Goal: Task Accomplishment & Management: Manage account settings

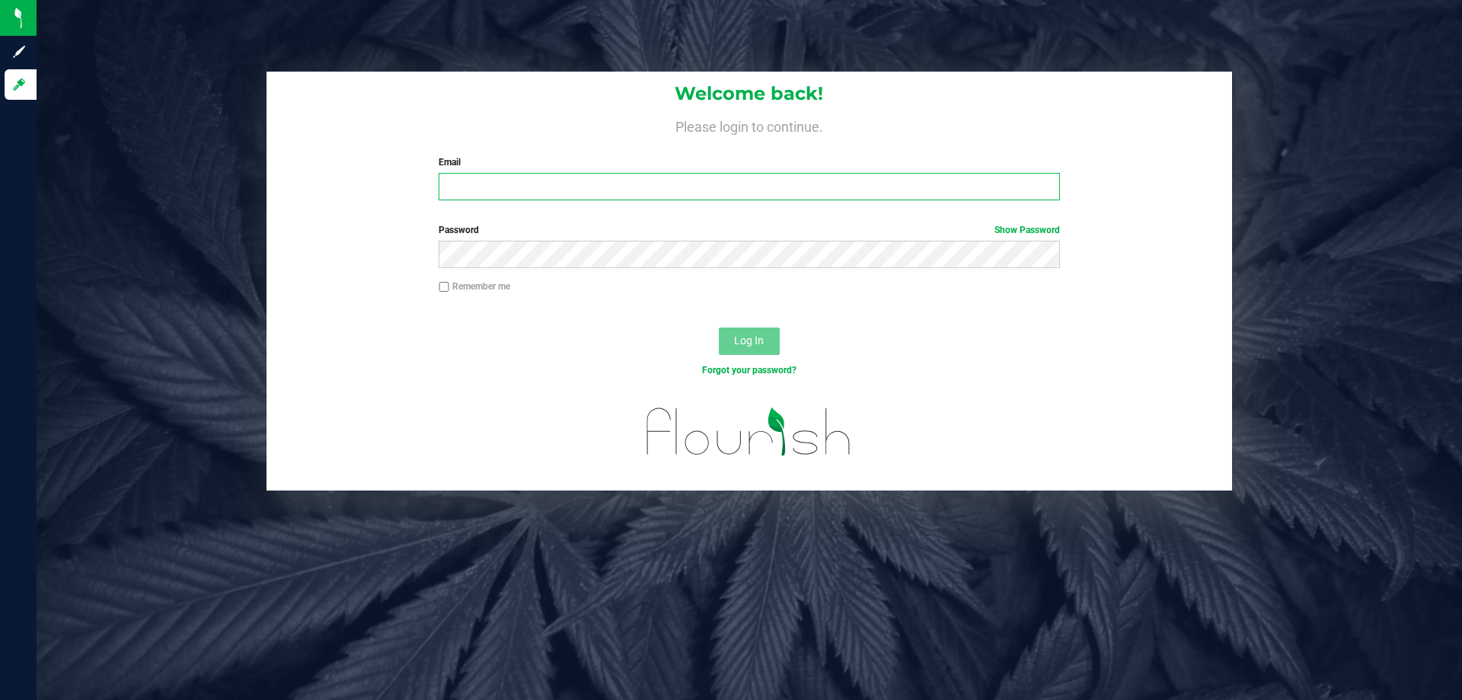
click at [771, 196] on input "Email" at bounding box center [749, 186] width 621 height 27
type input "[EMAIL_ADDRESS][DOMAIN_NAME]"
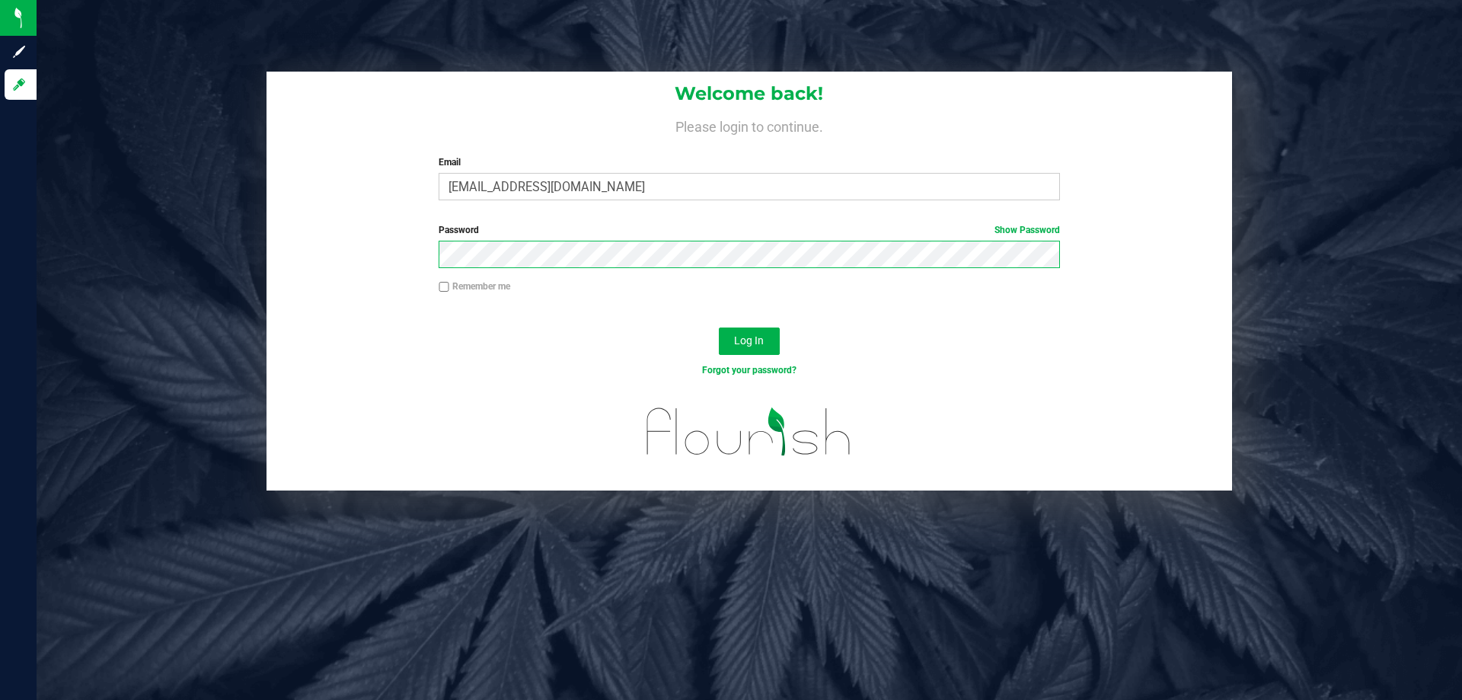
click at [719, 327] on button "Log In" at bounding box center [749, 340] width 61 height 27
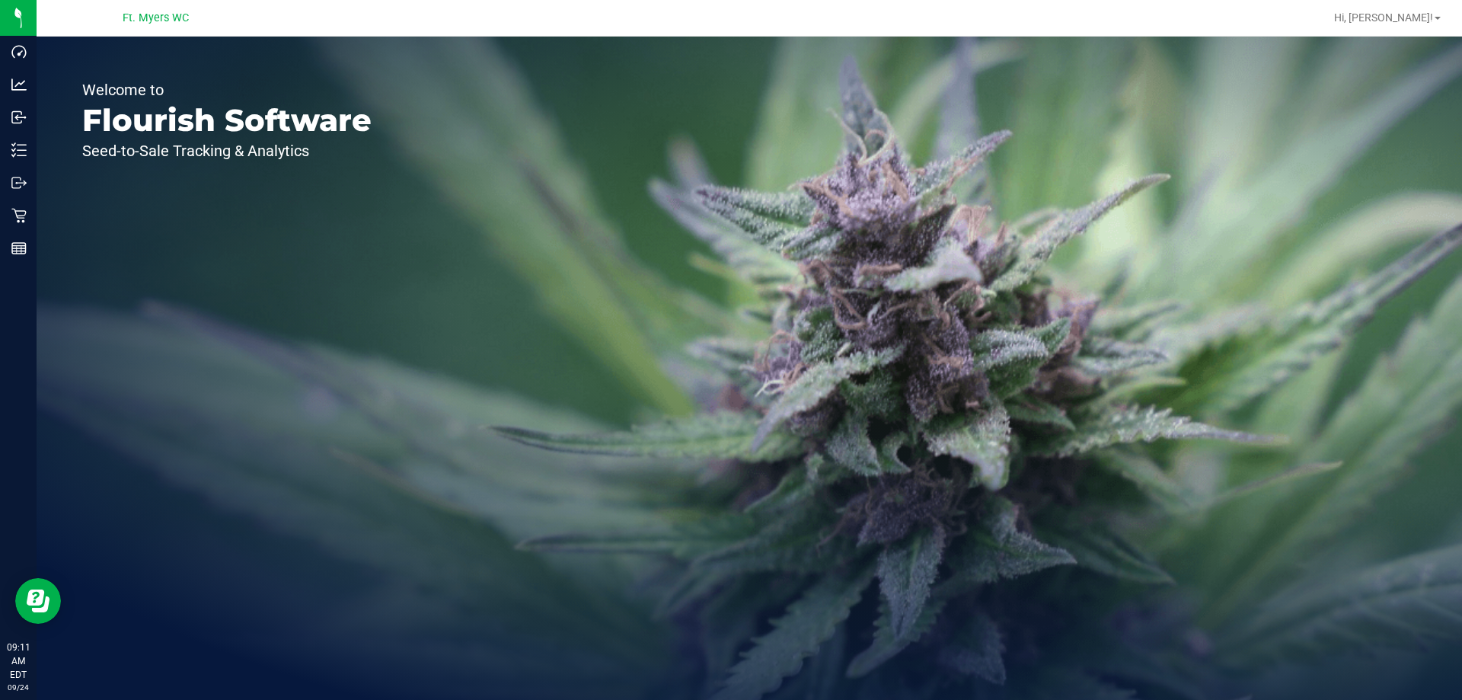
click at [138, 67] on div "Welcome to Flourish Software Seed-to-Sale Tracking & Analytics" at bounding box center [227, 368] width 381 height 663
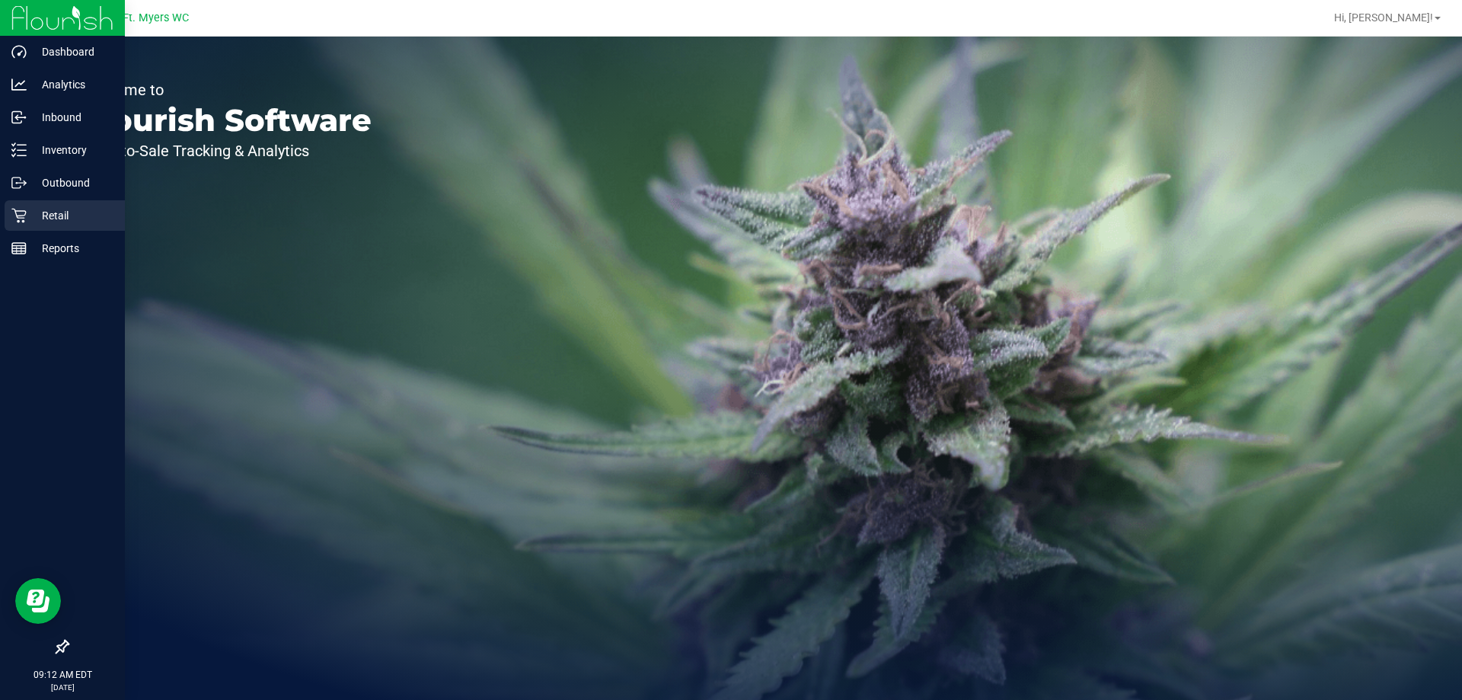
click at [18, 218] on icon at bounding box center [18, 216] width 14 height 14
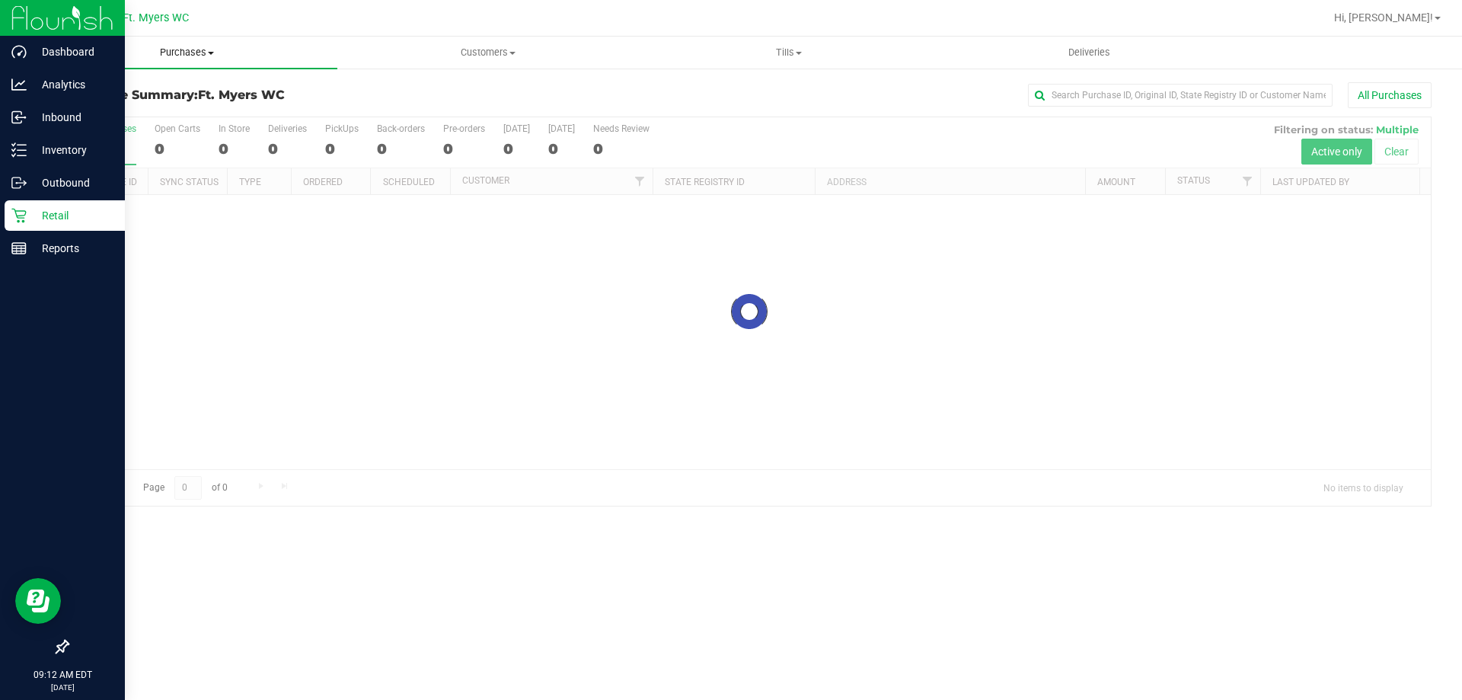
click at [183, 59] on uib-tab-heading "Purchases Summary of purchases Fulfillment All purchases" at bounding box center [187, 53] width 301 height 32
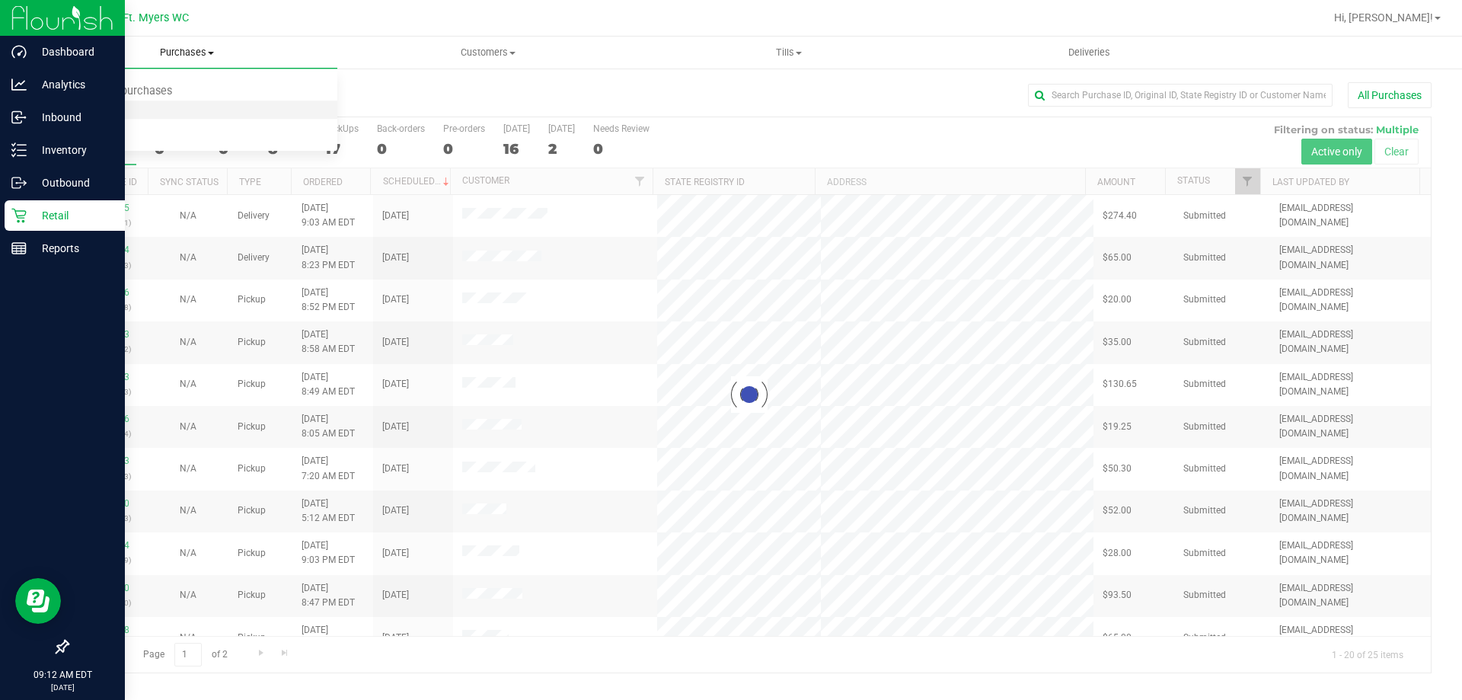
click at [166, 107] on li "Fulfillment" at bounding box center [187, 110] width 301 height 18
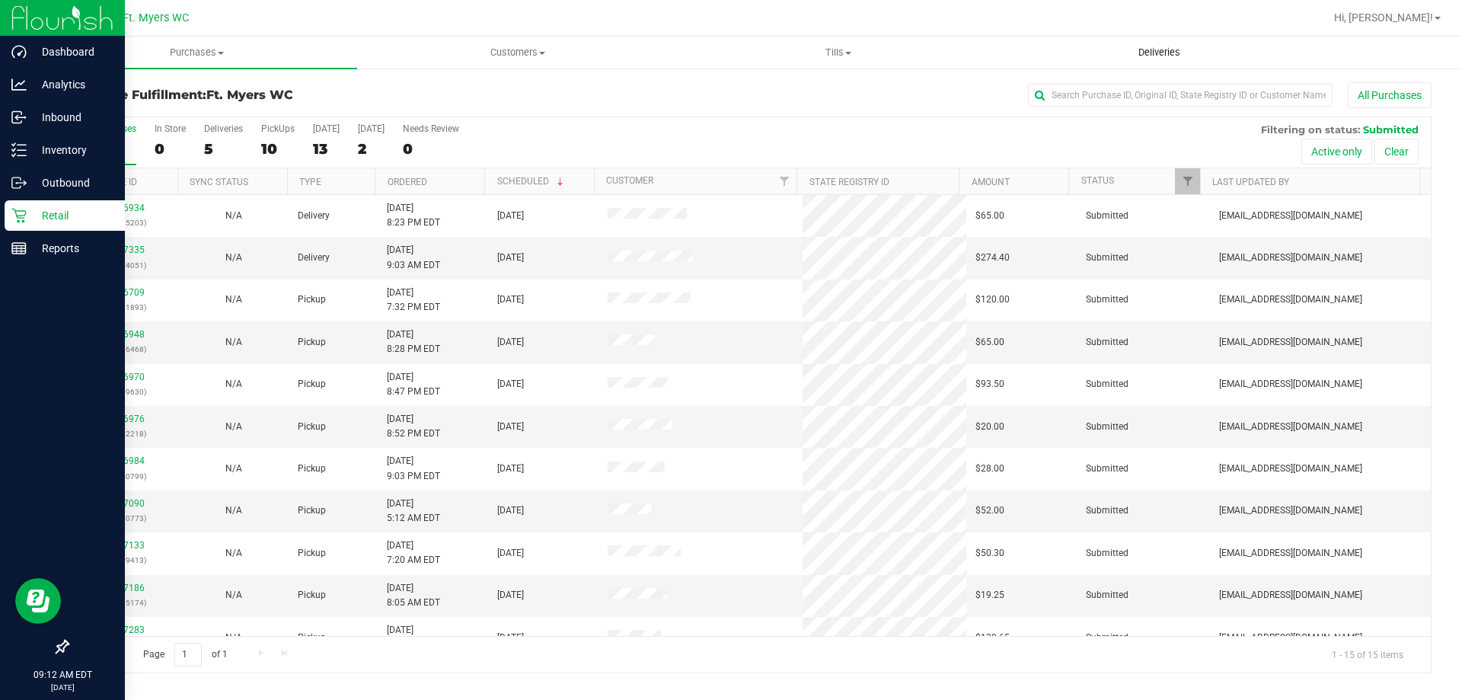
click at [1157, 53] on span "Deliveries" at bounding box center [1159, 53] width 83 height 14
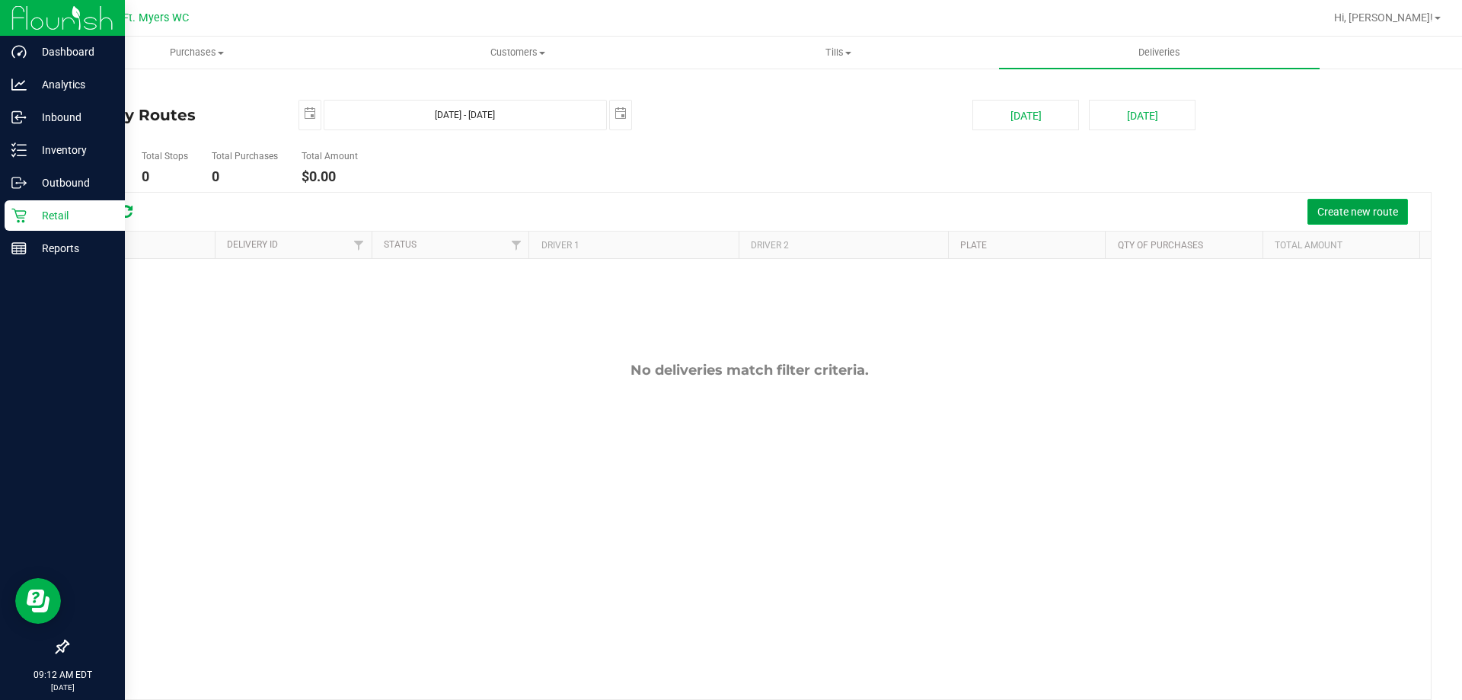
click at [1382, 220] on button "Create new route" at bounding box center [1358, 212] width 101 height 26
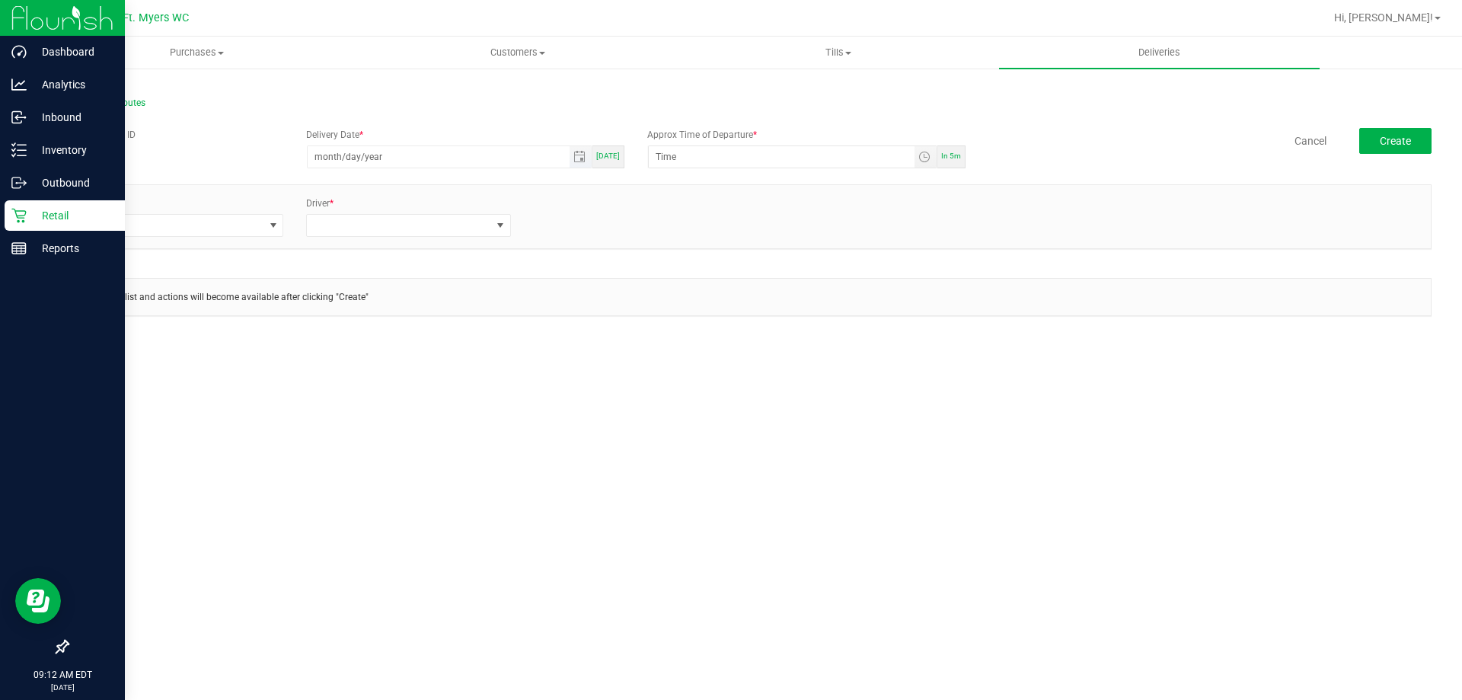
click at [473, 163] on input "month/day/year" at bounding box center [439, 156] width 262 height 21
type input "[DATE]"
type input "12:00 AM"
type input "[DATE]"
click at [688, 155] on input "12:00 AM" at bounding box center [782, 156] width 266 height 21
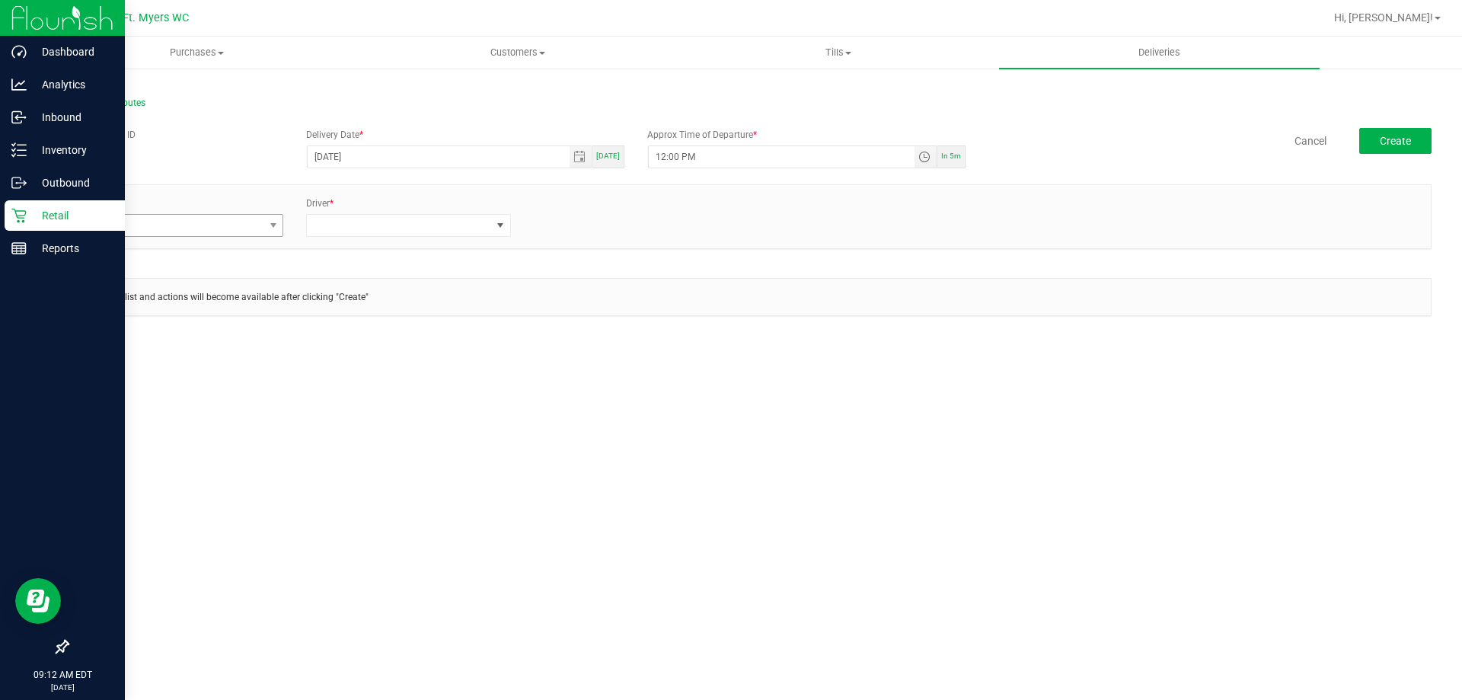
type input "12:00 PM"
click at [134, 218] on span at bounding box center [172, 225] width 184 height 21
type input "rogue"
click at [177, 391] on li "FL-ROGUE-06" at bounding box center [181, 395] width 203 height 26
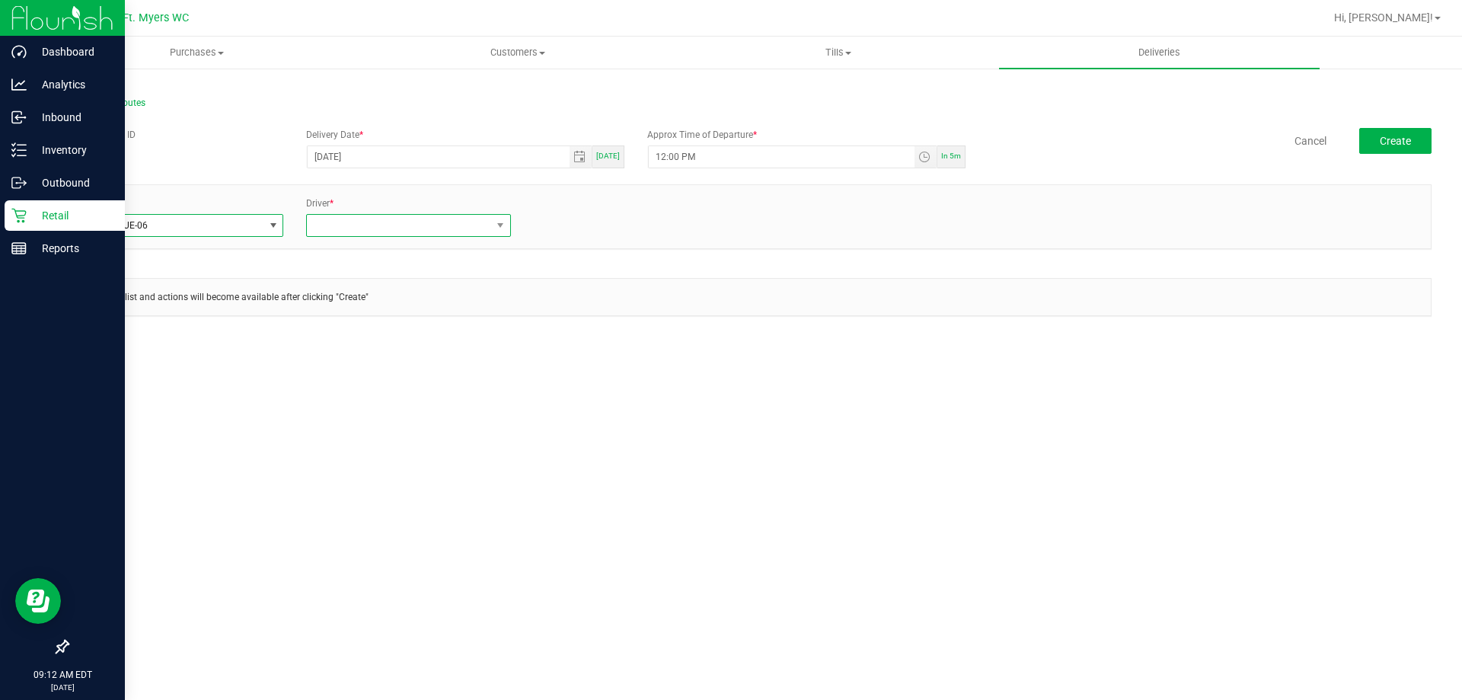
click at [385, 231] on span at bounding box center [399, 225] width 184 height 21
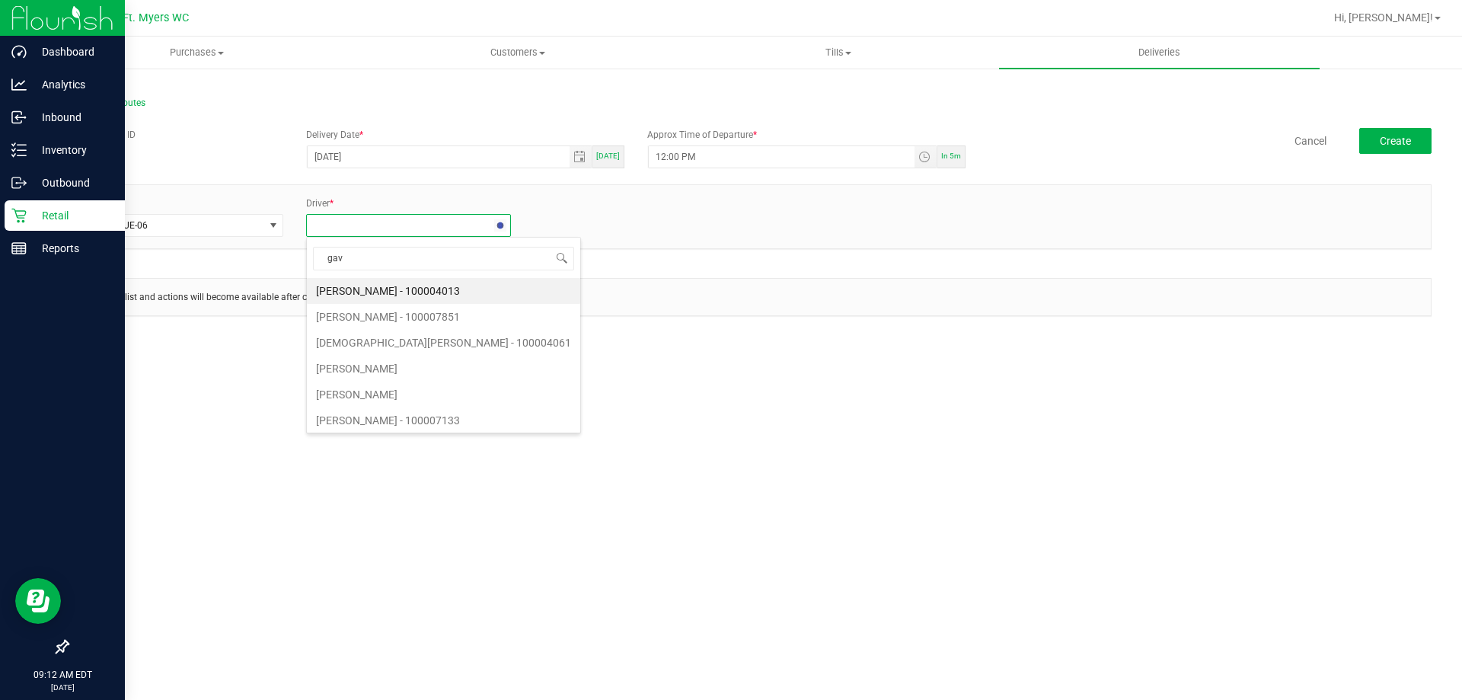
type input "gavi"
click at [356, 289] on li "[PERSON_NAME] - 100007926" at bounding box center [408, 291] width 203 height 26
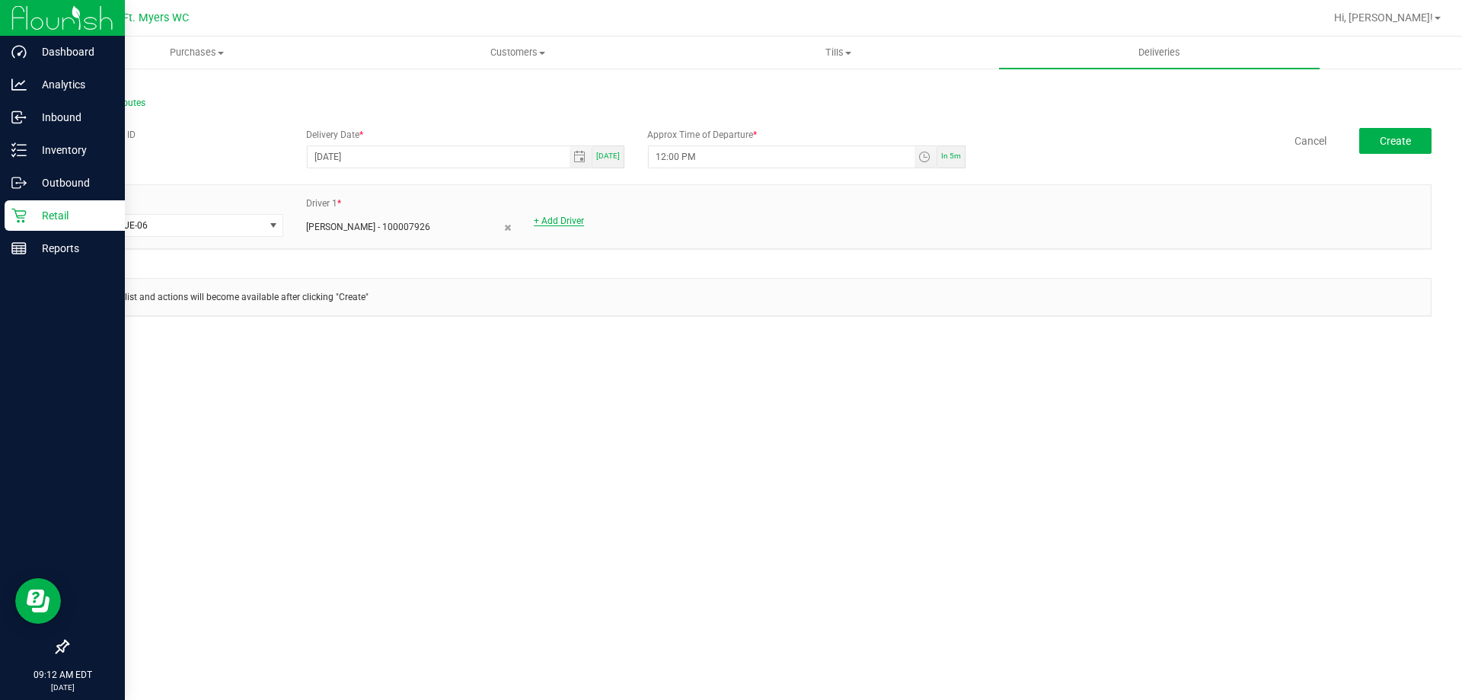
click at [571, 219] on link "+ Add Driver" at bounding box center [559, 221] width 50 height 11
click at [582, 225] on span at bounding box center [627, 225] width 184 height 21
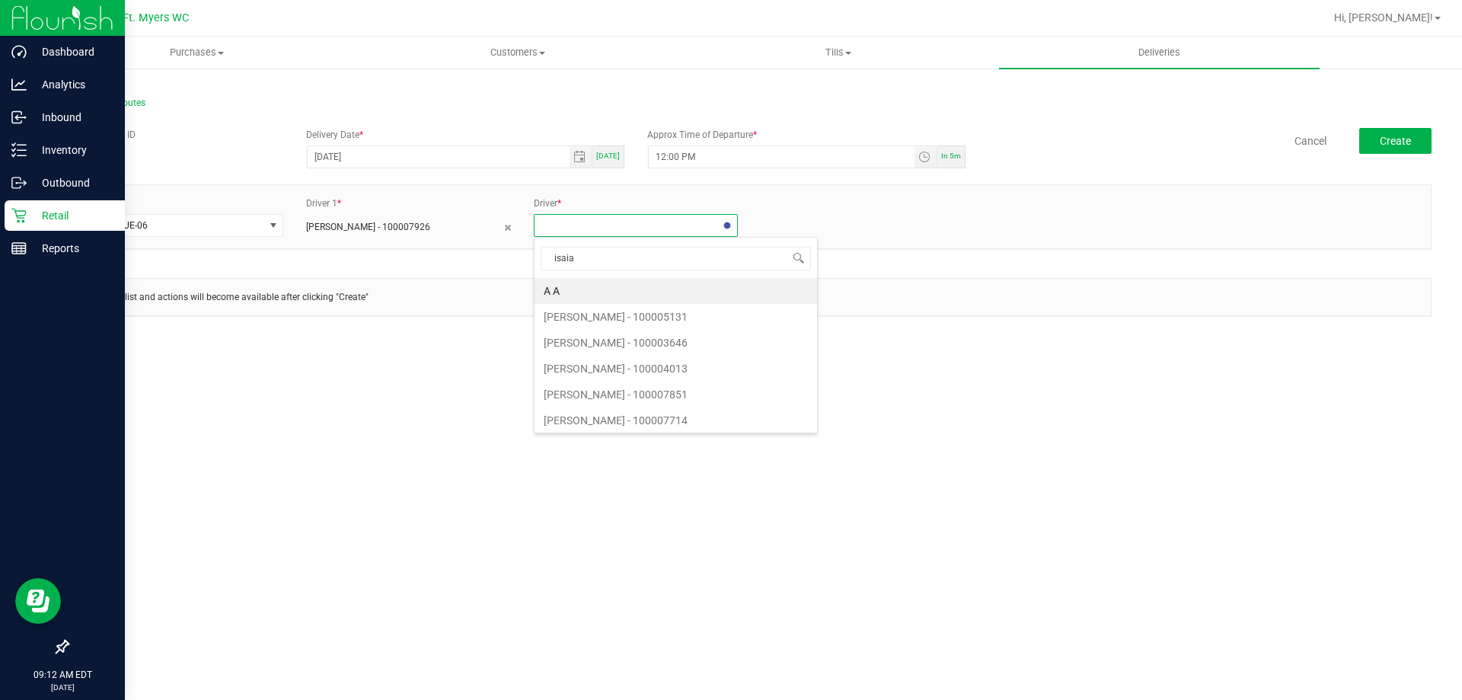
type input "[DEMOGRAPHIC_DATA]"
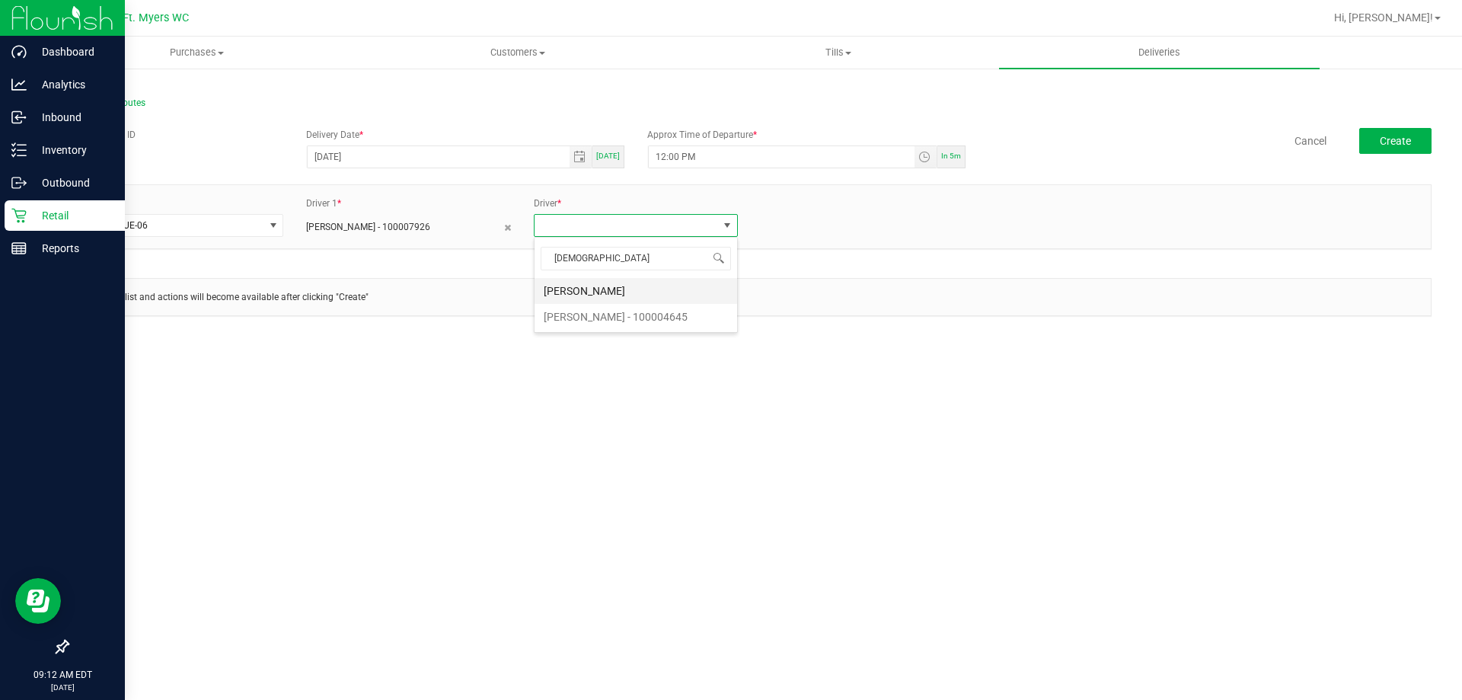
click at [574, 292] on li "[PERSON_NAME]" at bounding box center [636, 291] width 203 height 26
click at [1395, 133] on button "Create" at bounding box center [1395, 141] width 72 height 26
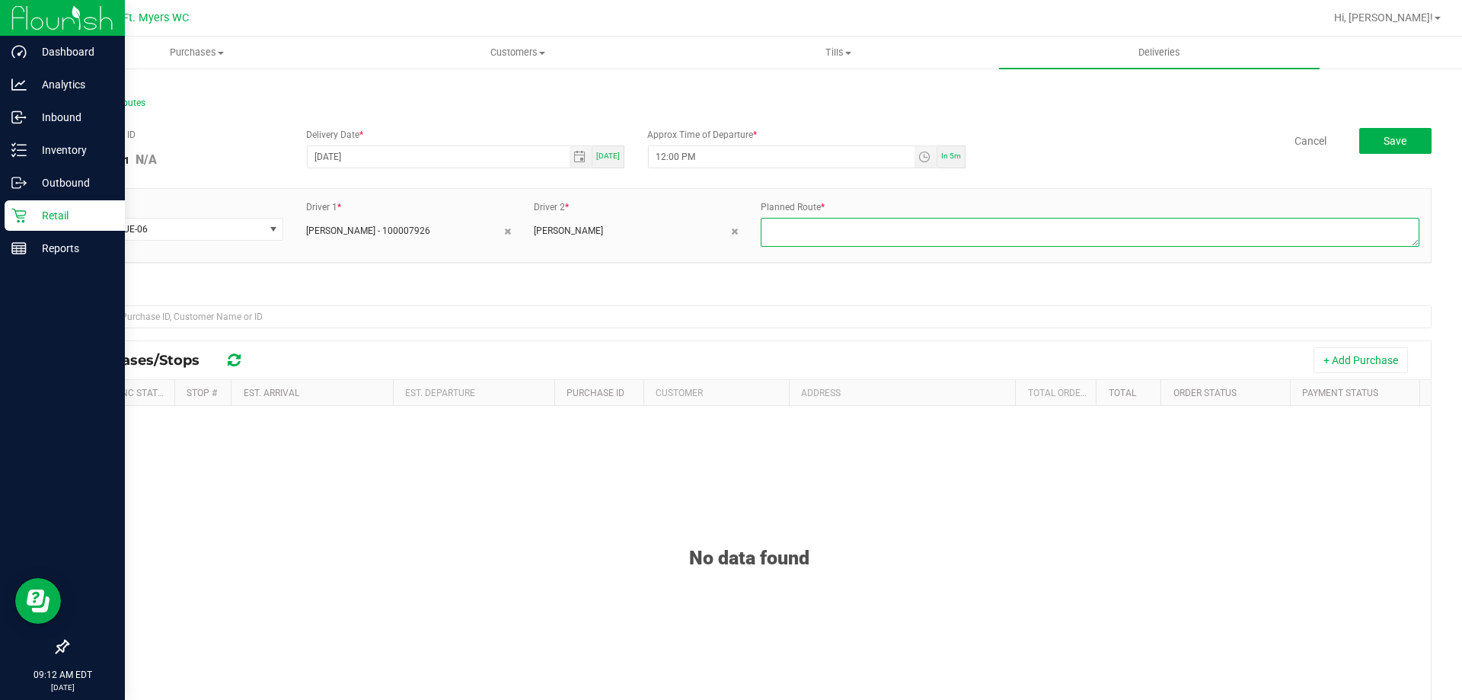
click at [1171, 232] on textarea at bounding box center [1090, 232] width 659 height 29
type textarea "1 of 1"
click at [1367, 145] on button "Save" at bounding box center [1395, 141] width 72 height 26
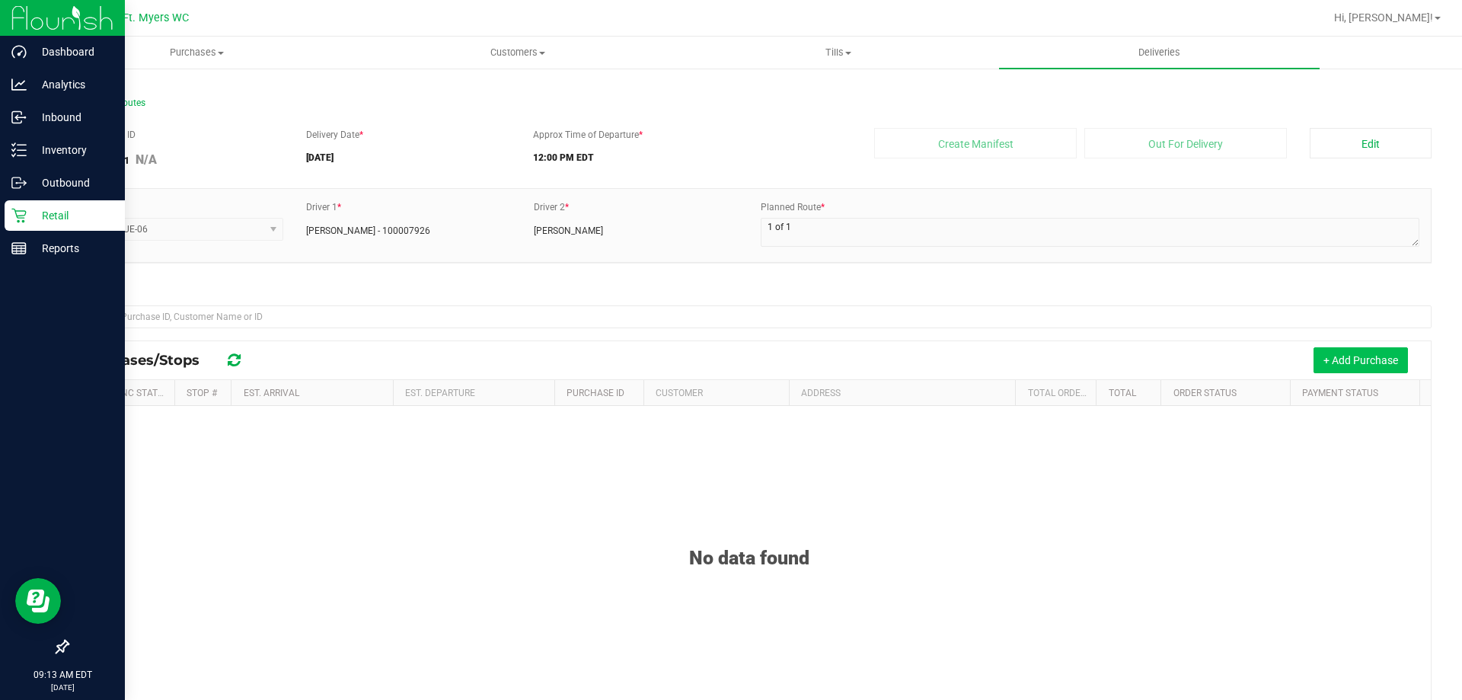
click at [1343, 356] on button "+ Add Purchase" at bounding box center [1361, 360] width 94 height 26
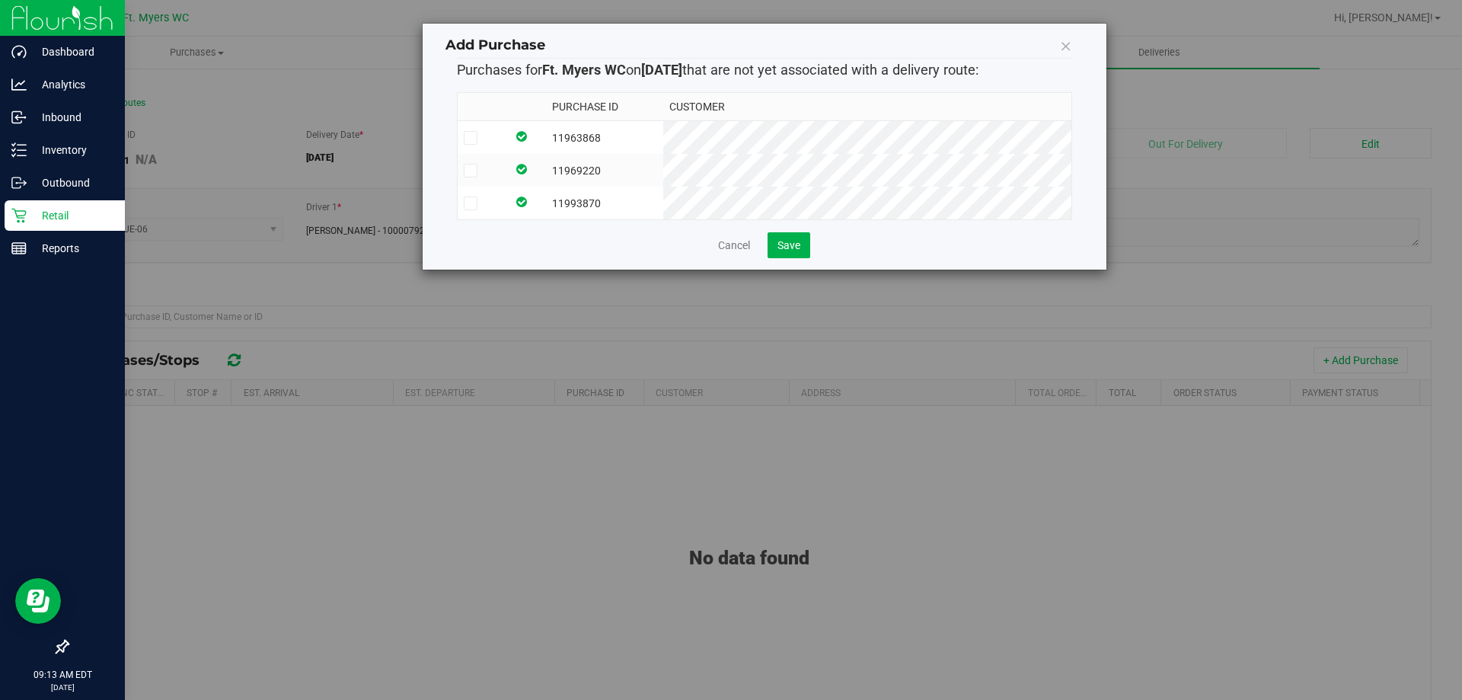
click at [1071, 43] on icon at bounding box center [1066, 45] width 12 height 21
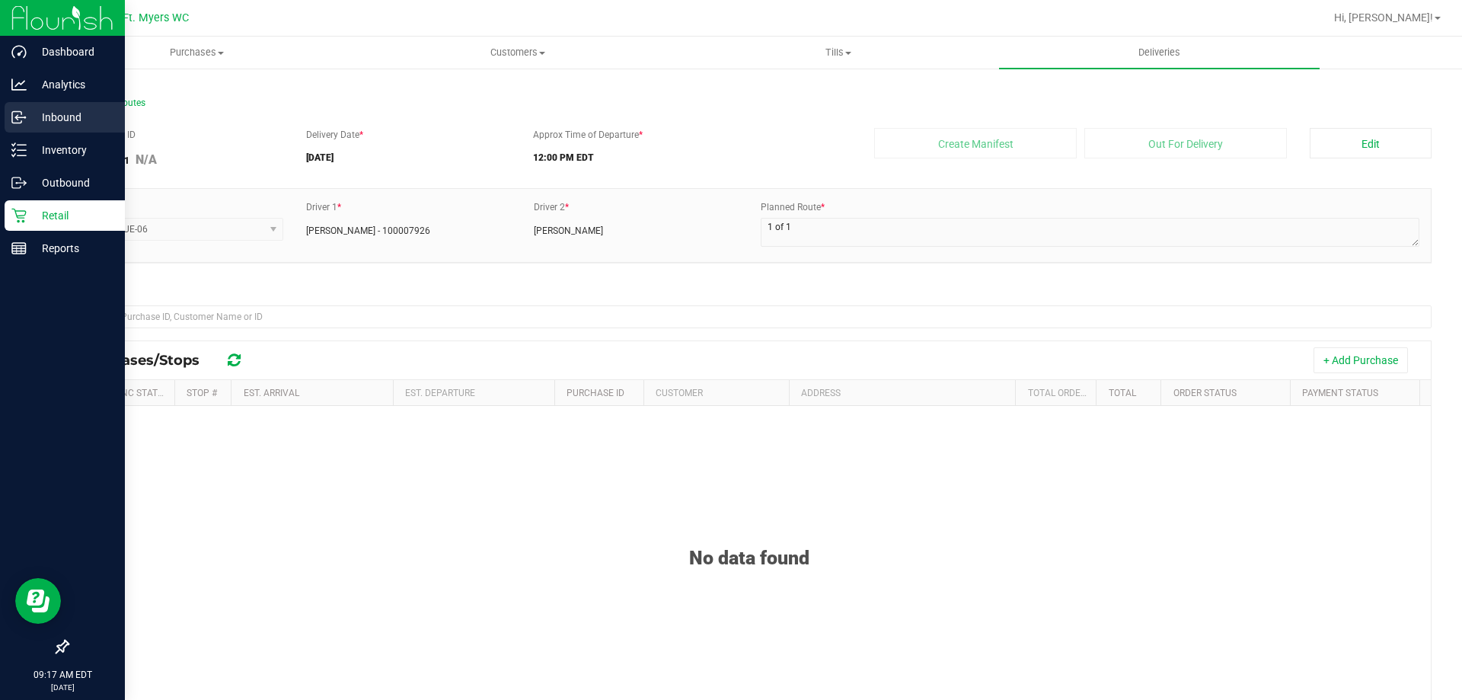
click at [40, 109] on p "Inbound" at bounding box center [72, 117] width 91 height 18
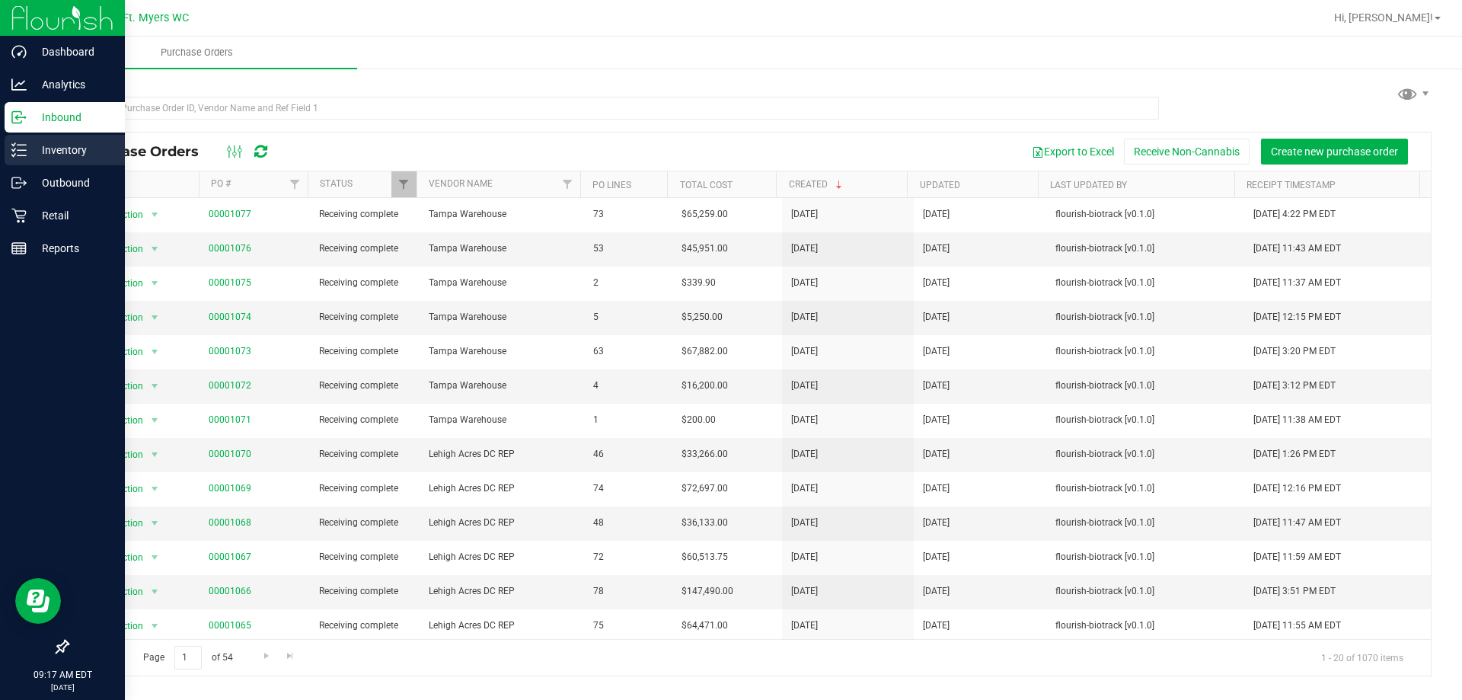
click at [0, 164] on link "Inventory" at bounding box center [62, 151] width 125 height 33
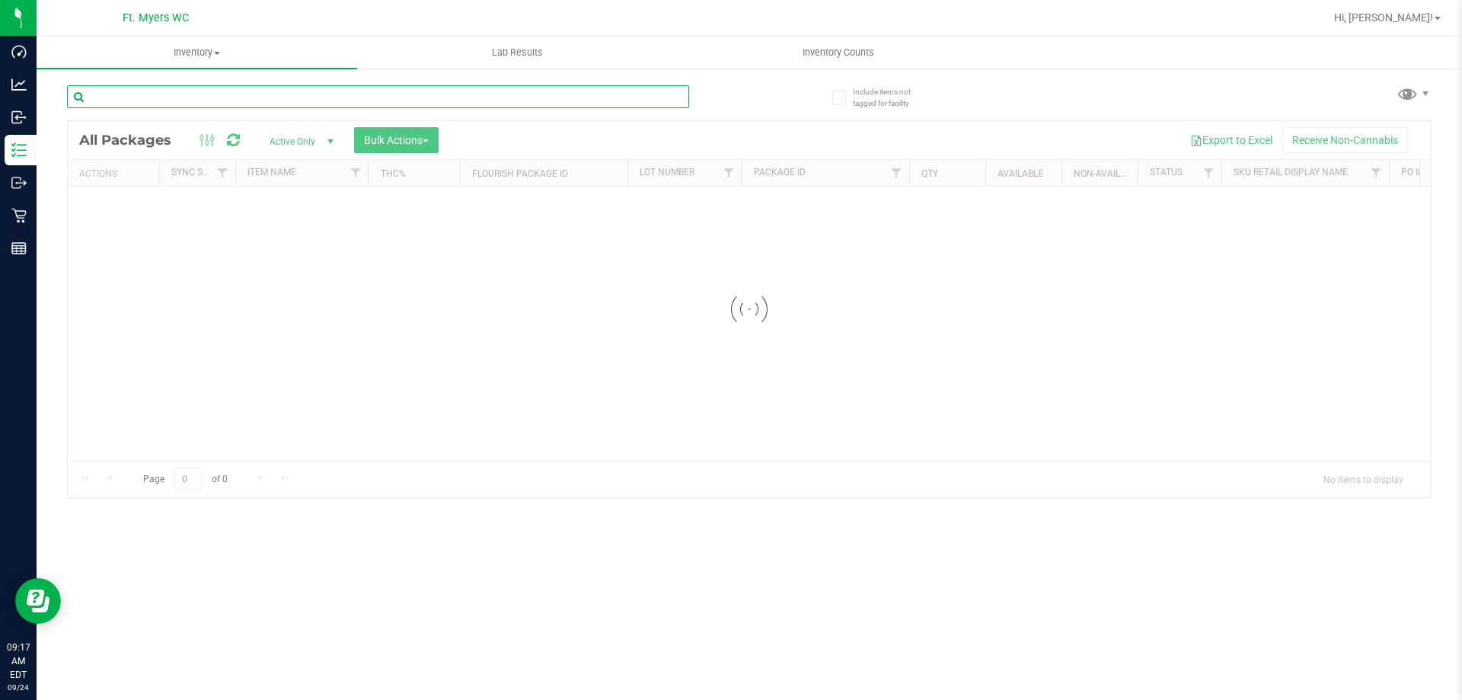
click at [264, 105] on input "text" at bounding box center [378, 96] width 622 height 23
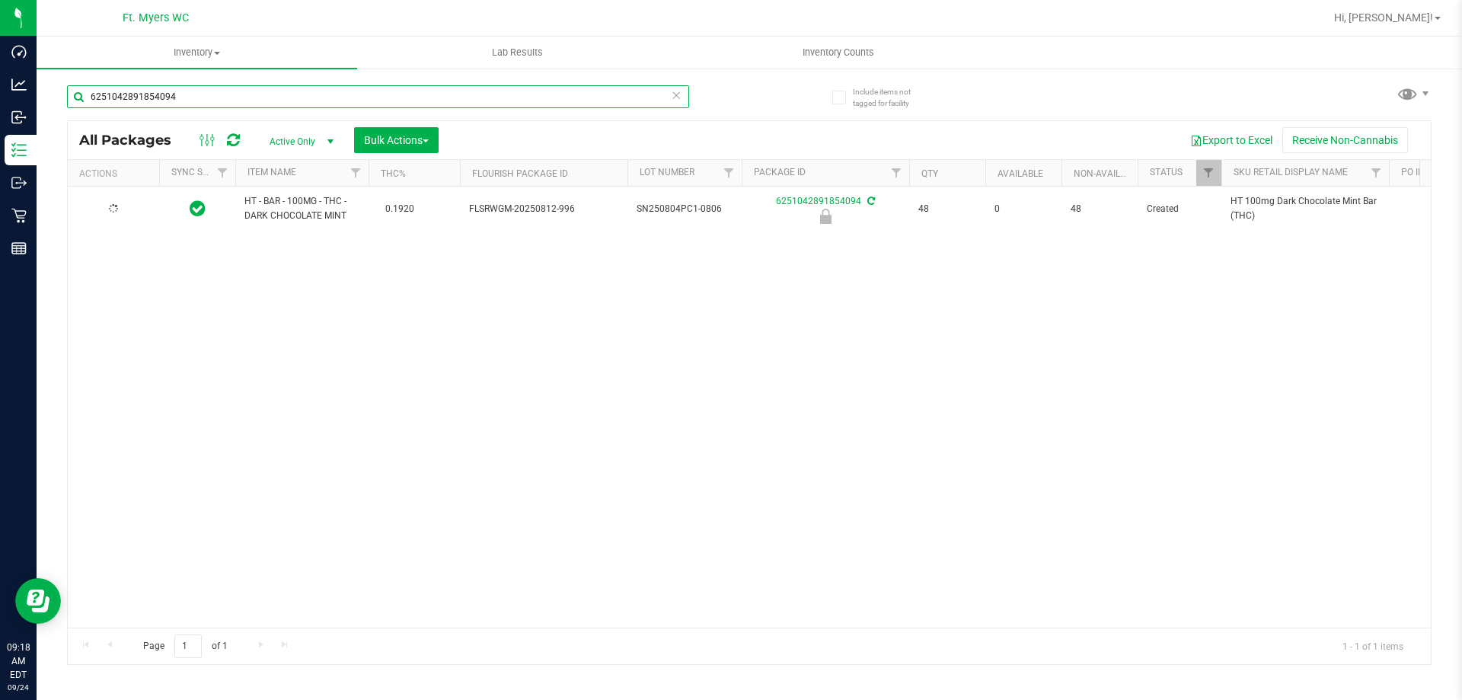
type input "6251042891854094"
click at [131, 213] on span "select" at bounding box center [134, 209] width 12 height 12
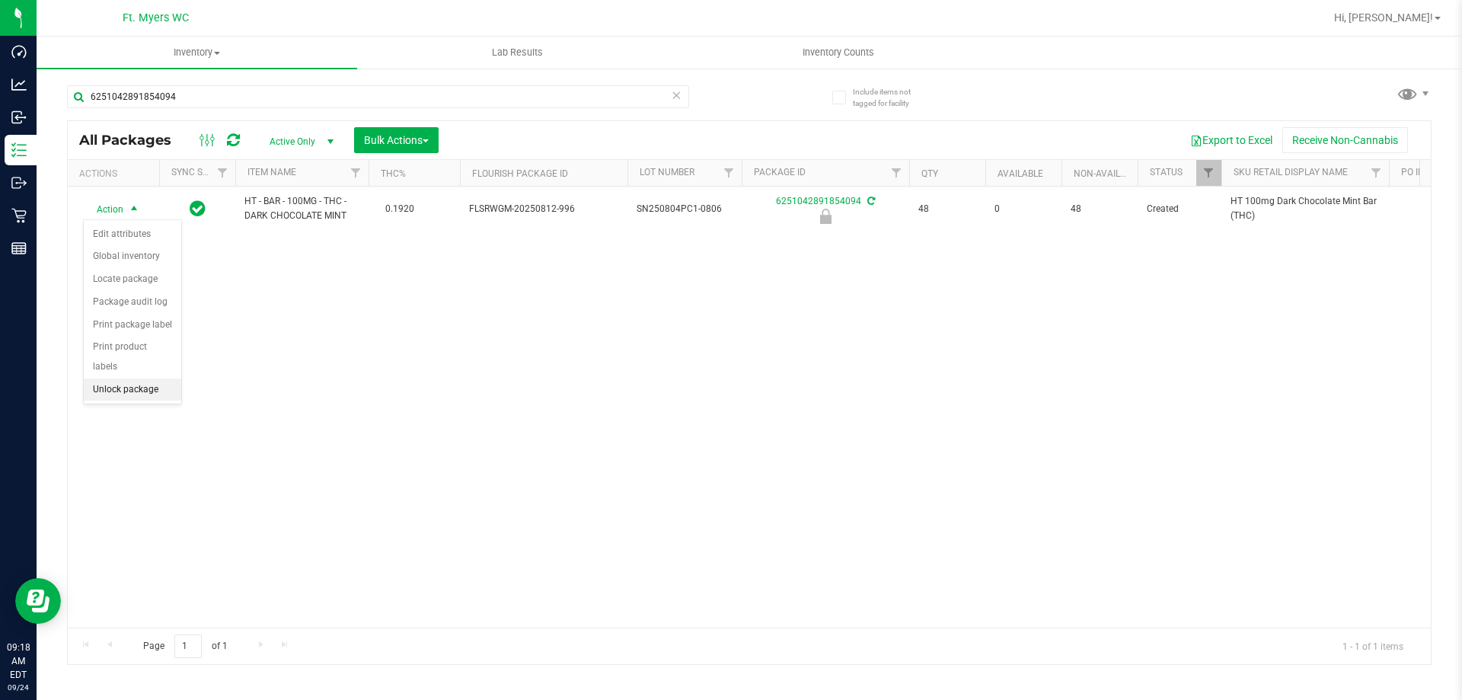
click at [153, 378] on li "Unlock package" at bounding box center [132, 389] width 97 height 23
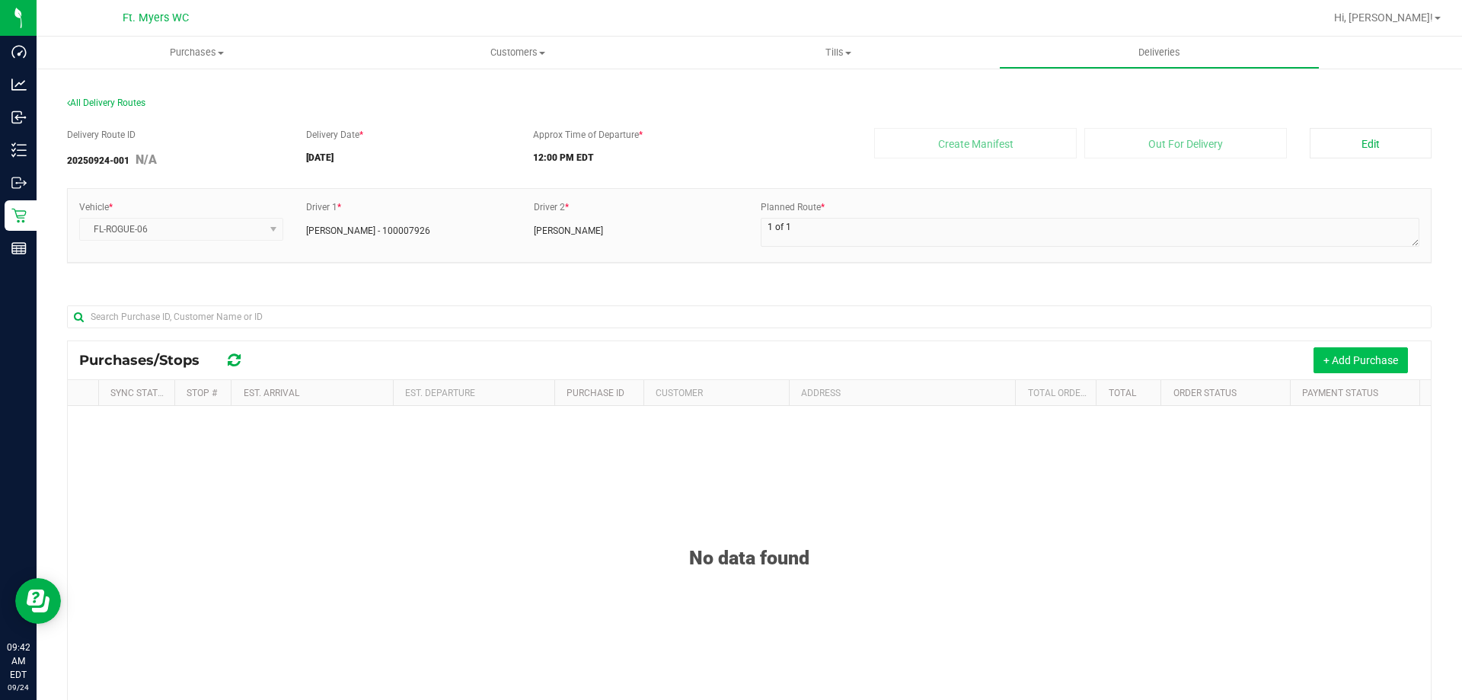
click at [1314, 360] on button "+ Add Purchase" at bounding box center [1361, 360] width 94 height 26
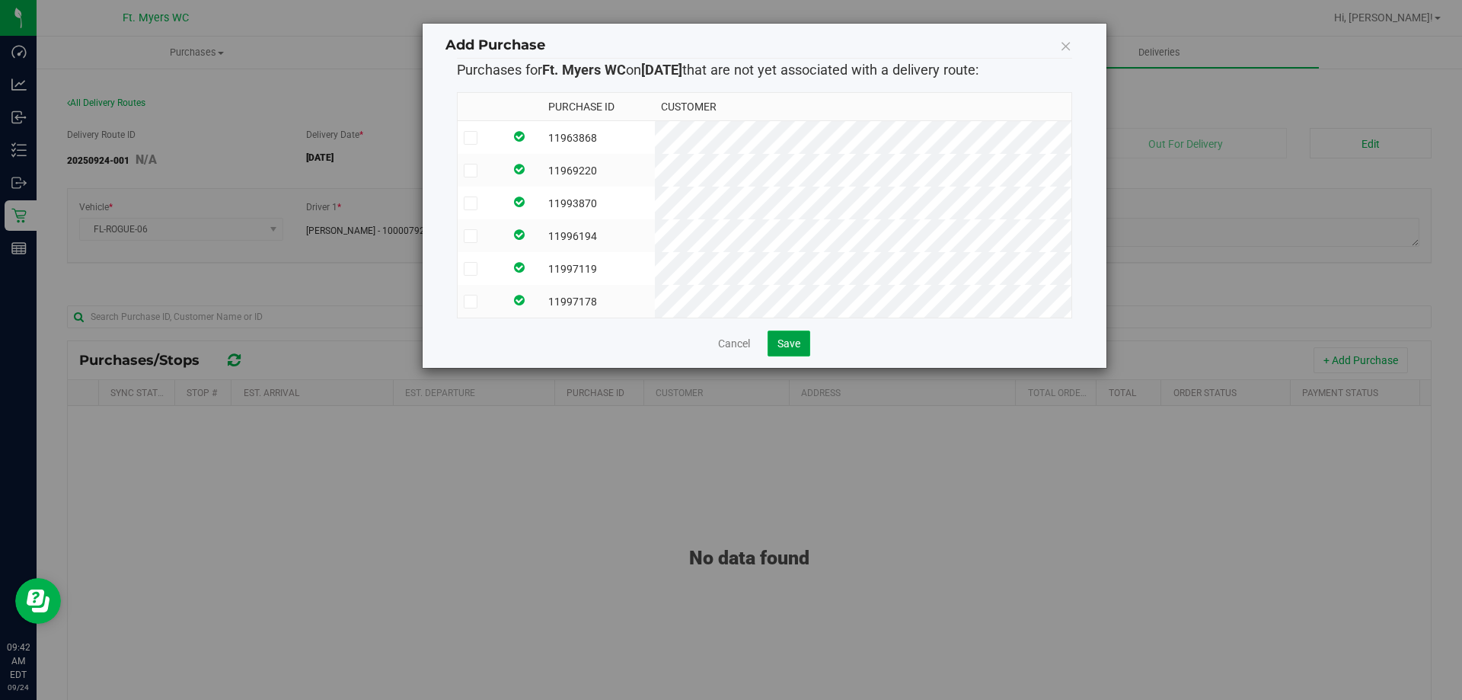
click at [790, 356] on button "Save" at bounding box center [789, 343] width 43 height 26
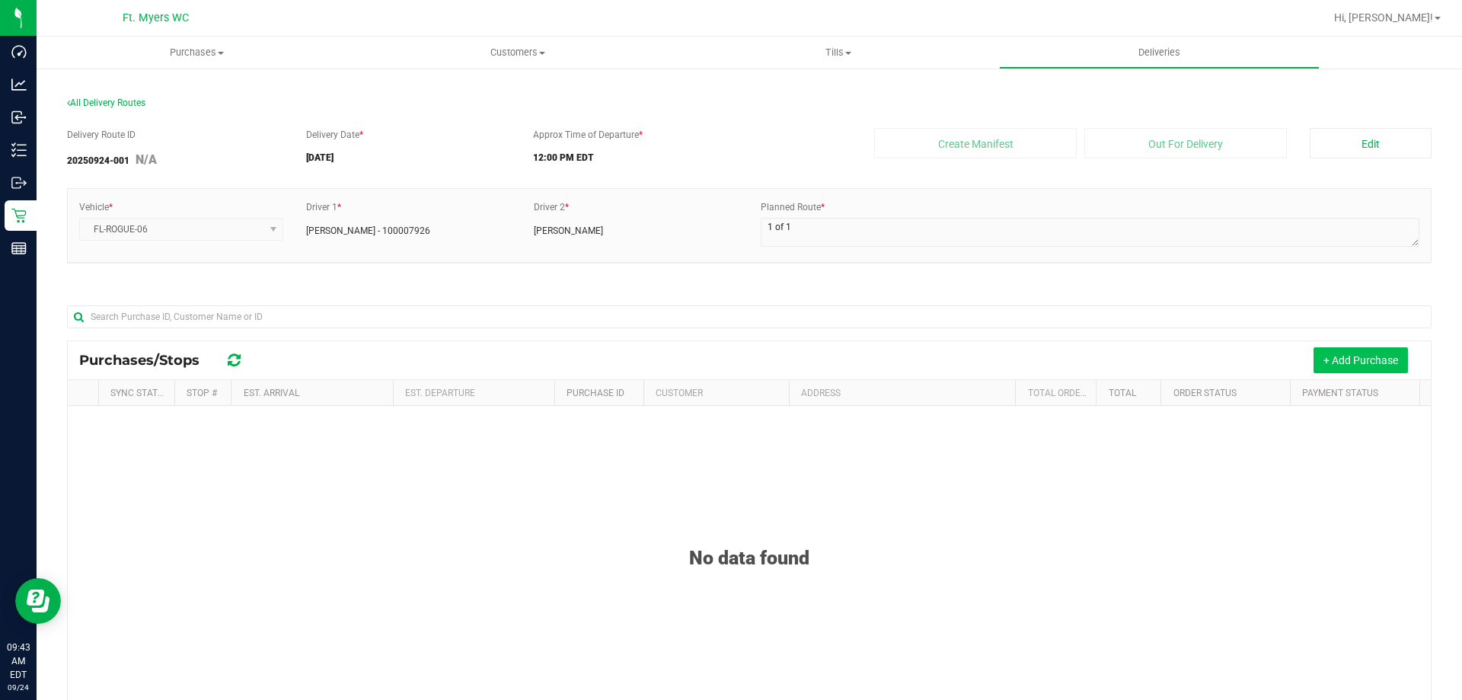
click at [1314, 354] on button "+ Add Purchase" at bounding box center [1361, 360] width 94 height 26
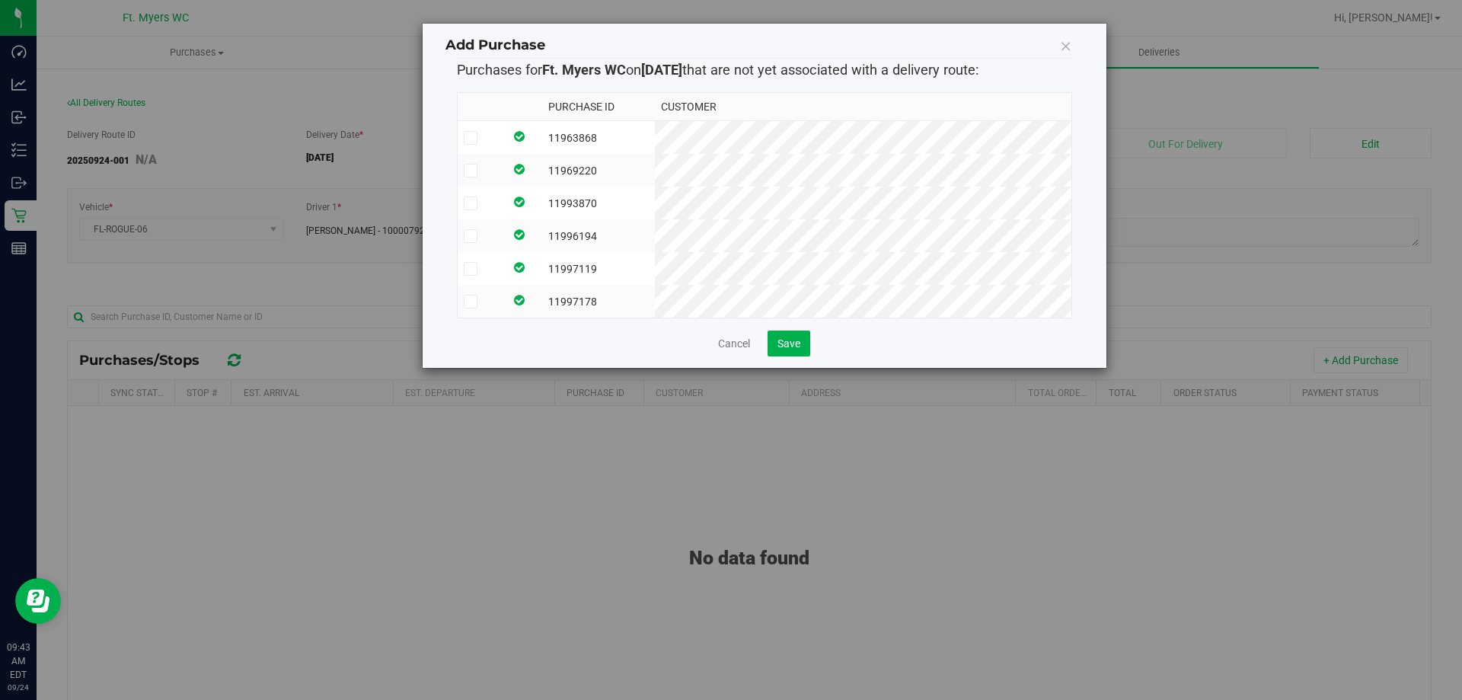
click at [474, 307] on span at bounding box center [471, 302] width 14 height 14
click at [0, 0] on input "checkbox" at bounding box center [0, 0] width 0 height 0
click at [474, 269] on icon at bounding box center [470, 269] width 10 height 0
click at [0, 0] on input "checkbox" at bounding box center [0, 0] width 0 height 0
click at [474, 236] on icon at bounding box center [470, 236] width 10 height 0
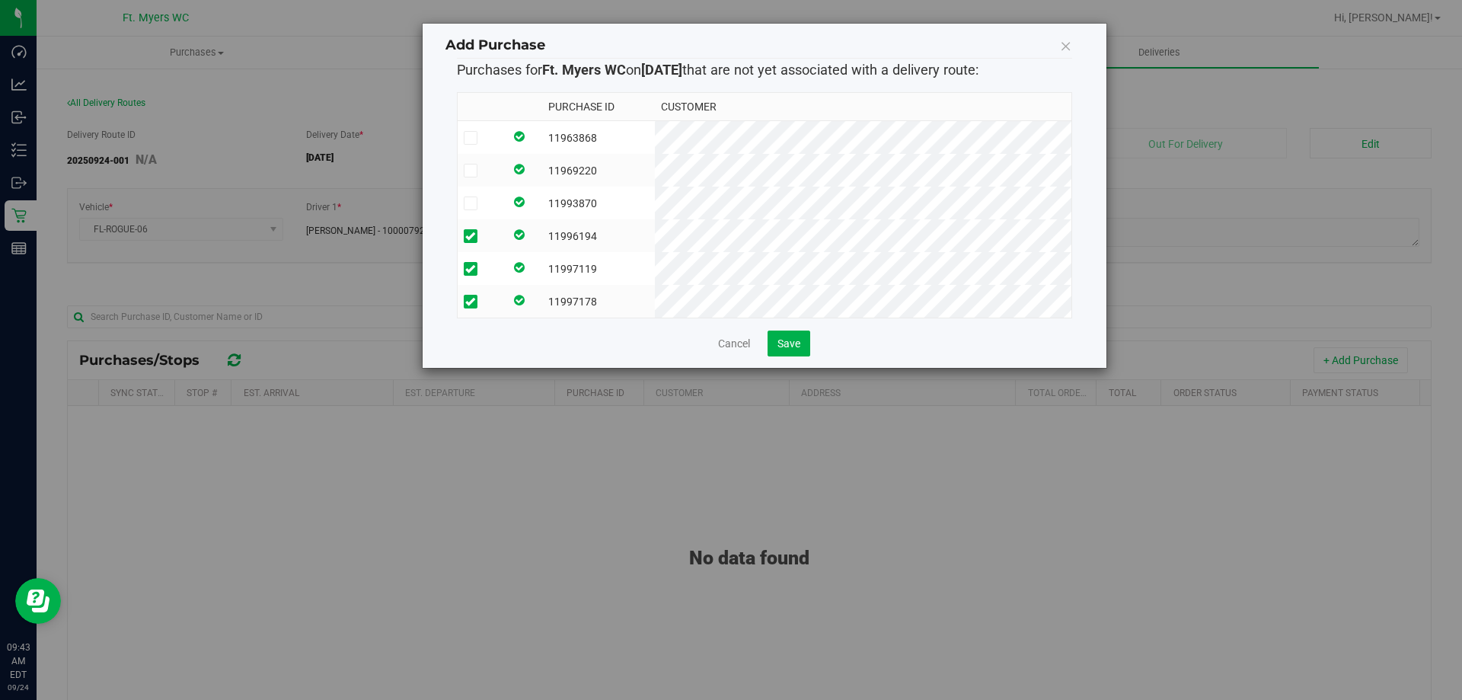
click at [0, 0] on input "checkbox" at bounding box center [0, 0] width 0 height 0
click at [472, 203] on icon at bounding box center [470, 203] width 10 height 0
click at [0, 0] on input "checkbox" at bounding box center [0, 0] width 0 height 0
click at [471, 171] on icon at bounding box center [470, 171] width 10 height 0
click at [0, 0] on input "checkbox" at bounding box center [0, 0] width 0 height 0
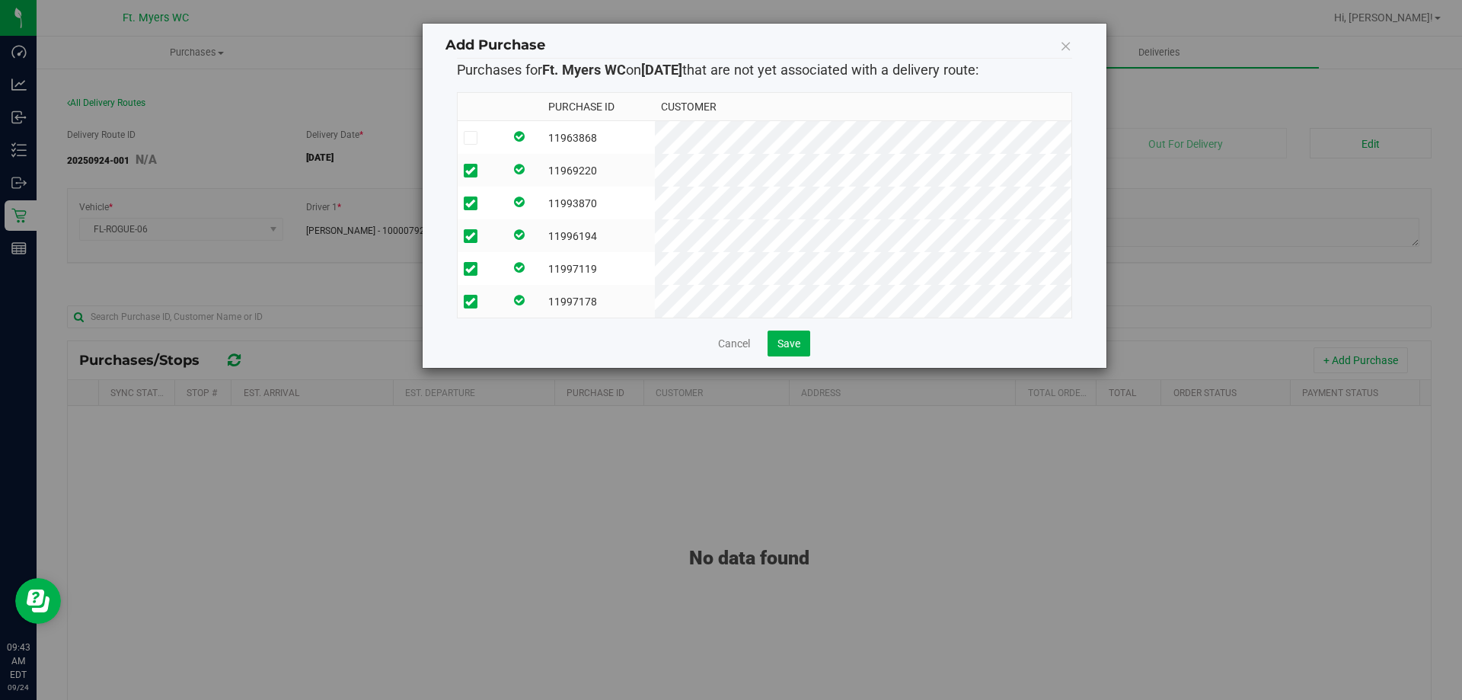
click at [471, 138] on icon at bounding box center [470, 138] width 10 height 0
click at [0, 0] on input "checkbox" at bounding box center [0, 0] width 0 height 0
click at [790, 350] on span "Save" at bounding box center [789, 343] width 23 height 12
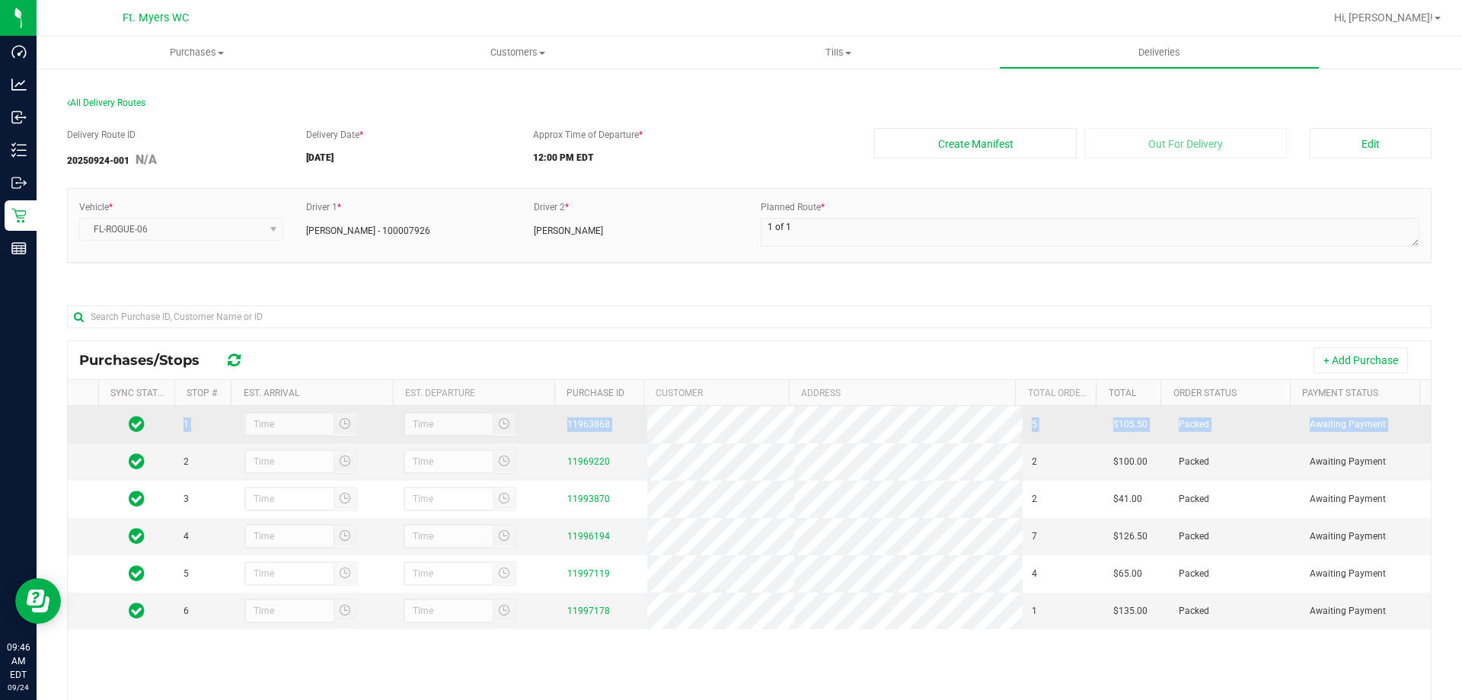
drag, startPoint x: 98, startPoint y: 461, endPoint x: 101, endPoint y: 423, distance: 39.0
click at [101, 423] on tbody "1 11963868 5 $105.50 Packed Awaiting Payment 2 11969220 2 $100.00 Packed Awaiti…" at bounding box center [749, 517] width 1363 height 223
click at [101, 423] on td at bounding box center [136, 424] width 76 height 37
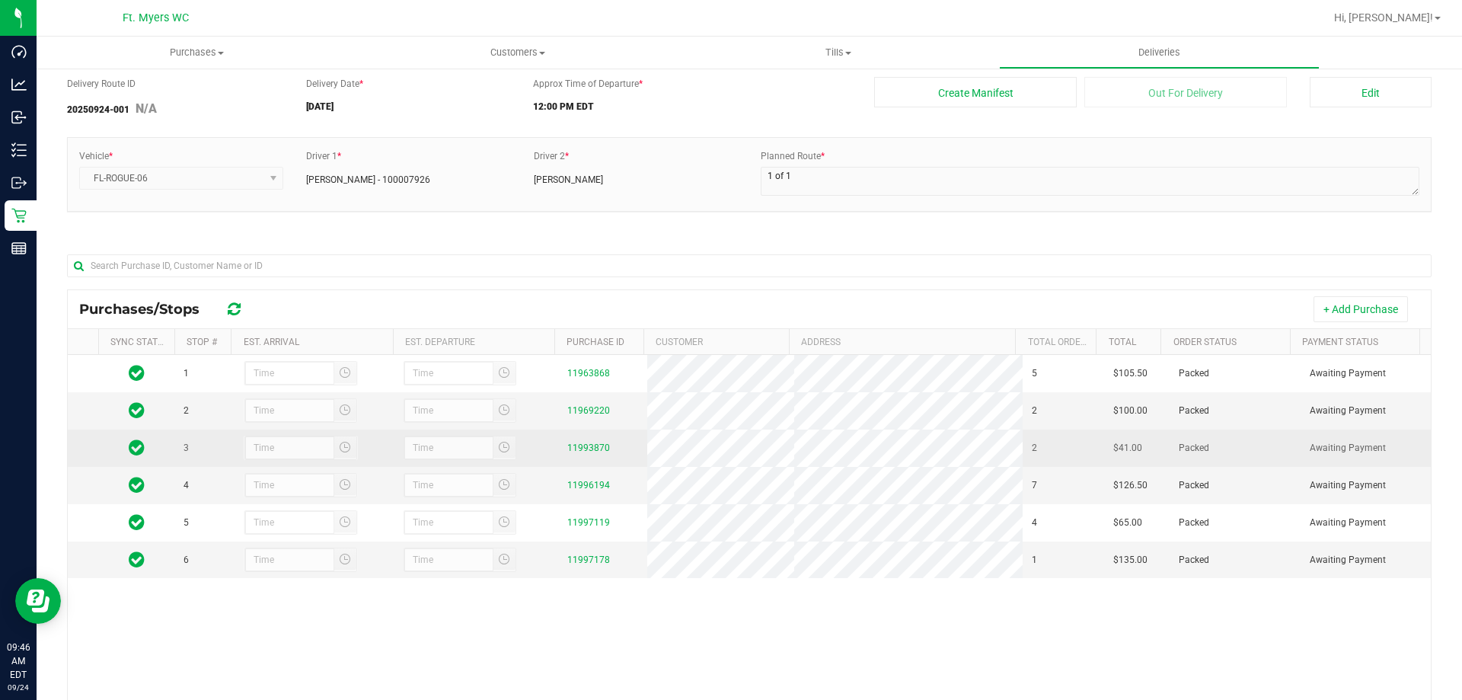
scroll to position [76, 0]
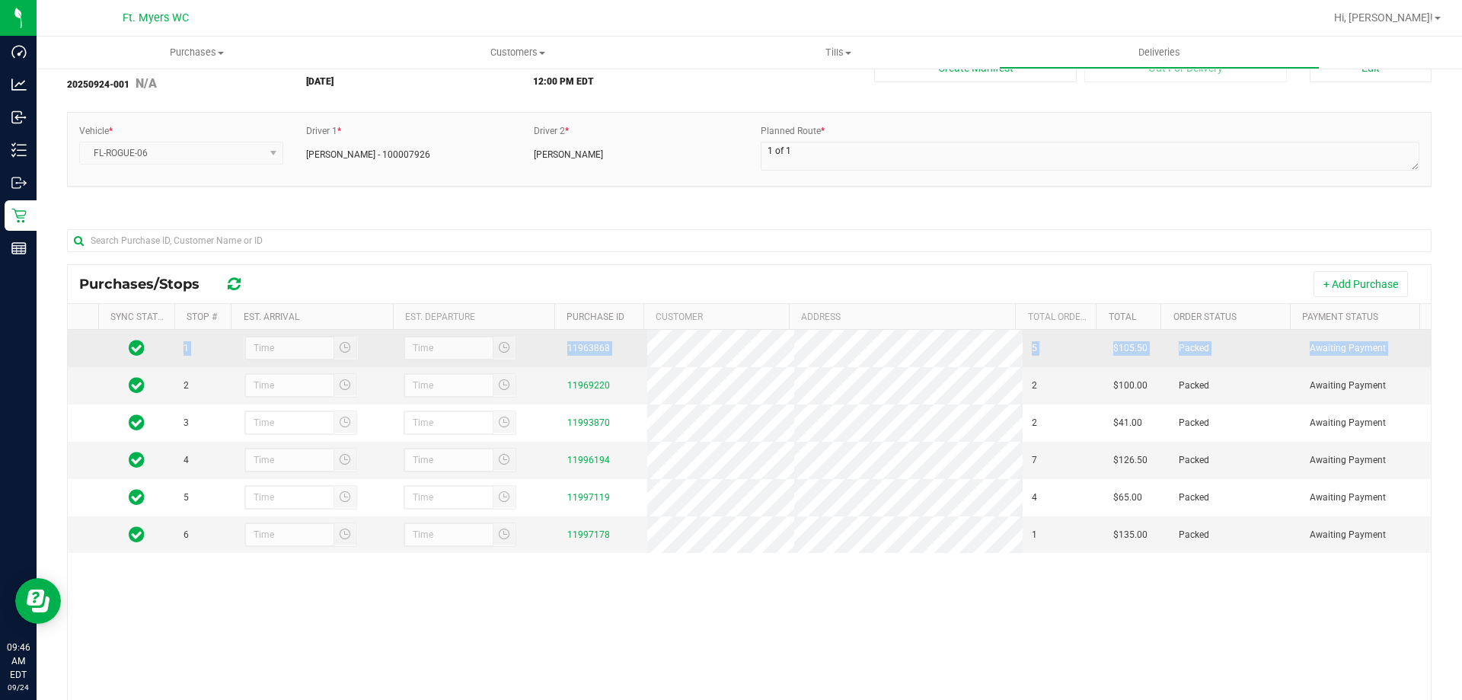
drag, startPoint x: 137, startPoint y: 384, endPoint x: 138, endPoint y: 354, distance: 29.7
click at [138, 354] on tbody "1 11963868 5 $105.50 Packed Awaiting Payment 2 11969220 2 $100.00 Packed Awaiti…" at bounding box center [749, 441] width 1363 height 223
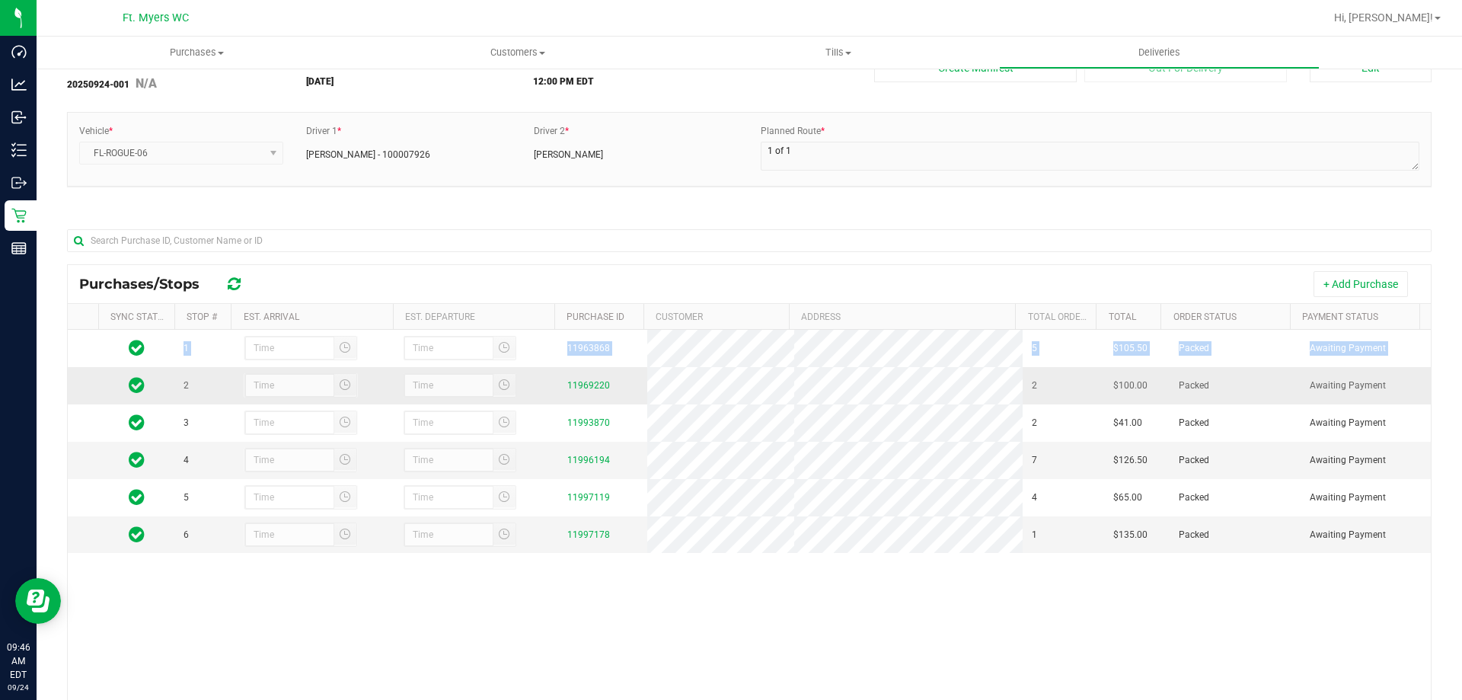
click at [112, 373] on td at bounding box center [136, 385] width 76 height 37
click at [101, 381] on td at bounding box center [136, 385] width 76 height 37
click at [99, 387] on td at bounding box center [136, 385] width 76 height 37
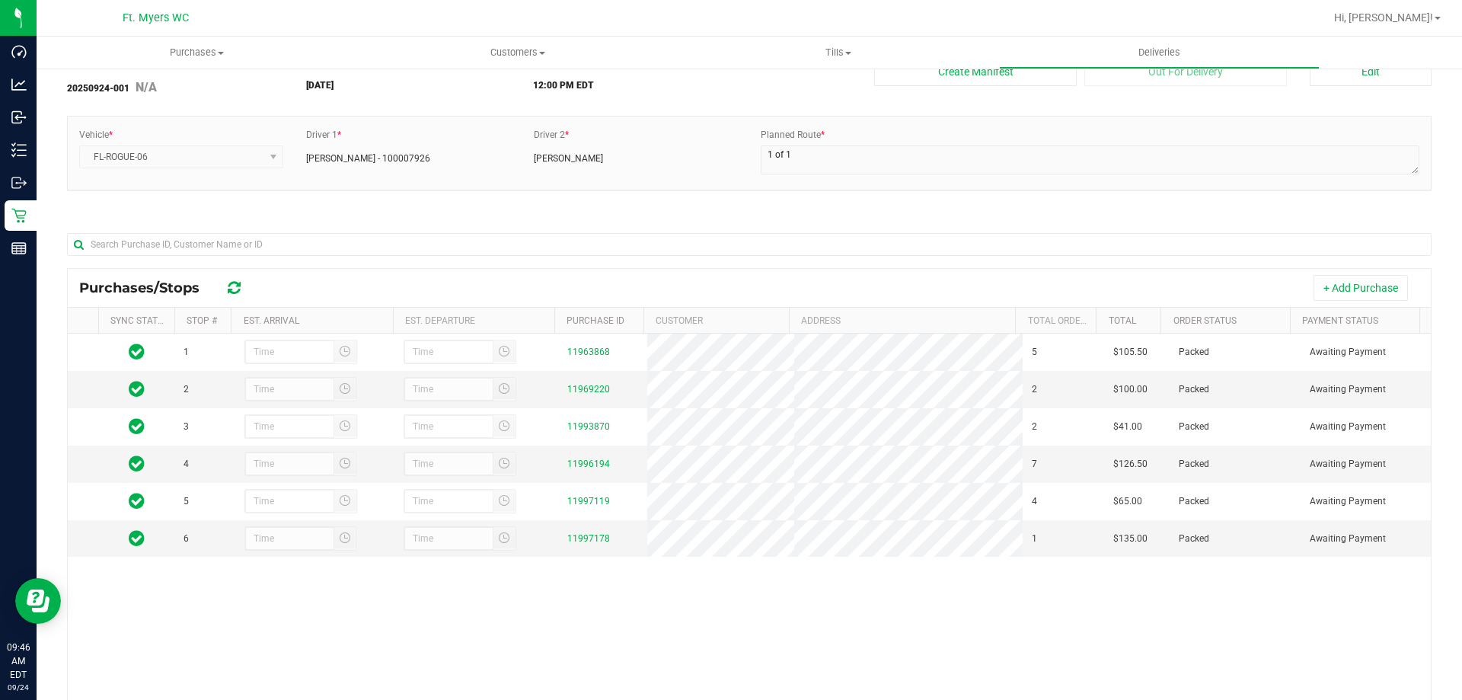
scroll to position [0, 0]
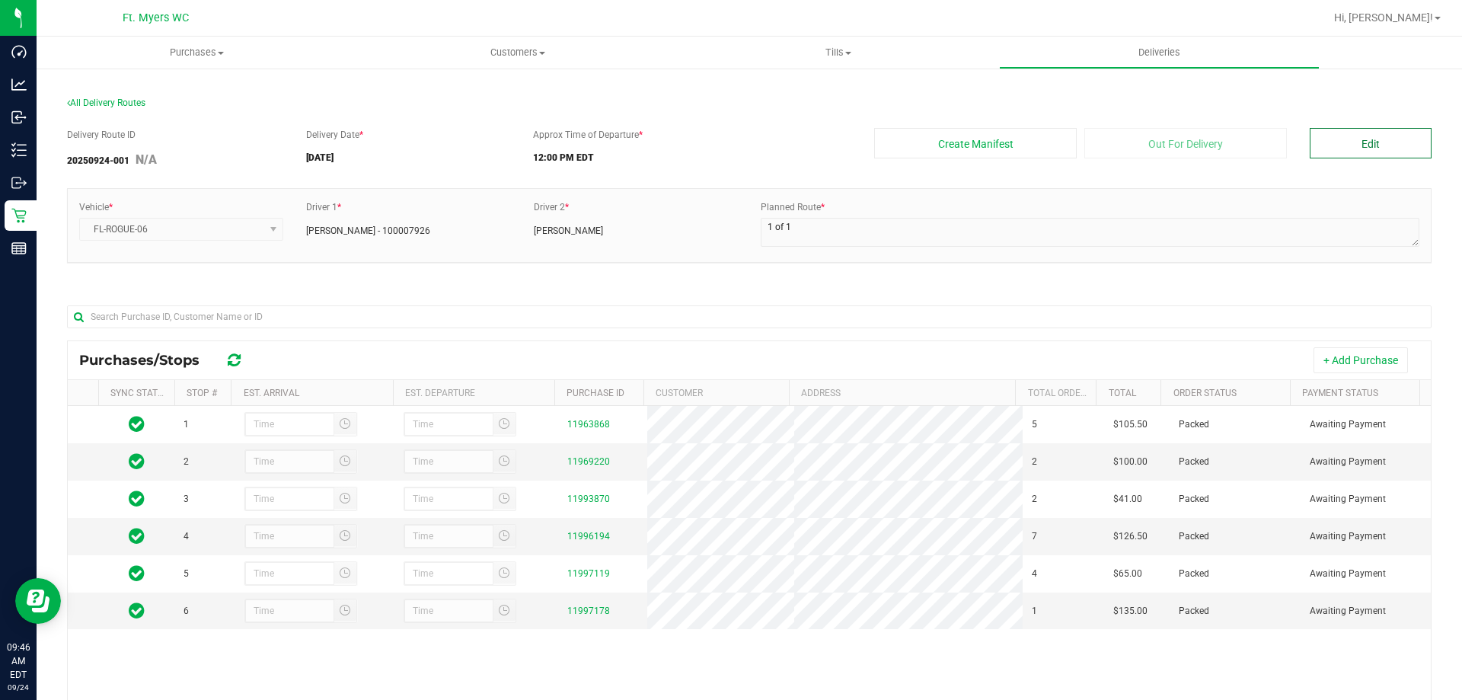
click at [1310, 137] on button "Edit" at bounding box center [1371, 143] width 122 height 30
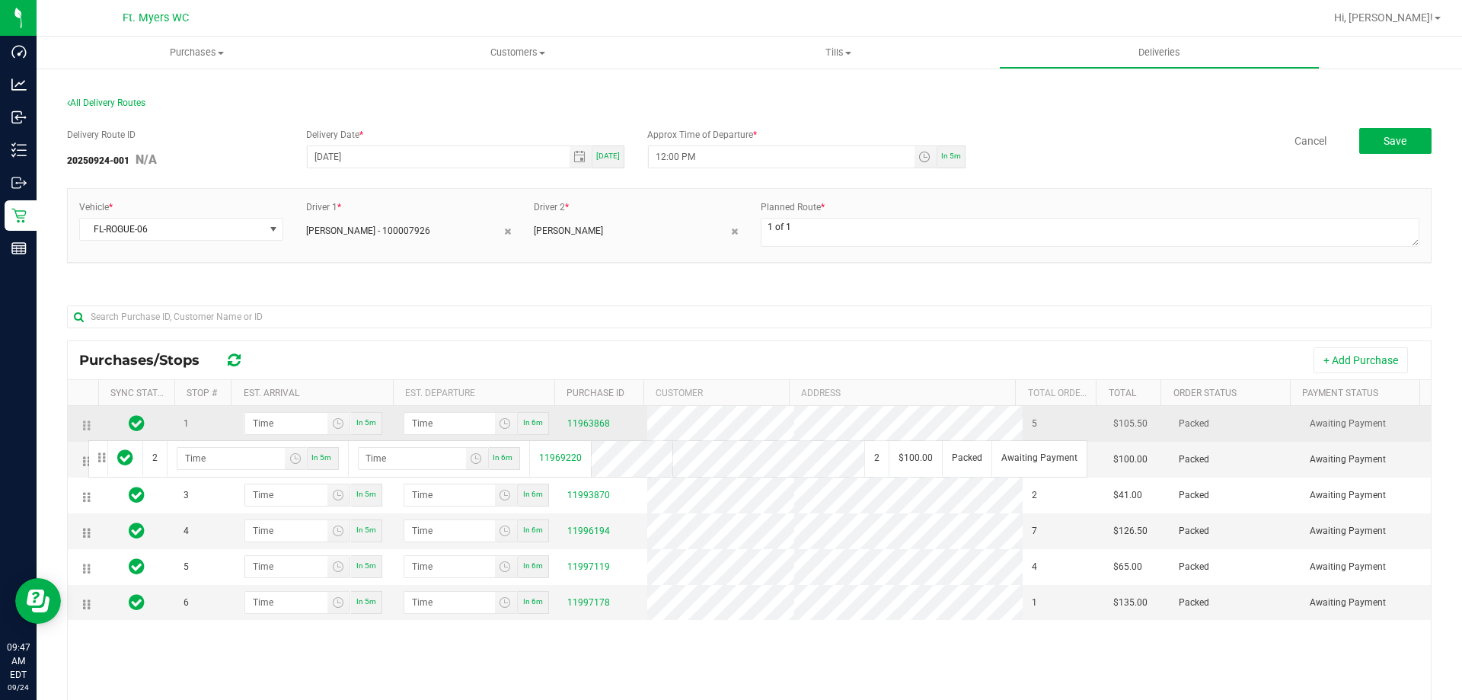
drag, startPoint x: 90, startPoint y: 467, endPoint x: 86, endPoint y: 431, distance: 36.0
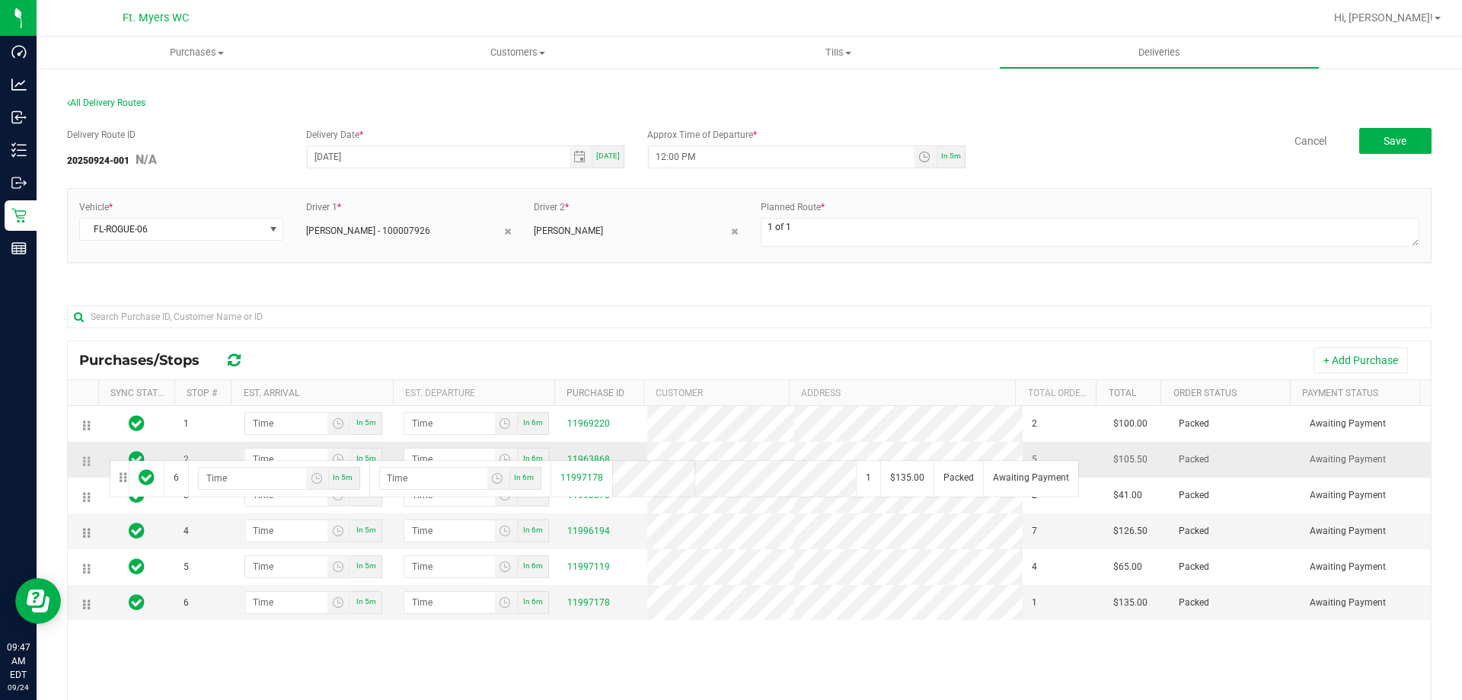
drag, startPoint x: 85, startPoint y: 625, endPoint x: 107, endPoint y: 458, distance: 168.2
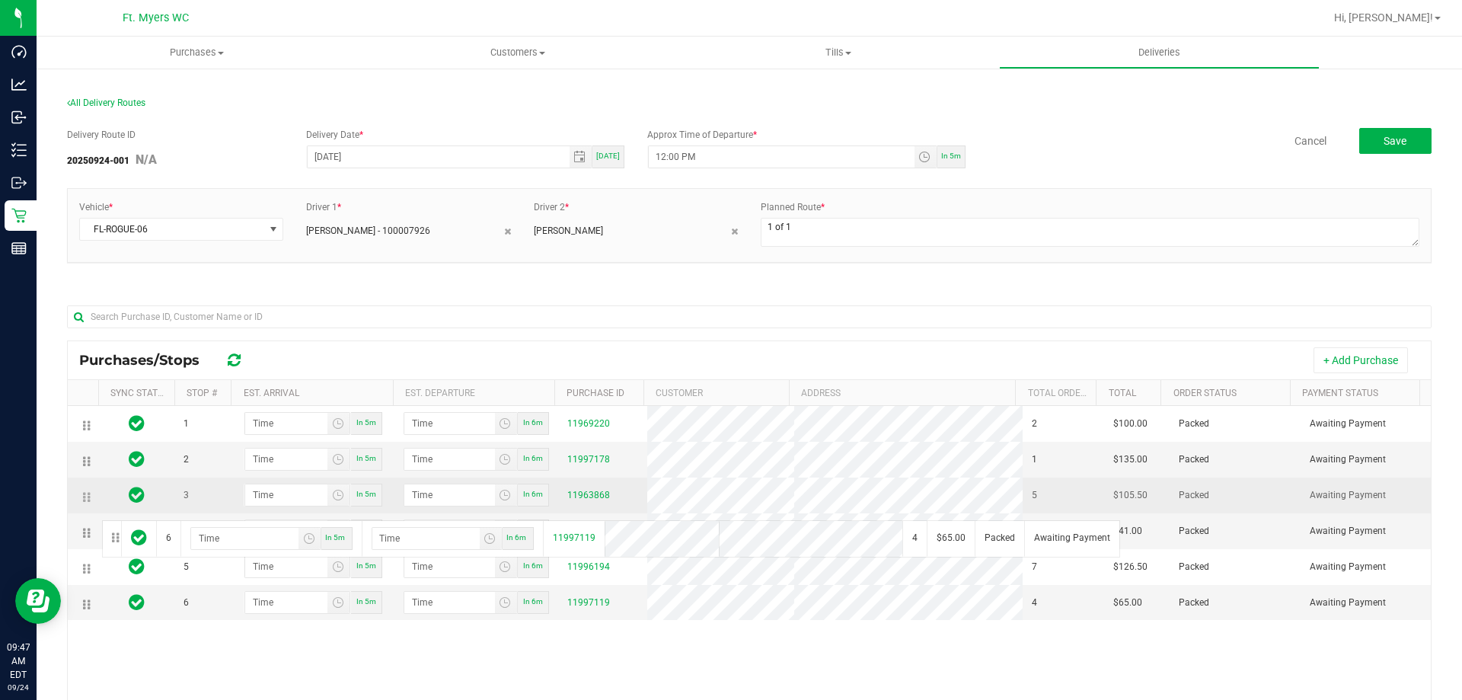
drag, startPoint x: 93, startPoint y: 627, endPoint x: 100, endPoint y: 516, distance: 112.2
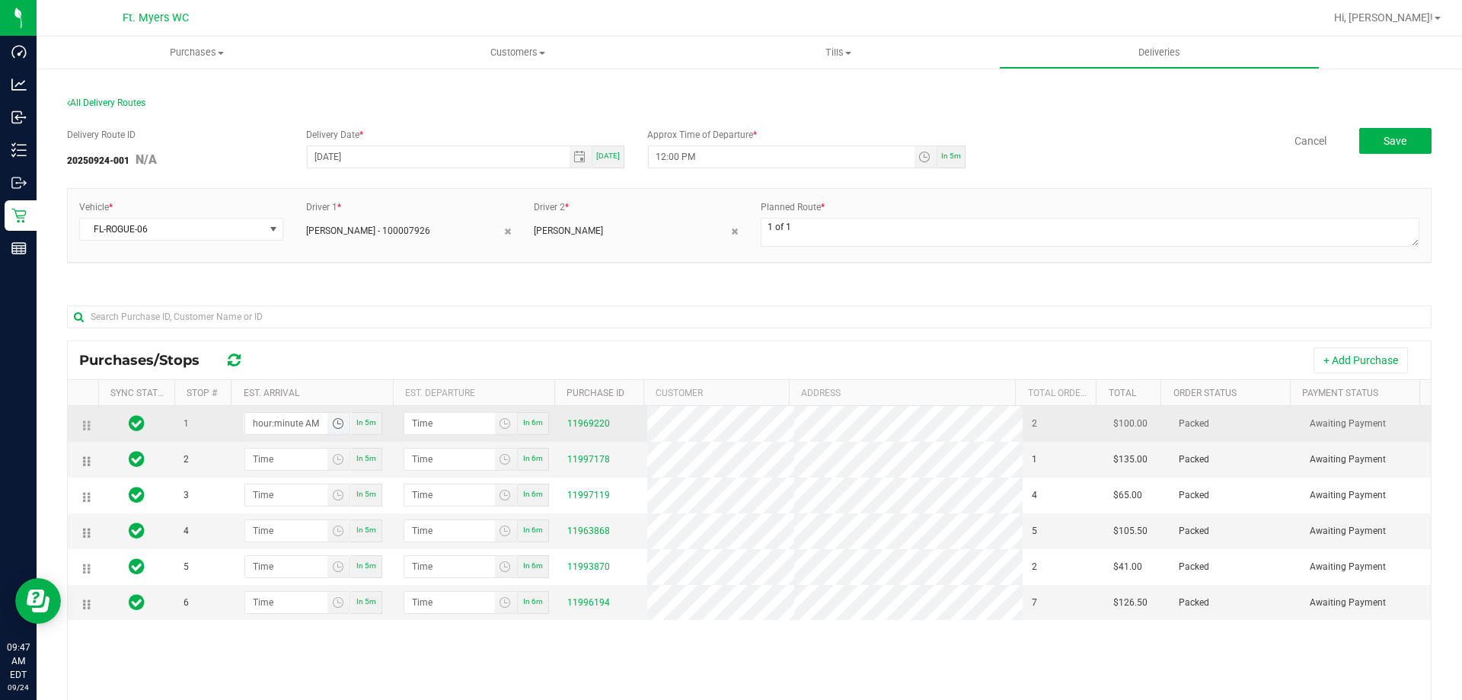
click at [295, 430] on input "hour:minute AM" at bounding box center [286, 423] width 83 height 21
type input "10:03 AM"
type input "10:04 AM"
type input "10:30 AM"
type input "10:31 AM"
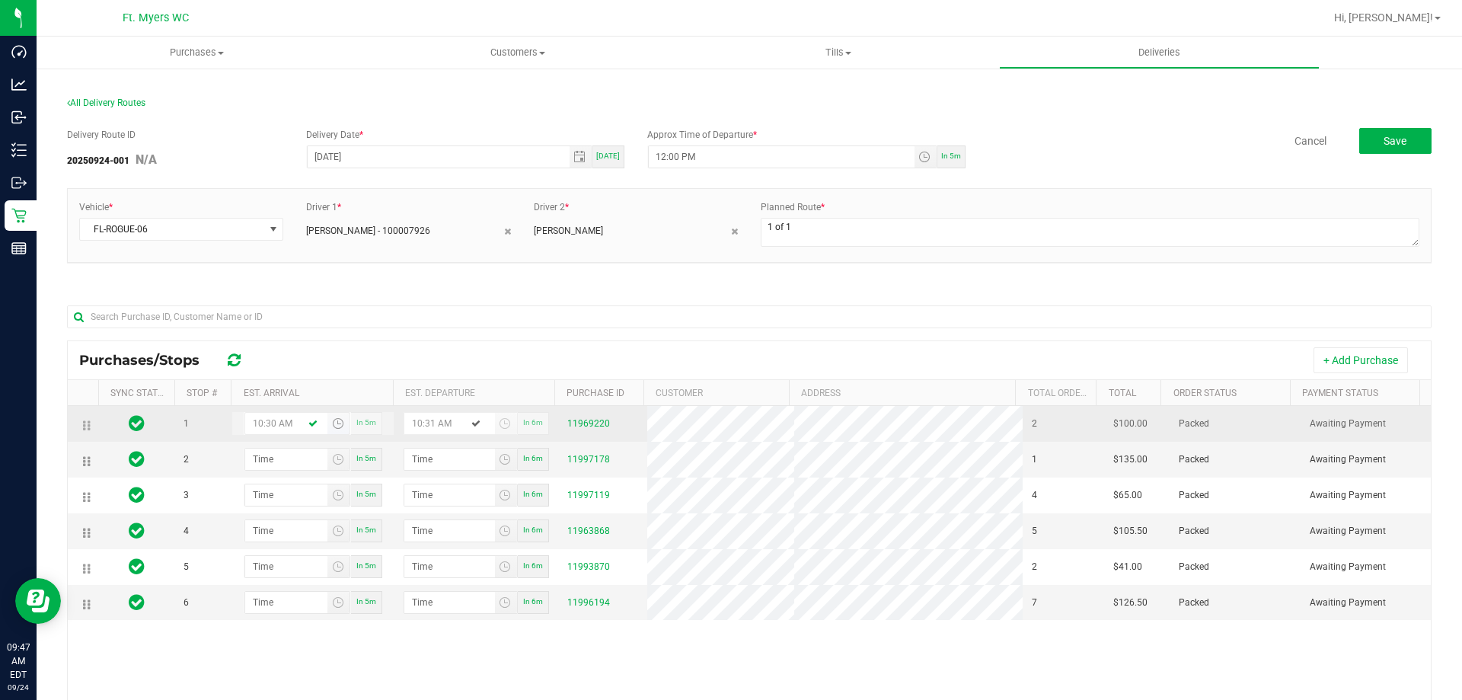
click at [272, 421] on input "10:30 AM" at bounding box center [286, 423] width 83 height 21
type input "10:45 AM"
type input "10:46 AM"
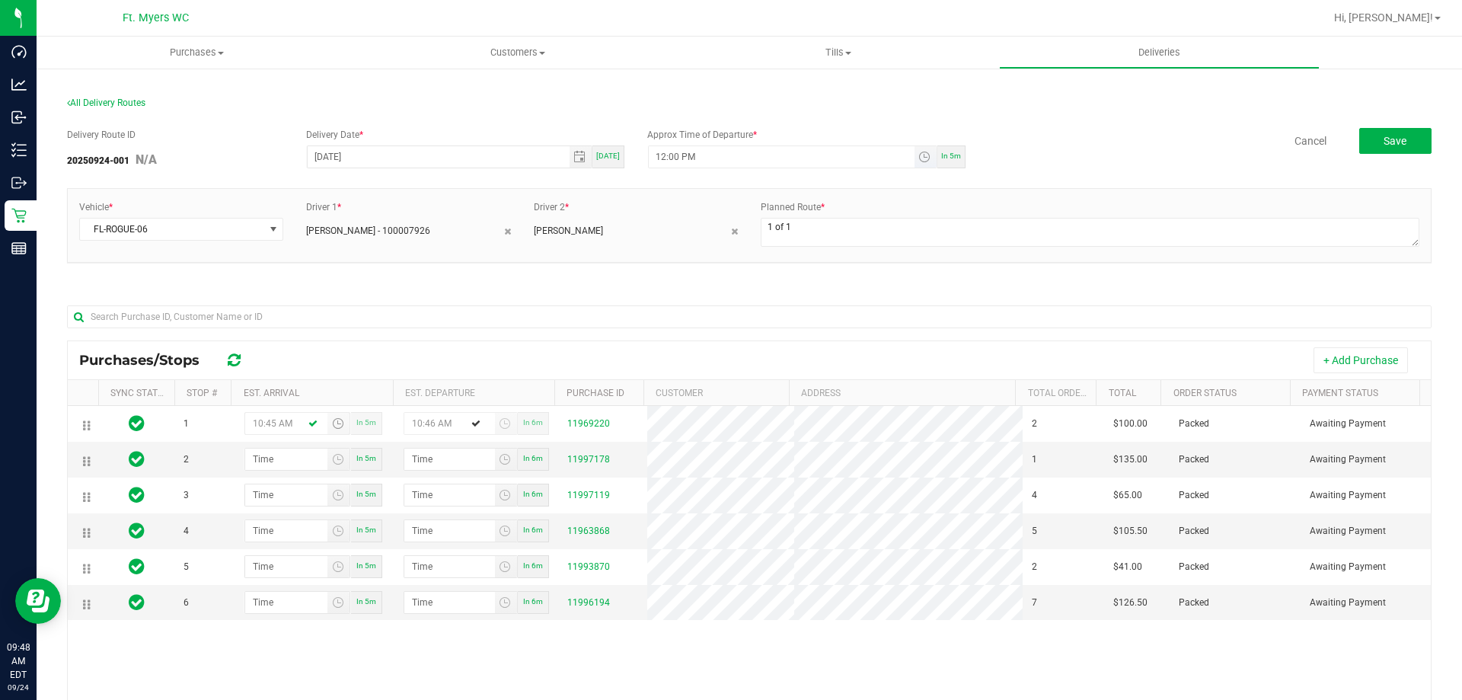
type input "10:45 AM"
click at [661, 150] on input "12:00 PM" at bounding box center [782, 156] width 266 height 21
click at [661, 150] on input "10:06 PM" at bounding box center [782, 156] width 266 height 21
type input "10:30 AM"
click at [302, 452] on input "hour:minute AM" at bounding box center [286, 459] width 83 height 21
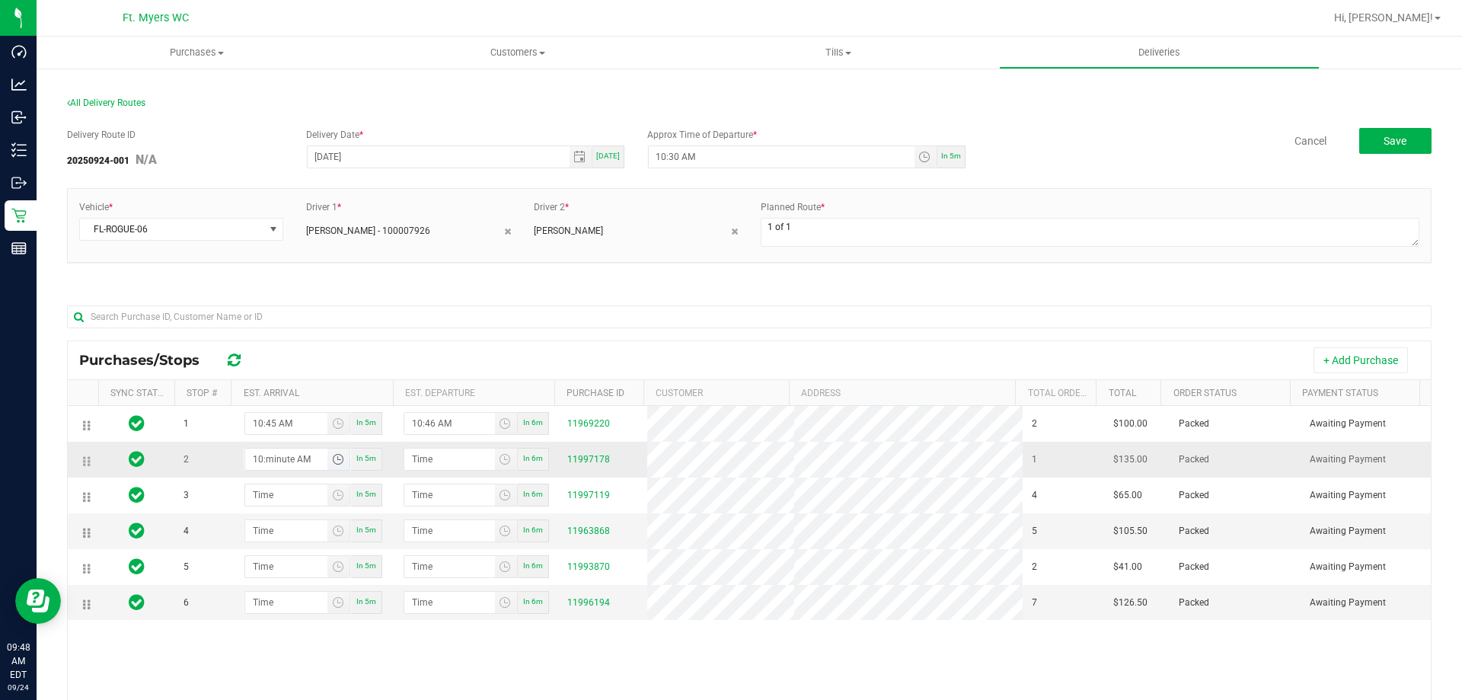
type input "10:05 AM"
type input "10:06 AM"
type input "10:55 AM"
type input "10:56 AM"
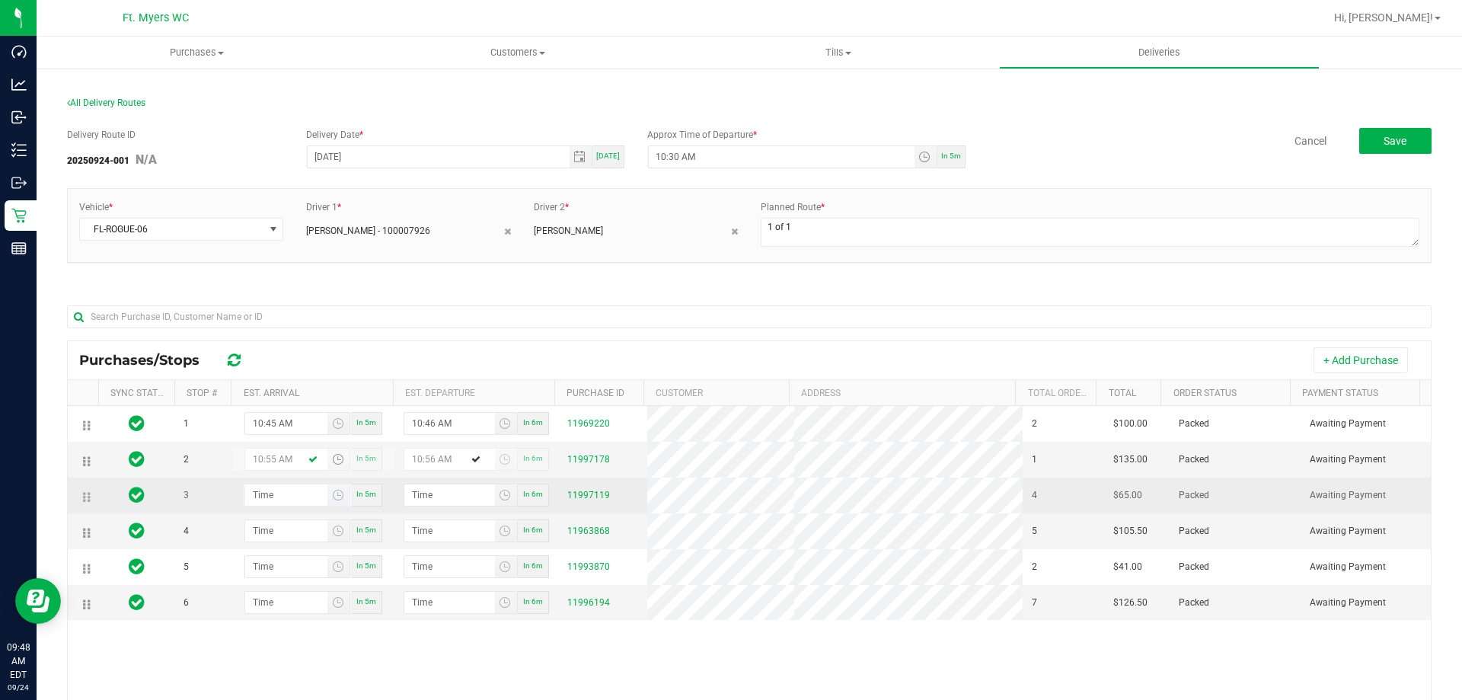
type input "10:55 AM"
type input "hour:minute AM"
click at [297, 498] on input "hour:minute AM" at bounding box center [286, 494] width 83 height 21
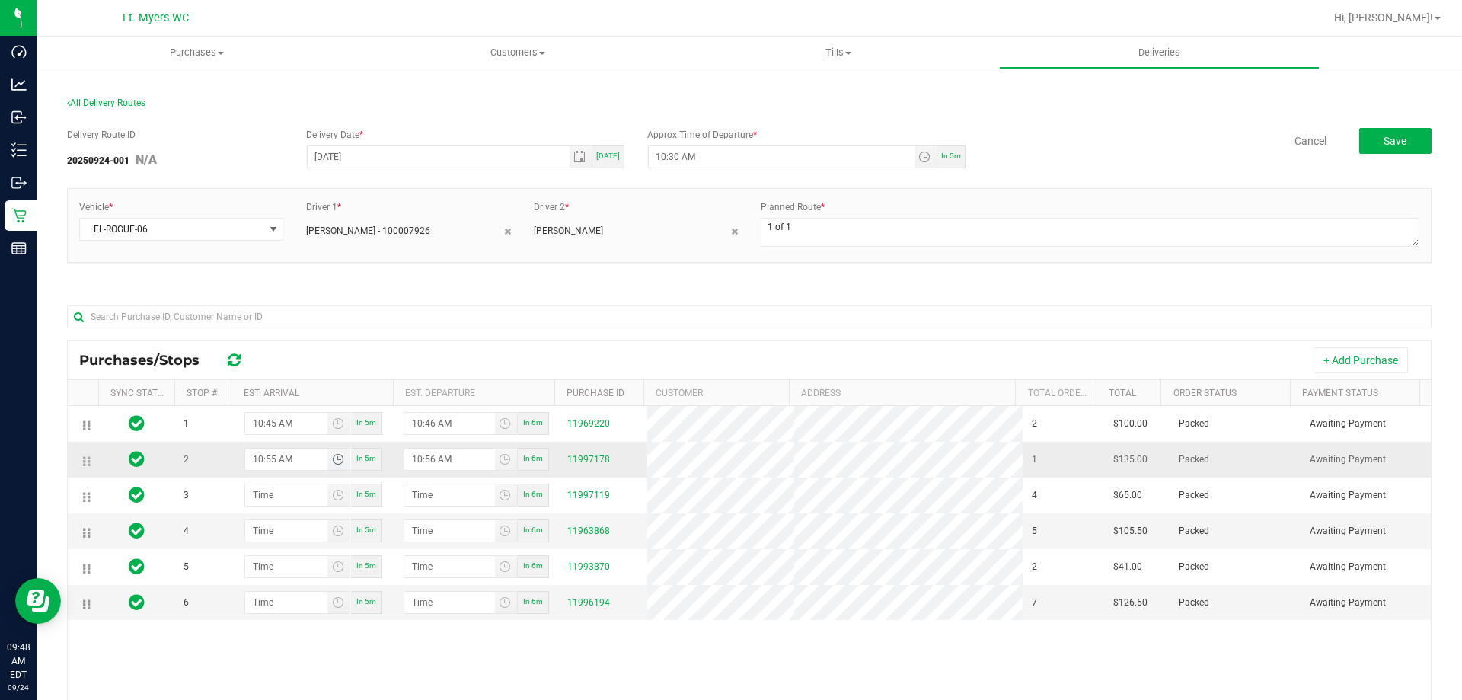
click at [268, 466] on input "10:55 AM" at bounding box center [286, 459] width 83 height 21
click at [253, 457] on input "10:30 AM" at bounding box center [286, 459] width 83 height 21
type input "11:30 AM"
type input "11:31 AM"
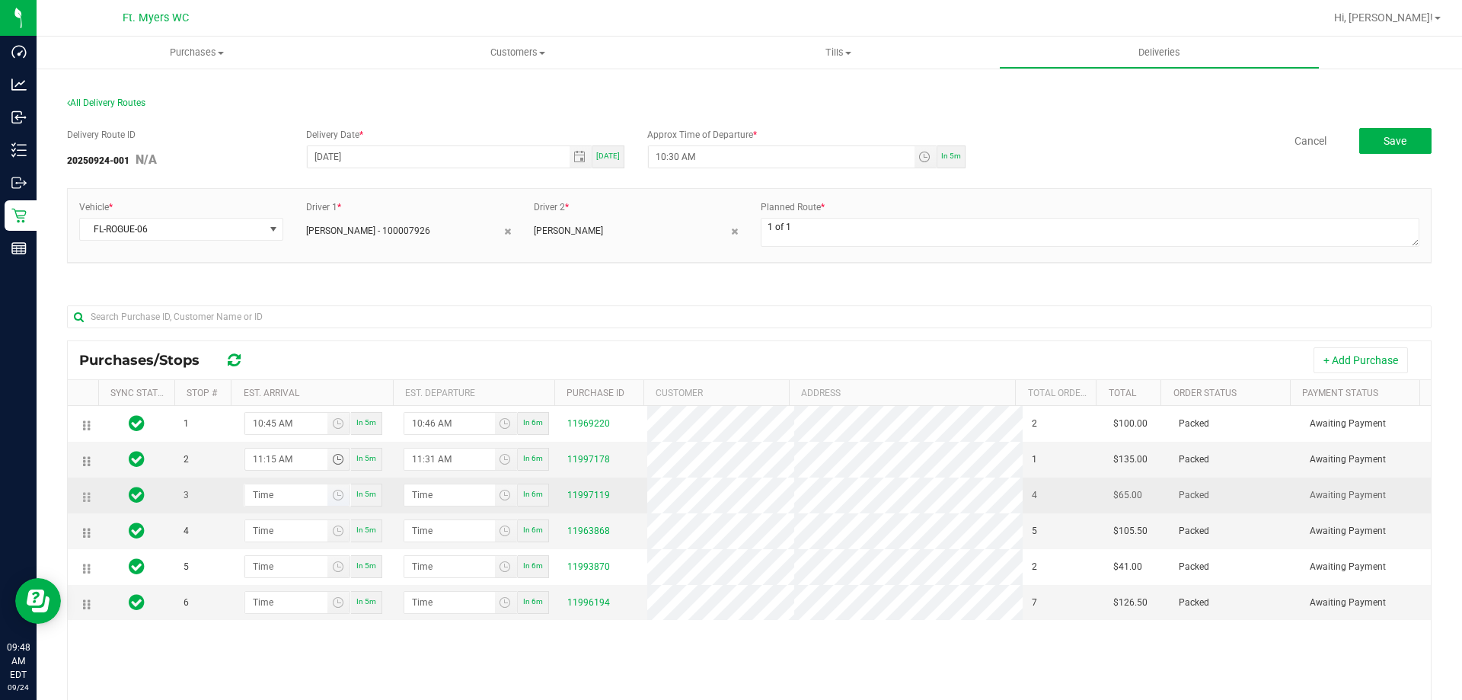
type input "11:15 AM"
click at [271, 495] on input "hour:minute AM" at bounding box center [286, 494] width 83 height 21
type input "11:04 AM"
type input "11:05 AM"
type input "11:45 AM"
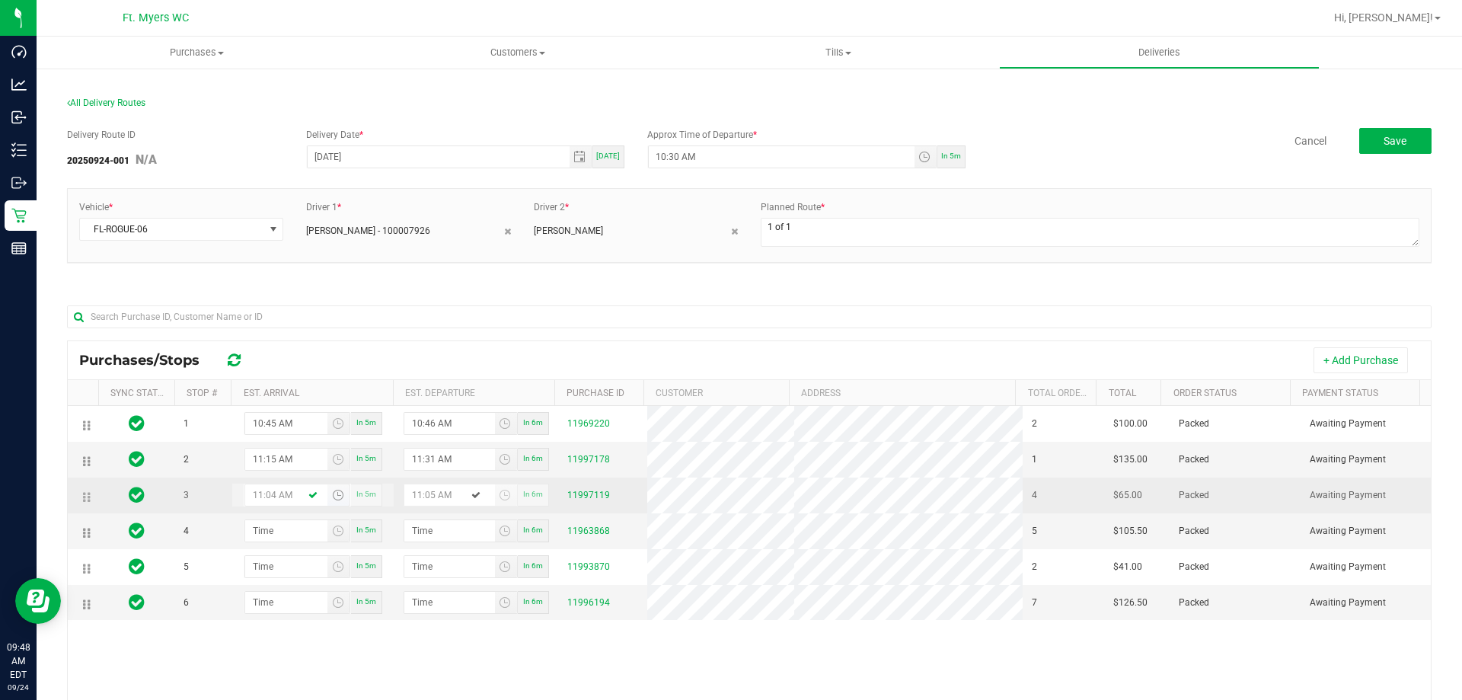
type input "11:46 AM"
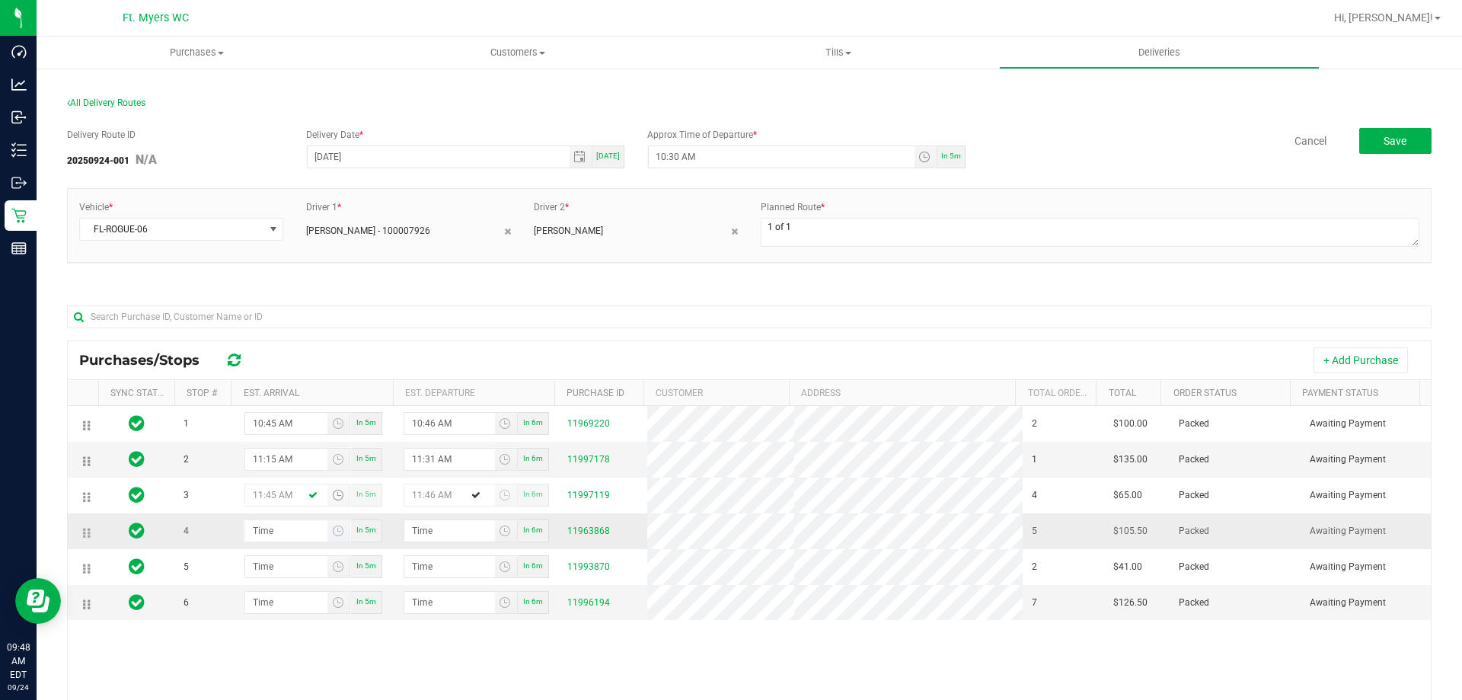
type input "11:45 AM"
click at [293, 534] on input "hour:minute AM" at bounding box center [286, 530] width 83 height 21
type input "12:01 AM"
type input "12:02 AM"
type input "12:15 AM"
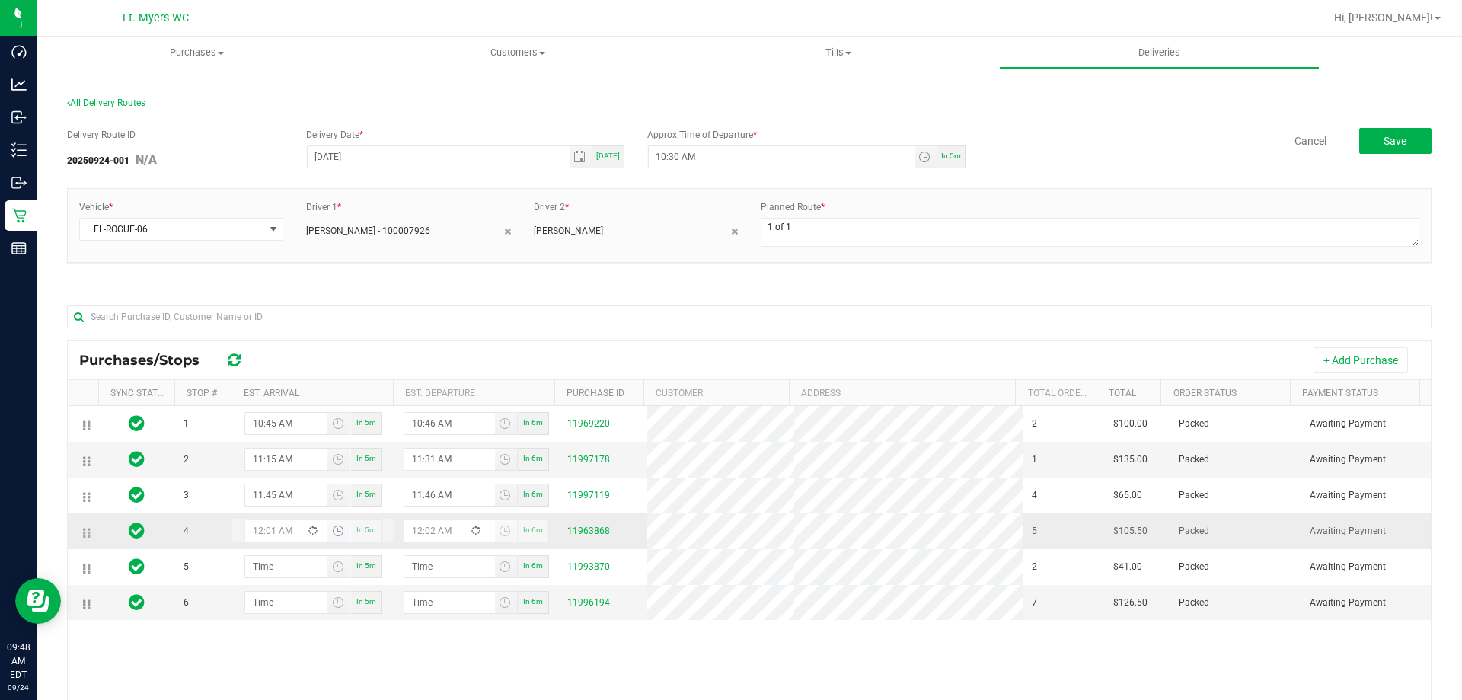
type input "12:16 AM"
type input "12:15 PM"
type input "12:16 PM"
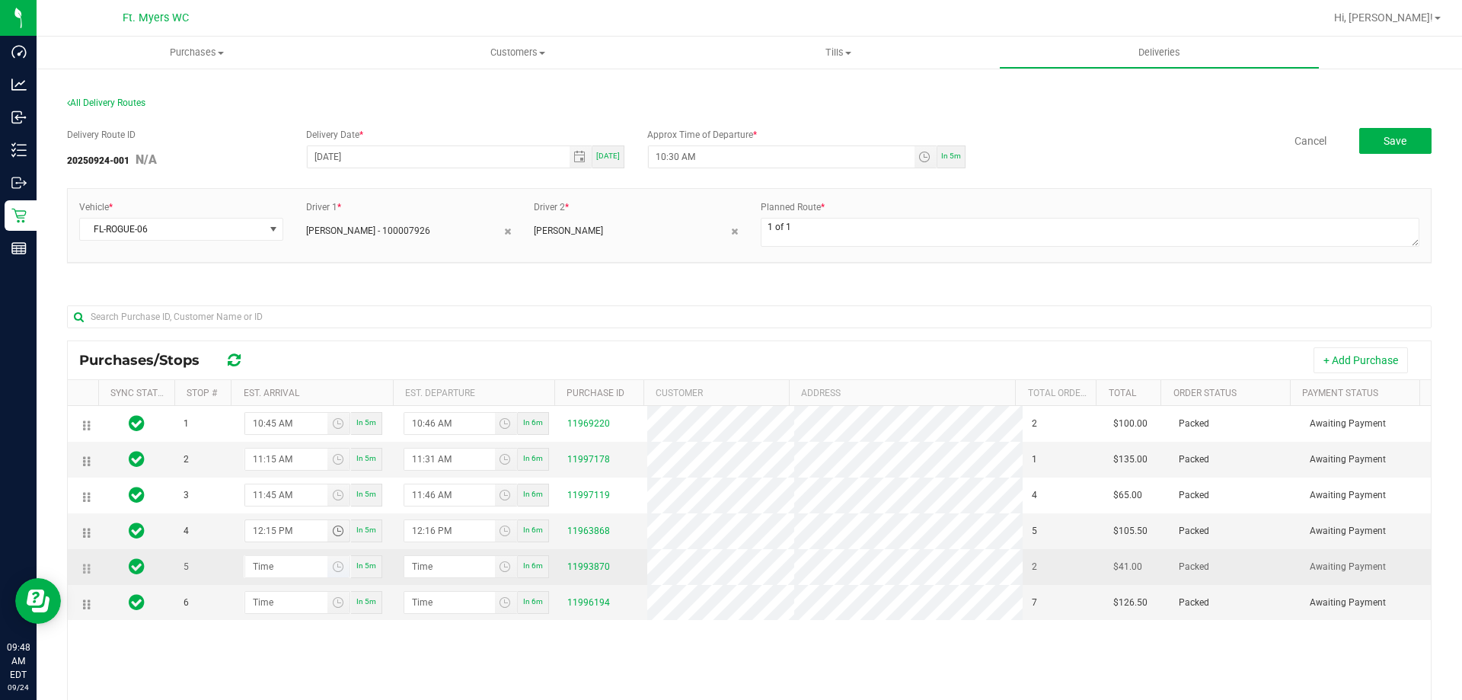
type input "12:15 PM"
click at [267, 577] on input "hour:minute AM" at bounding box center [286, 566] width 83 height 21
type input "12:03 AM"
type input "12:04 AM"
type input "12:30 AM"
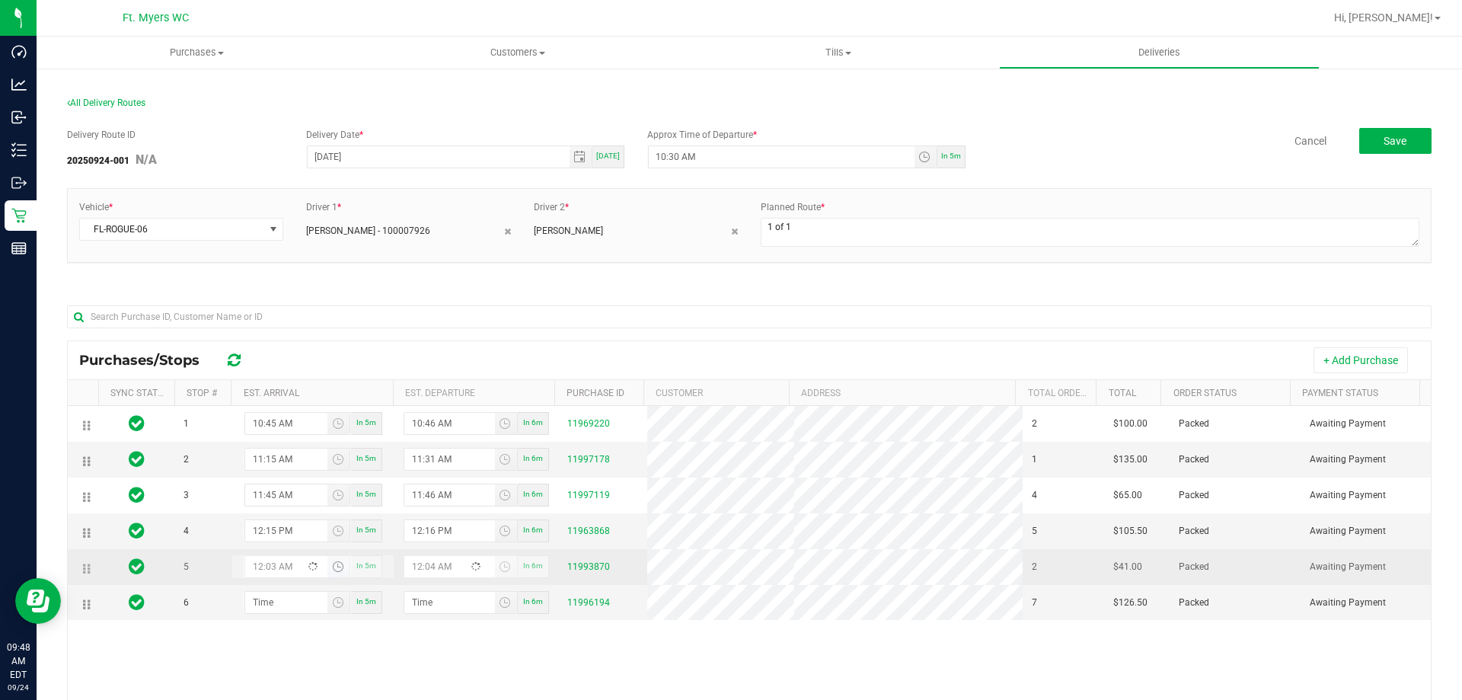
type input "12:31 AM"
type input "12:30 PM"
type input "12:31 PM"
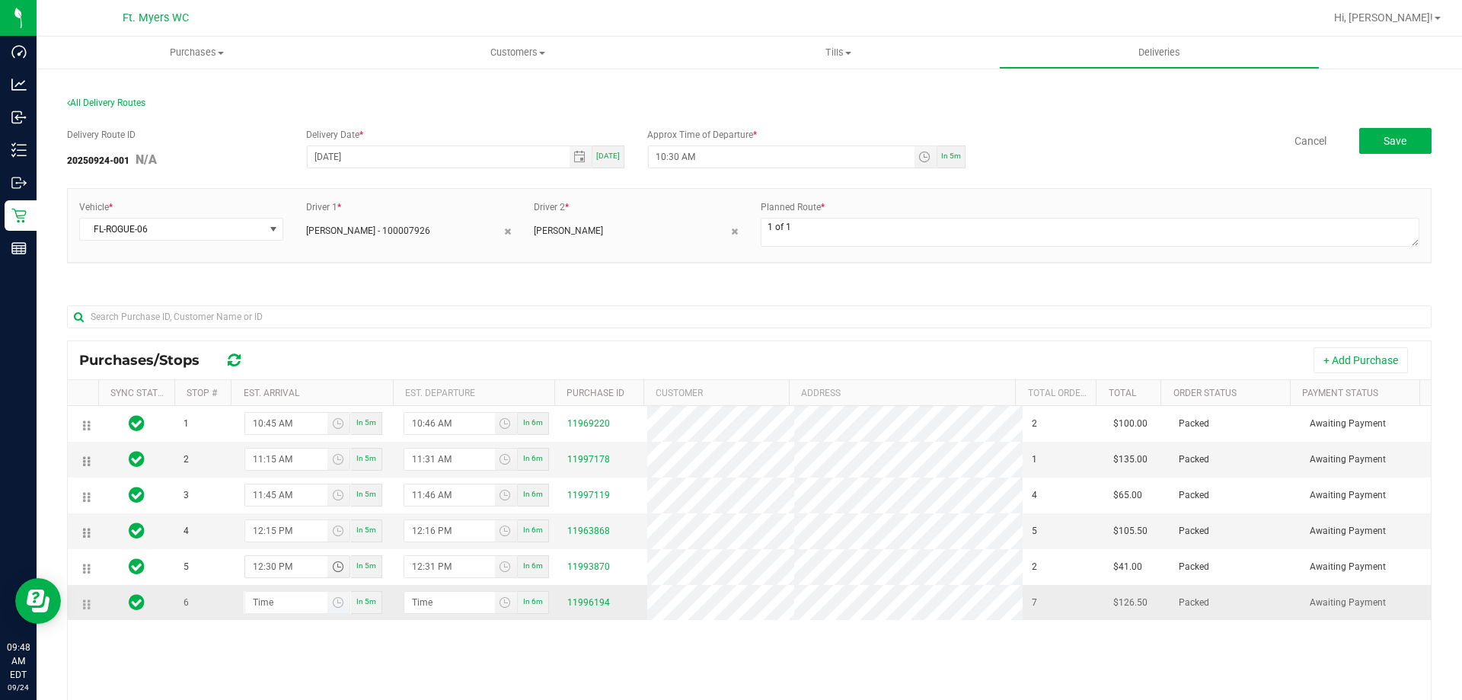
type input "12:30 PM"
click at [252, 613] on input "hour:minute AM" at bounding box center [286, 602] width 83 height 21
type input "12:04 AM"
type input "12:05 AM"
type input "12:45 AM"
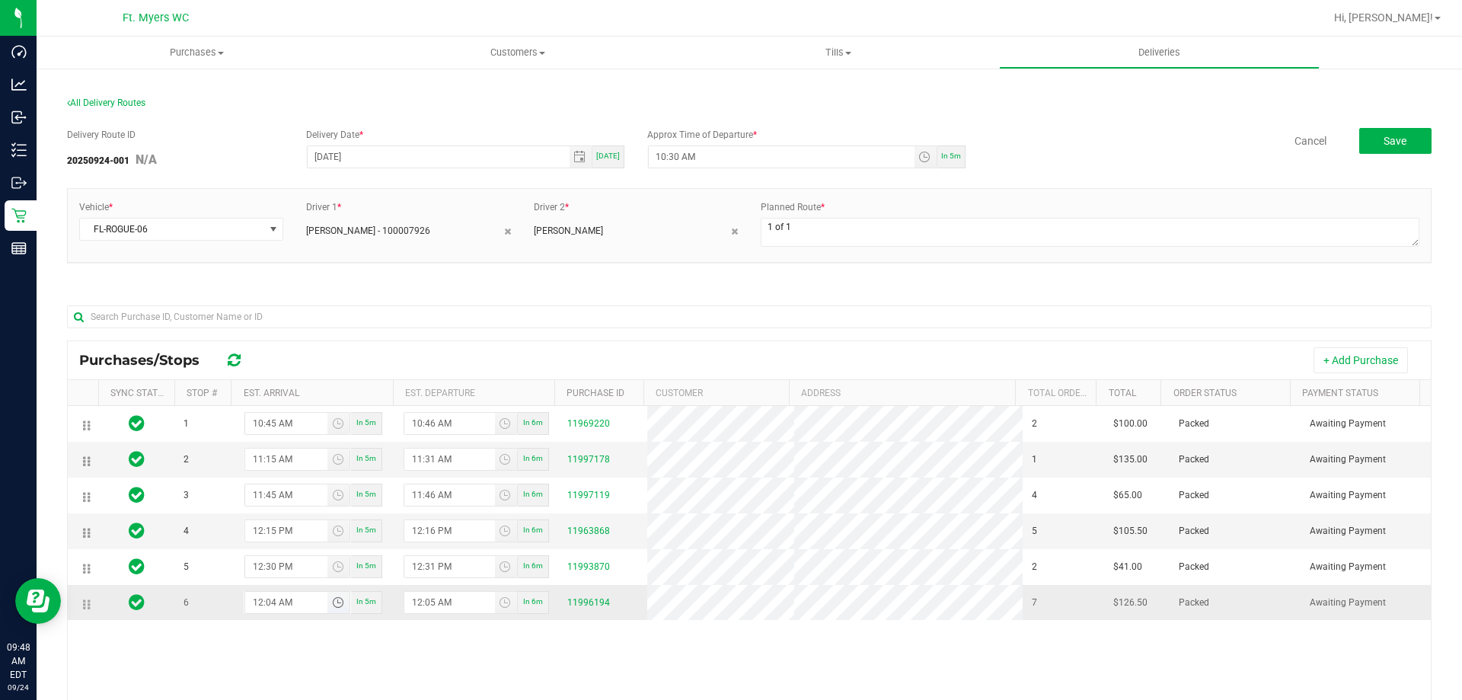
type input "12:46 AM"
type input "12:45 PM"
type input "12:46 PM"
type input "12:45 PM"
click at [417, 647] on div "1 10:45 AM In 5m 10:46 AM In 6m 11969220 2 $100.00 Packed Awaiting Payment 2 11…" at bounding box center [749, 626] width 1363 height 441
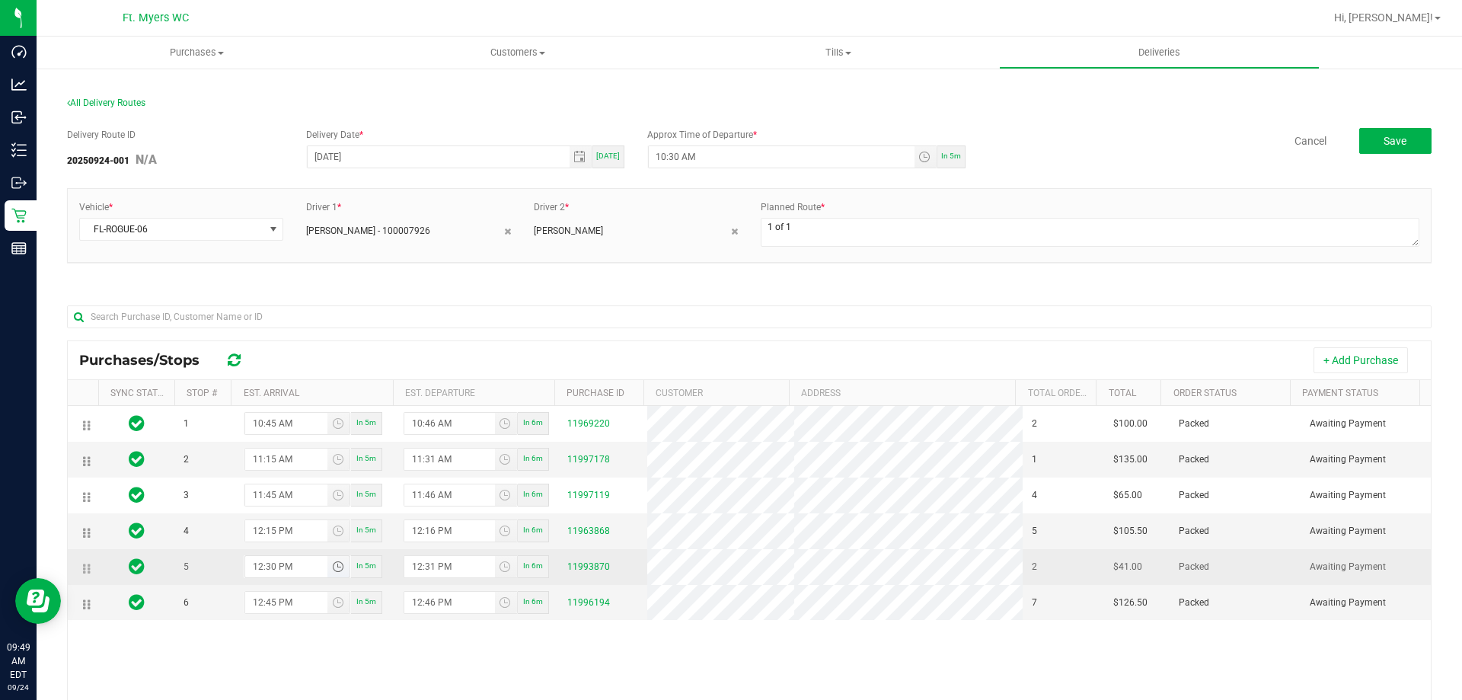
click at [263, 576] on input "12:30 PM" at bounding box center [286, 566] width 83 height 21
type input "12:45 PM"
type input "12:46 PM"
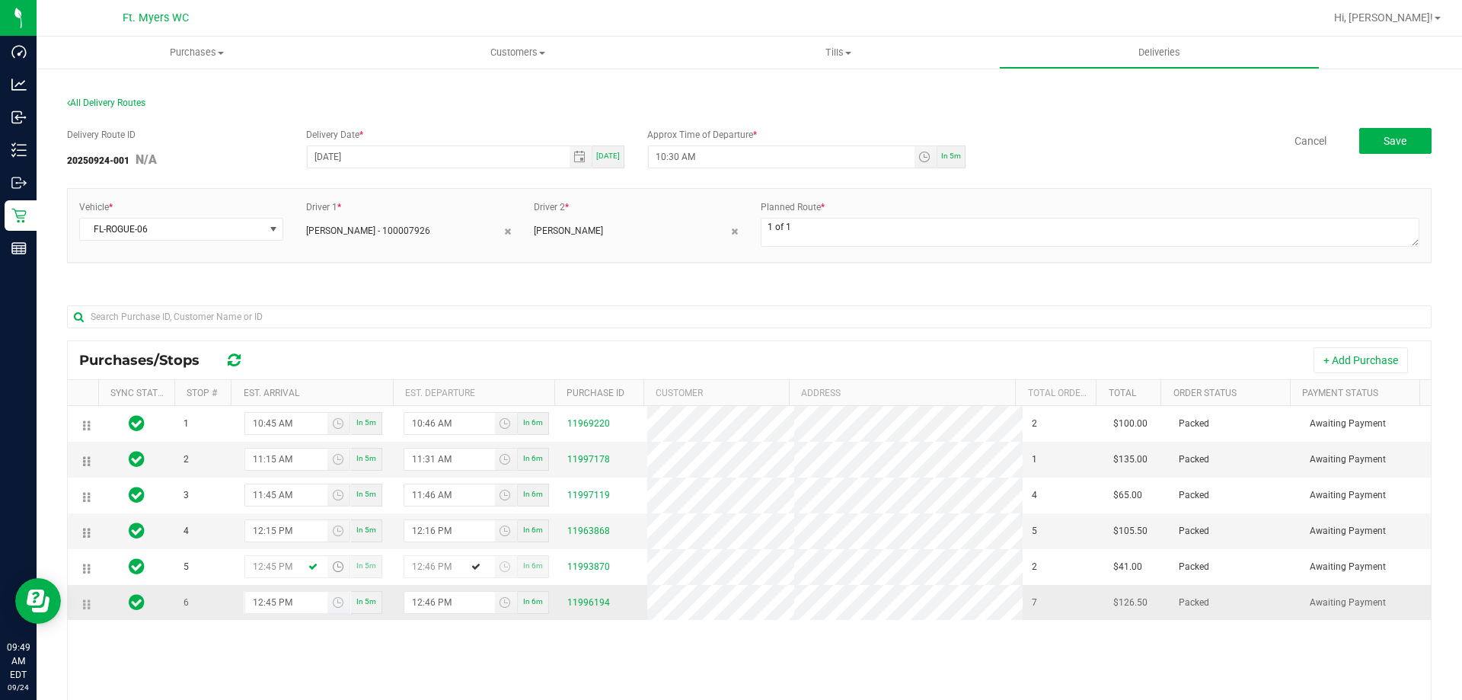
type input "12:45 PM"
click at [272, 613] on input "12:45 PM" at bounding box center [286, 602] width 83 height 21
click at [260, 613] on input "12:15 PM" at bounding box center [286, 602] width 83 height 21
type input "1:15 PM"
type input "1:16 PM"
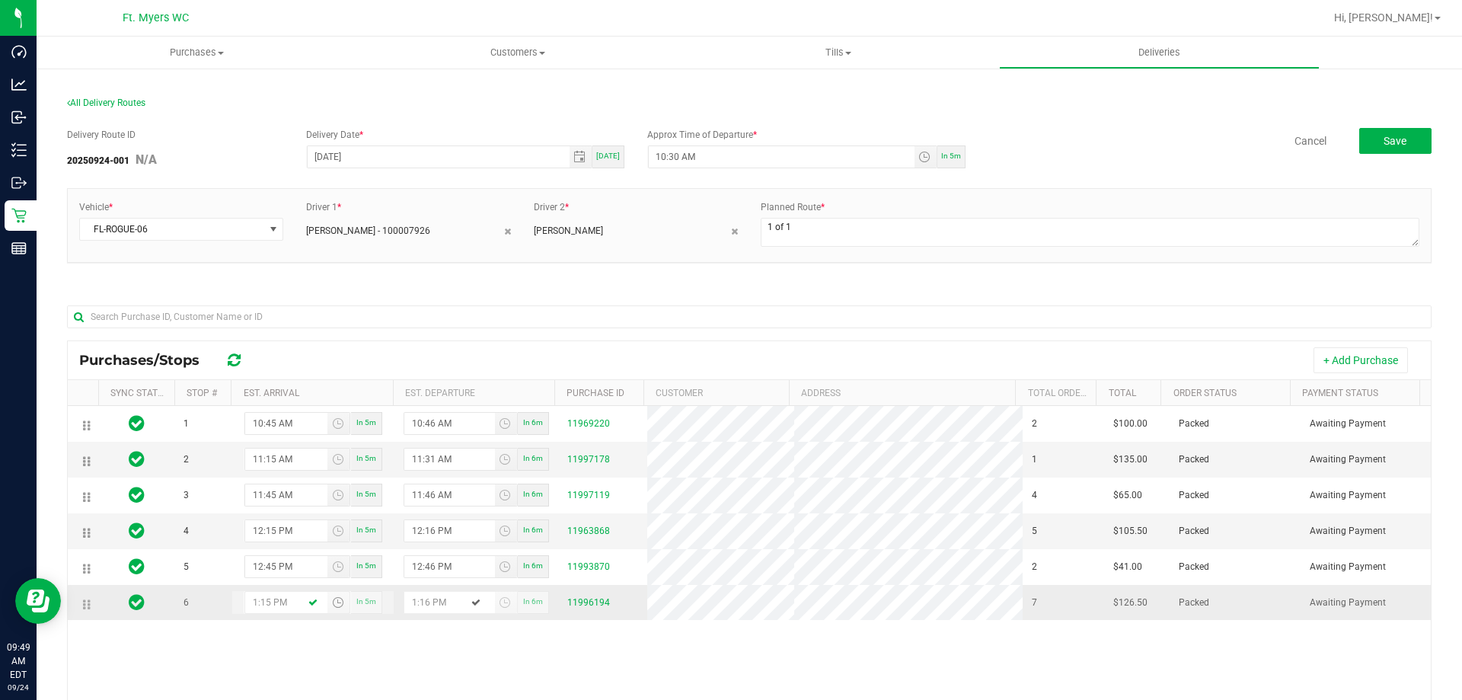
type input "1:15 PM"
click at [350, 620] on td "1:15 PM In 5m" at bounding box center [312, 602] width 163 height 35
click at [1384, 139] on span "Save" at bounding box center [1395, 141] width 23 height 12
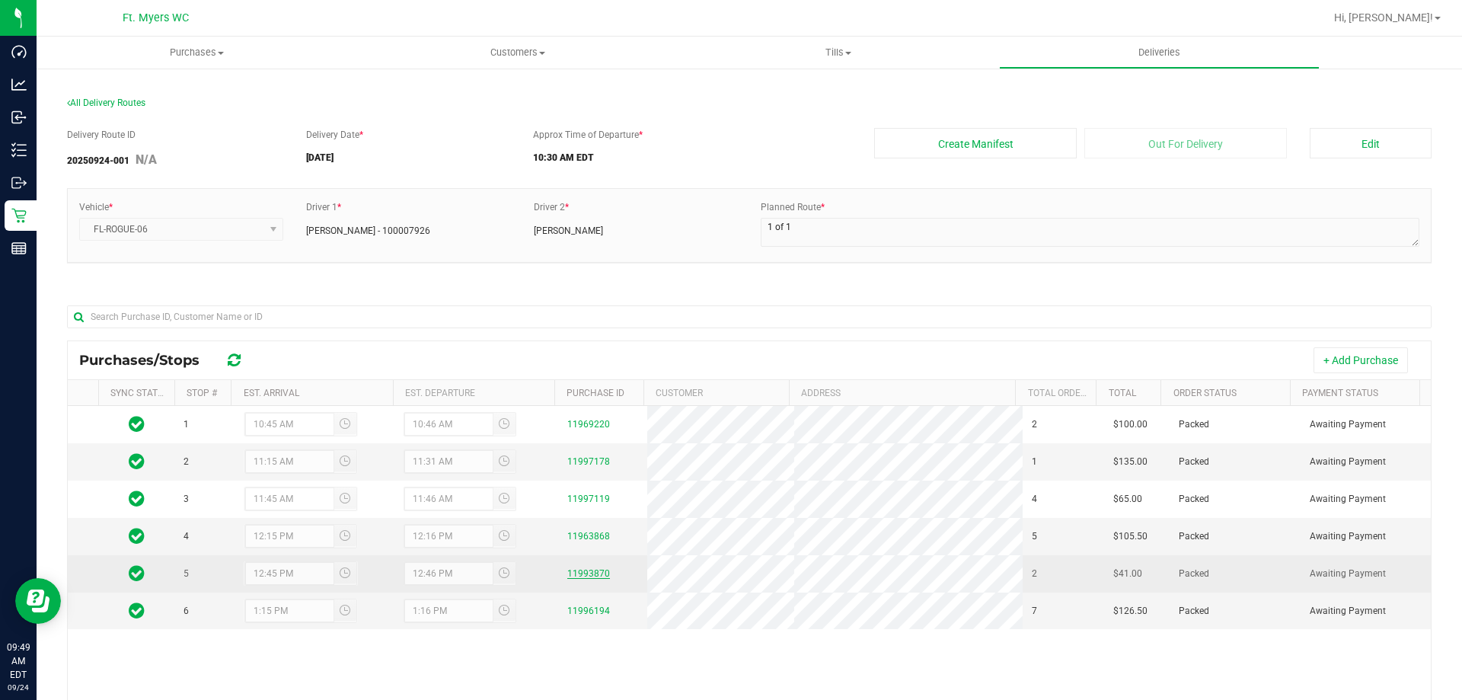
click at [592, 579] on link "11993870" at bounding box center [588, 573] width 43 height 11
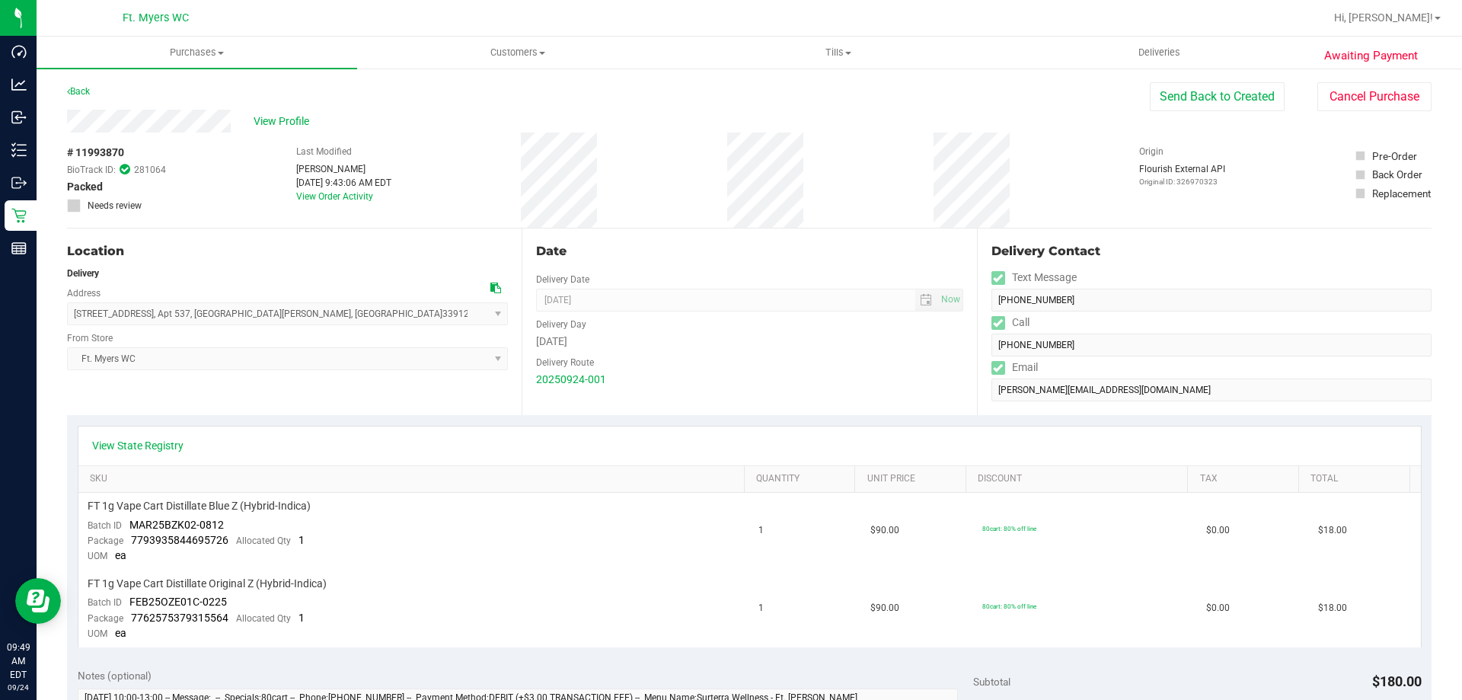
scroll to position [457, 0]
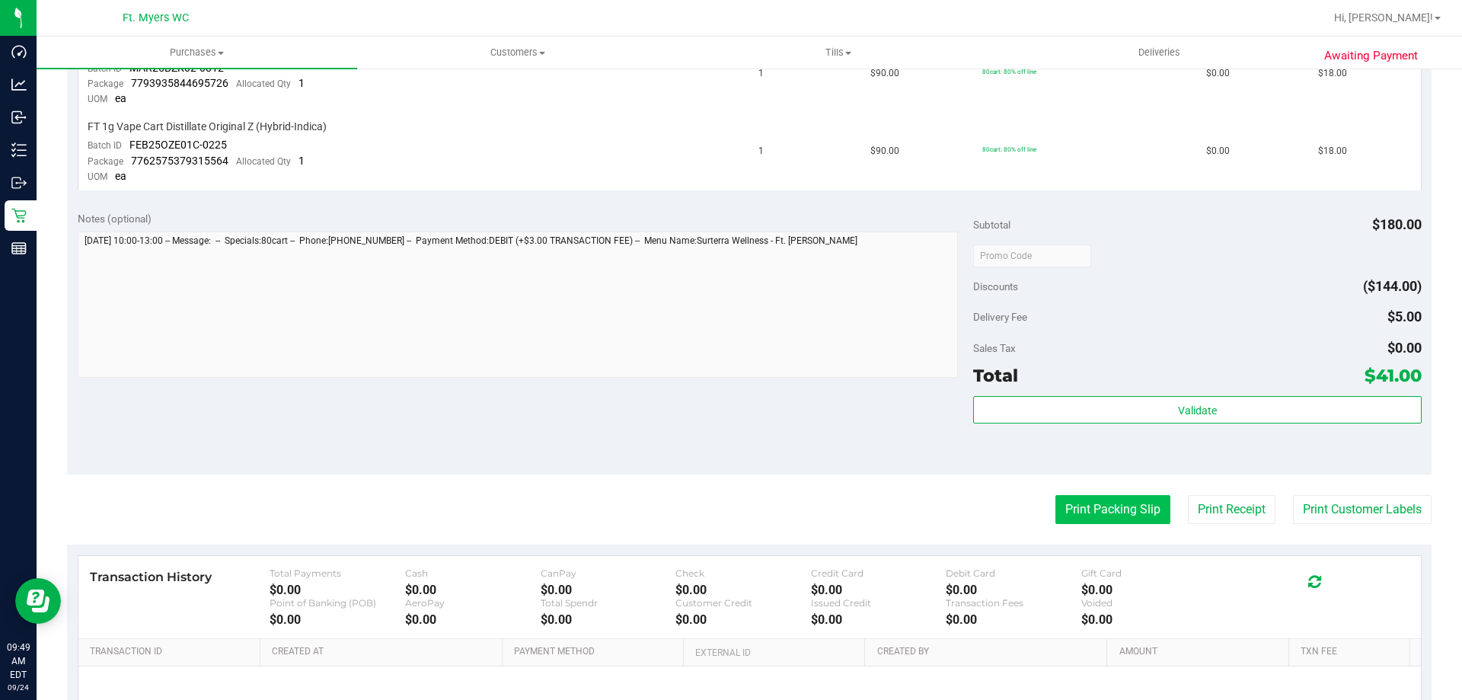
click at [1055, 520] on button "Print Packing Slip" at bounding box center [1112, 509] width 115 height 29
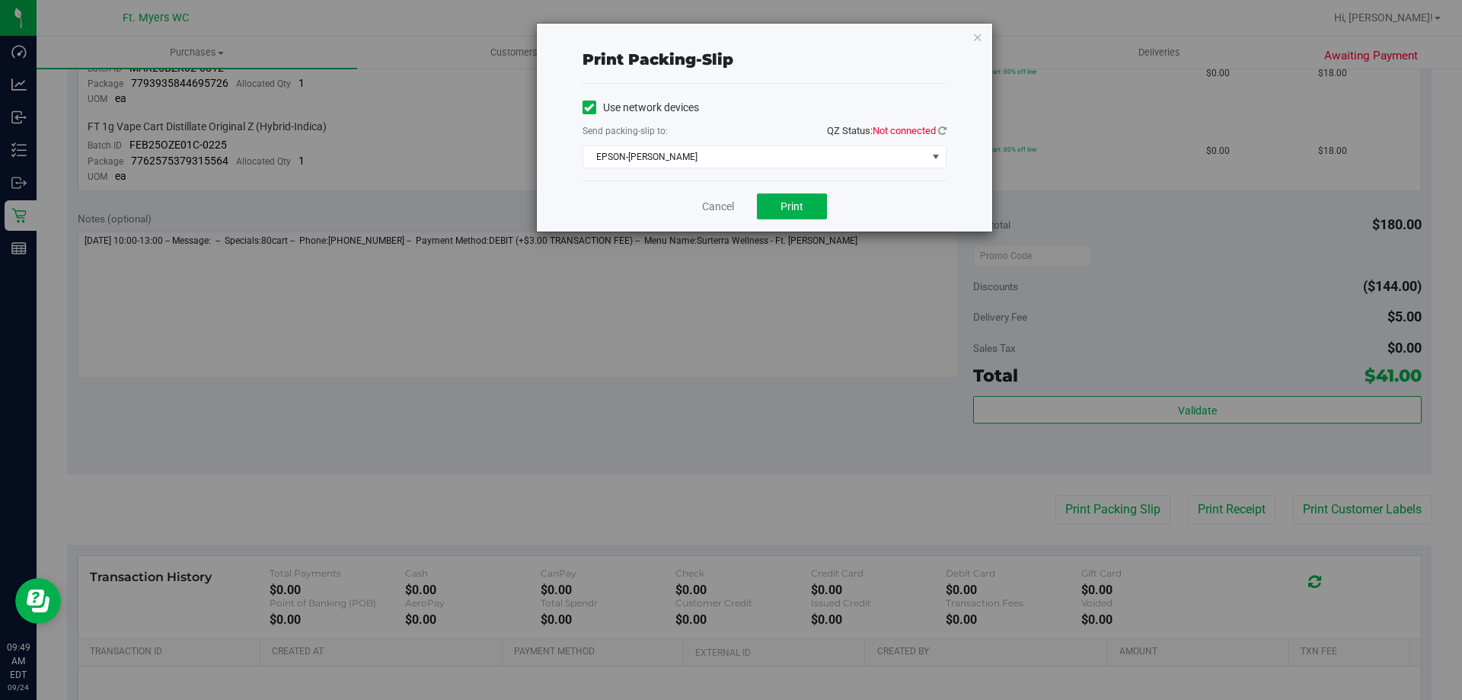
click at [940, 137] on span "QZ Status: Not connected" at bounding box center [887, 131] width 120 height 16
click at [942, 135] on icon at bounding box center [942, 131] width 8 height 10
click at [911, 161] on span "EPSON-[PERSON_NAME]" at bounding box center [754, 156] width 343 height 21
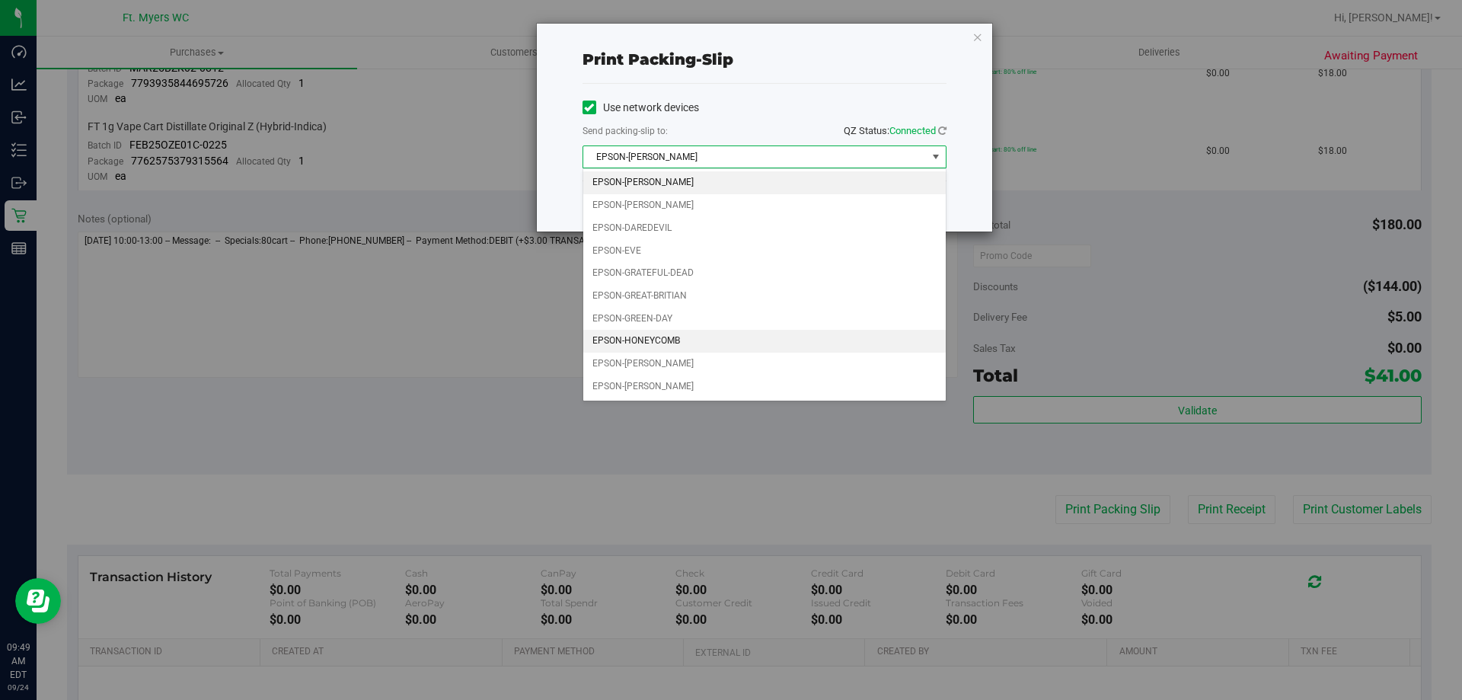
click at [804, 334] on li "EPSON-HONEYCOMB" at bounding box center [764, 341] width 362 height 23
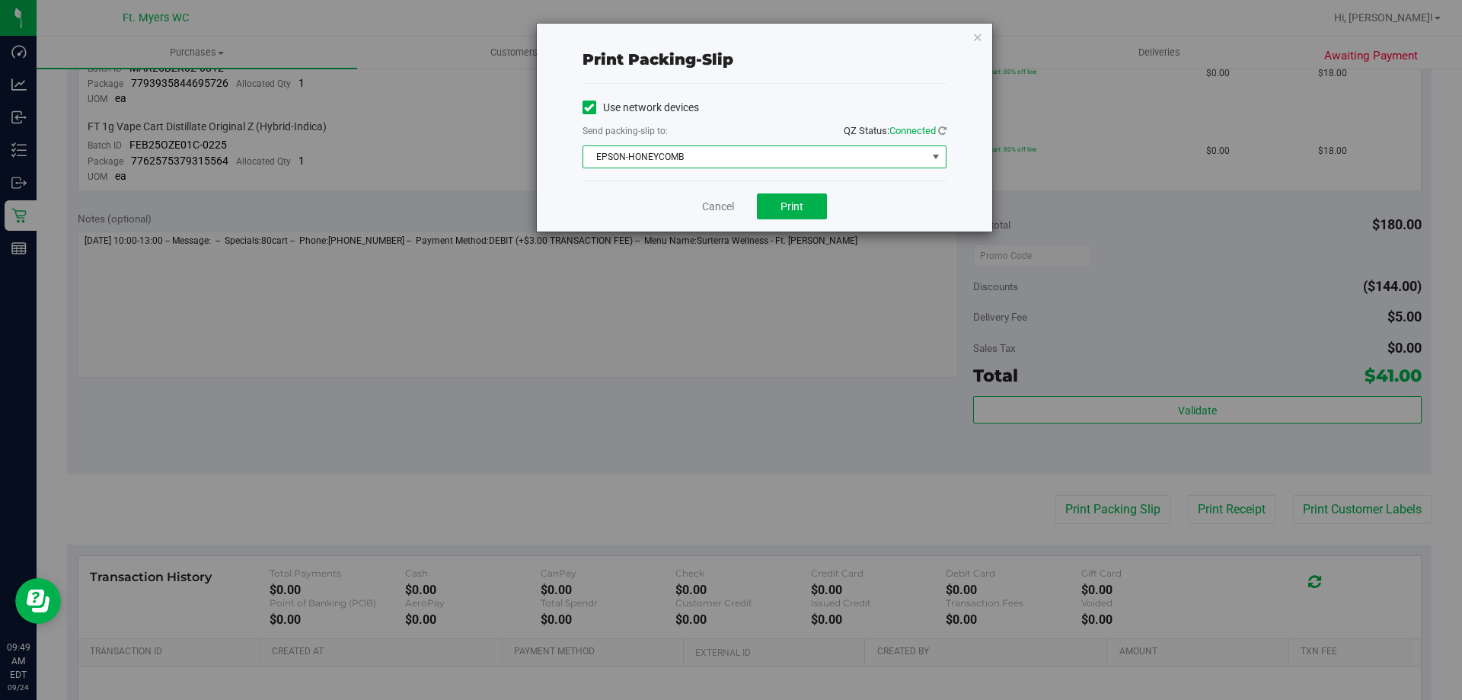
click at [805, 222] on div "Cancel Print" at bounding box center [765, 205] width 364 height 51
click at [805, 218] on button "Print" at bounding box center [792, 206] width 70 height 26
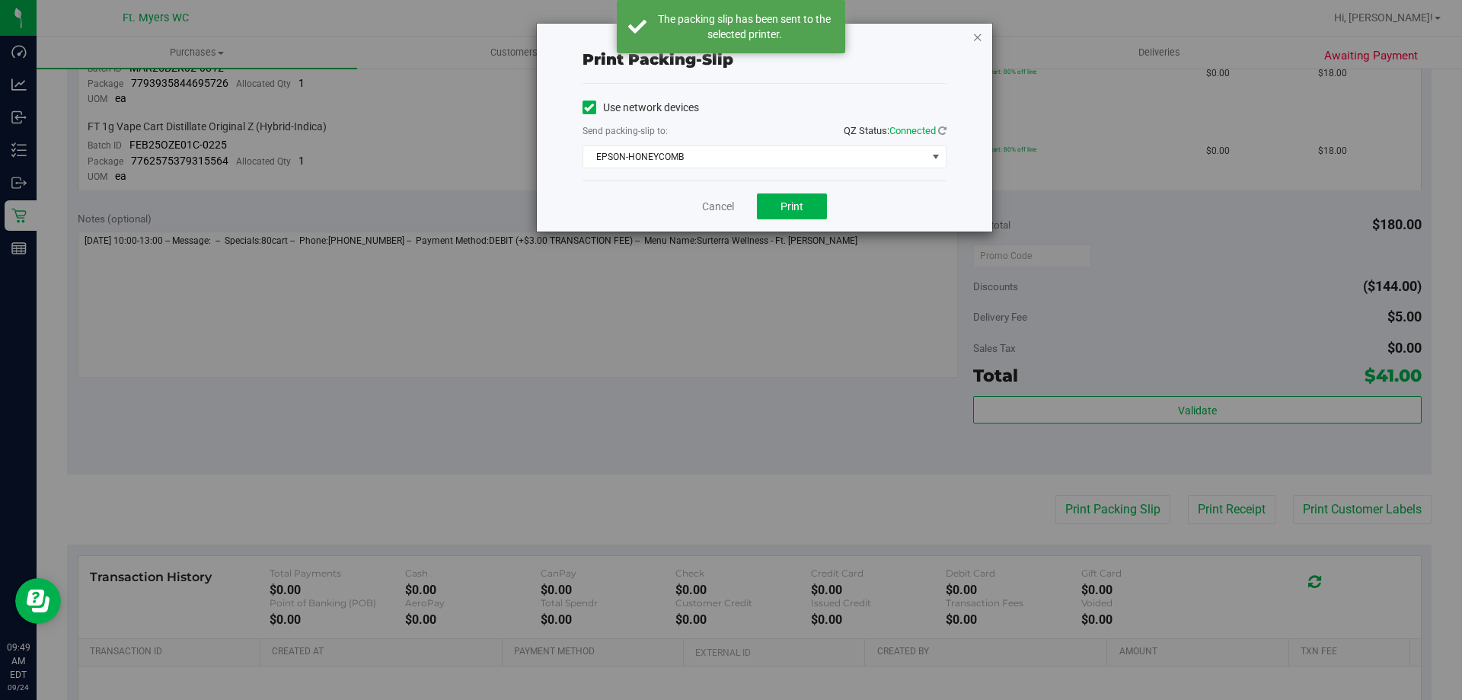
click at [972, 40] on icon "button" at bounding box center [977, 36] width 11 height 18
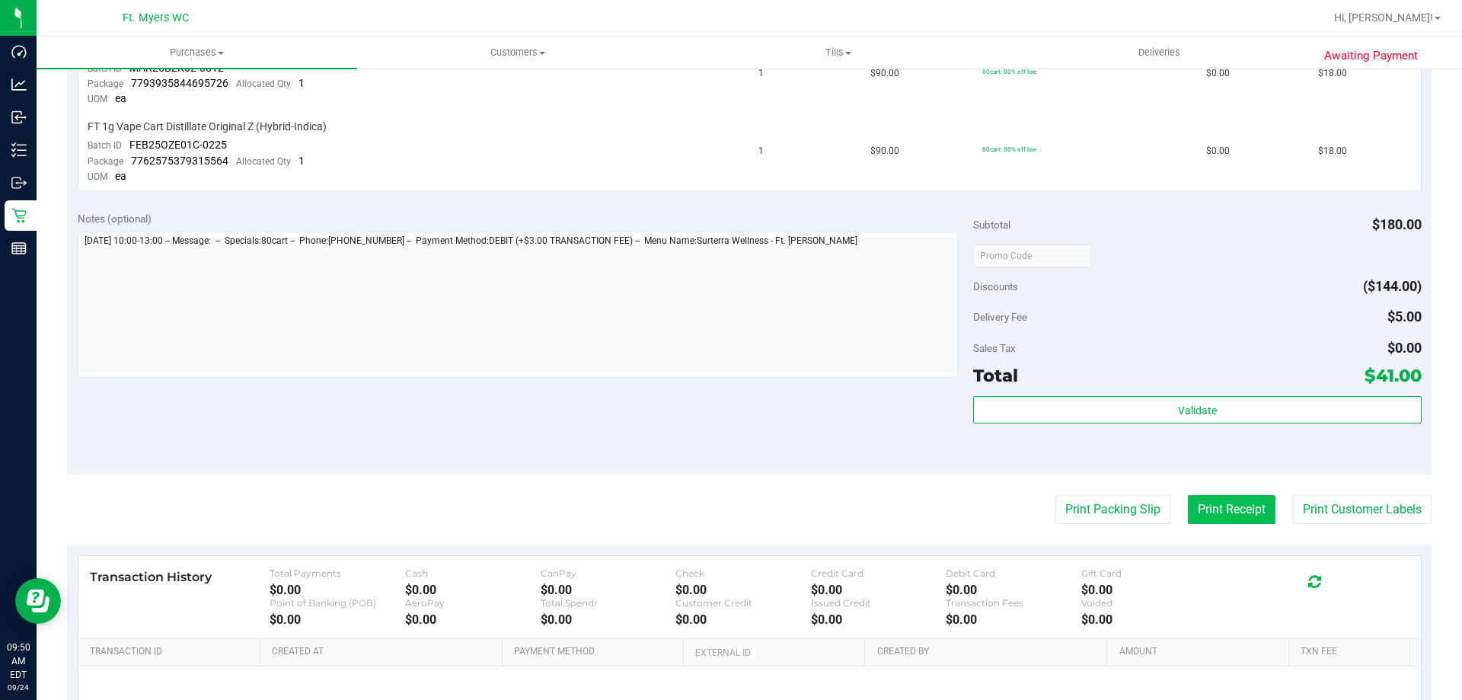
click at [1233, 519] on button "Print Receipt" at bounding box center [1232, 509] width 88 height 29
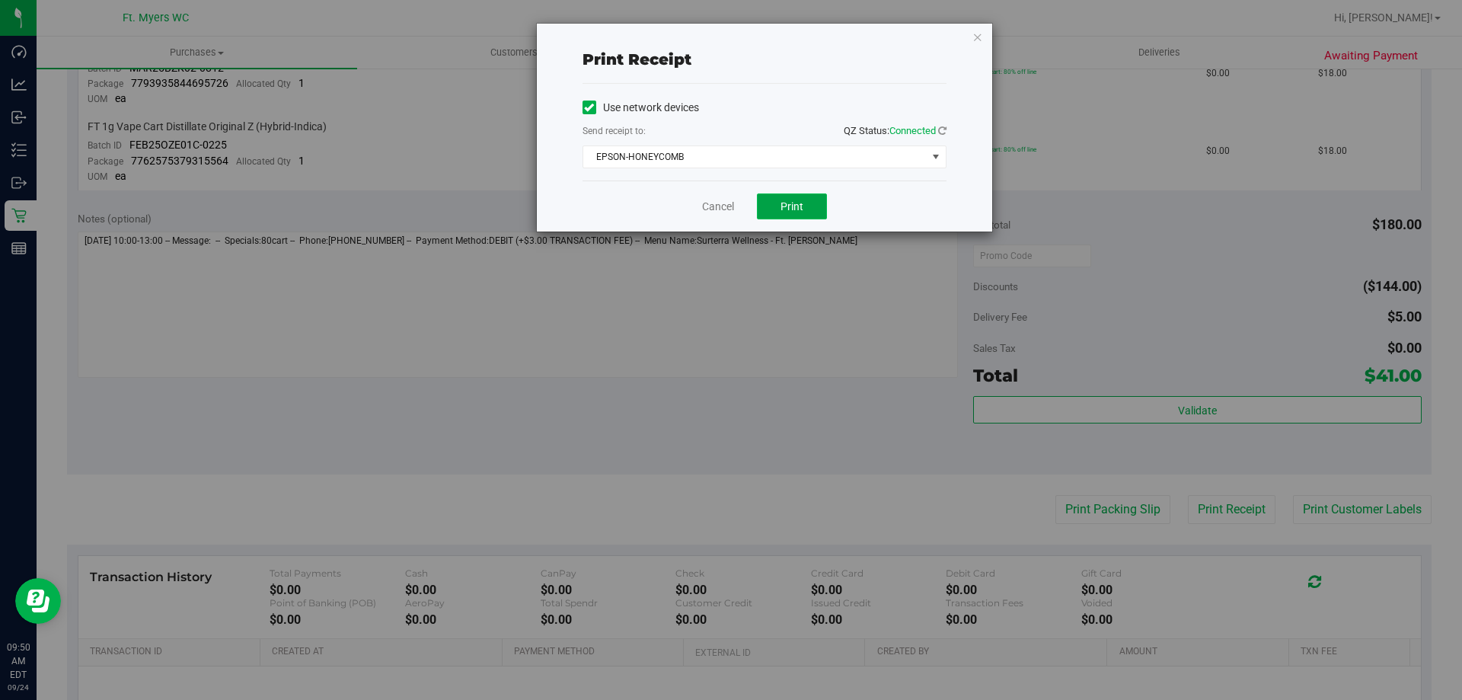
click at [783, 212] on button "Print" at bounding box center [792, 206] width 70 height 26
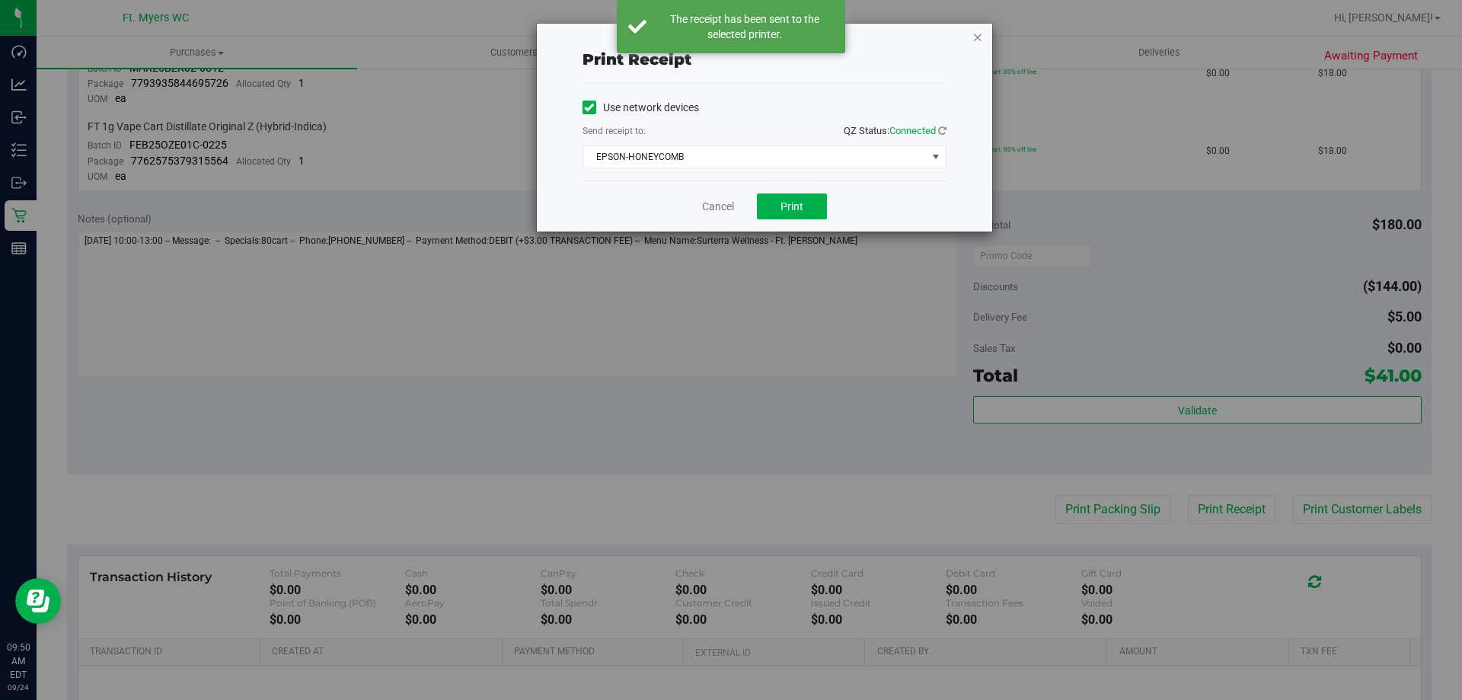
click at [976, 42] on icon "button" at bounding box center [977, 36] width 11 height 18
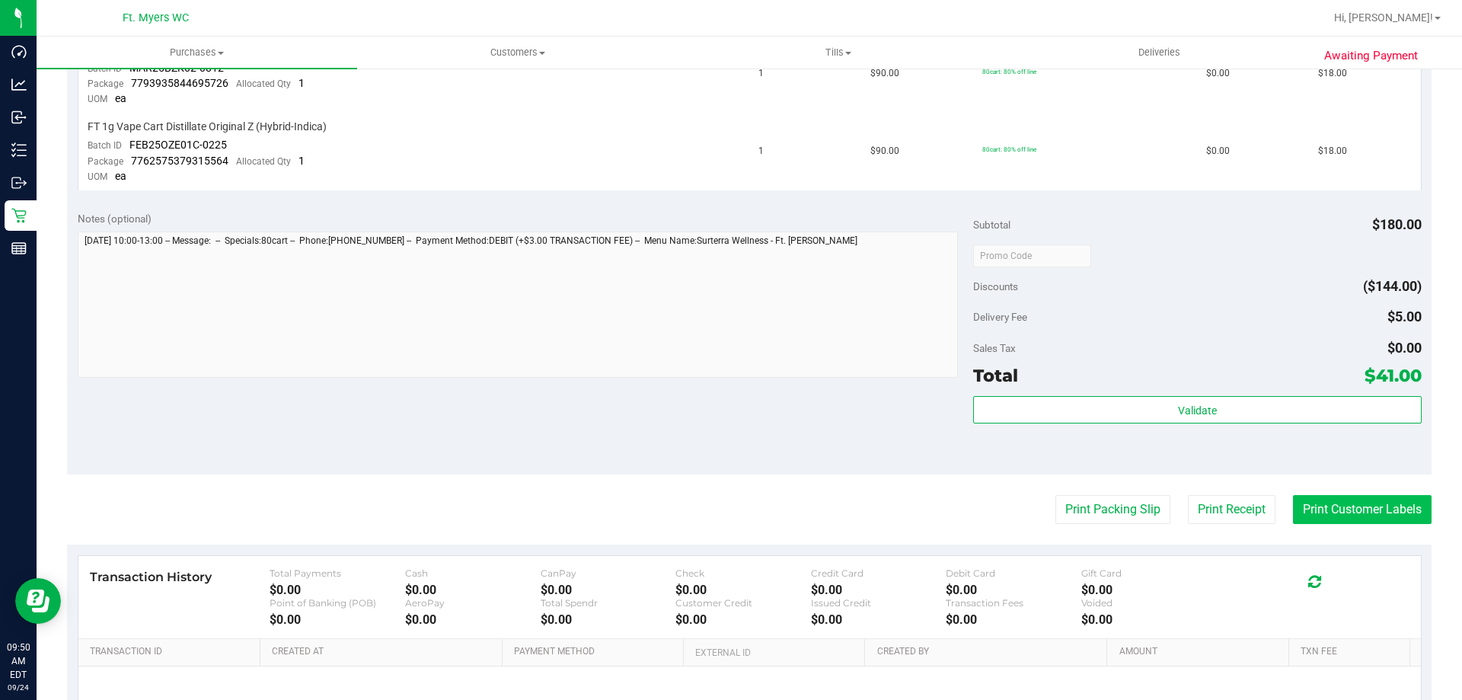
click at [1300, 509] on button "Print Customer Labels" at bounding box center [1362, 509] width 139 height 29
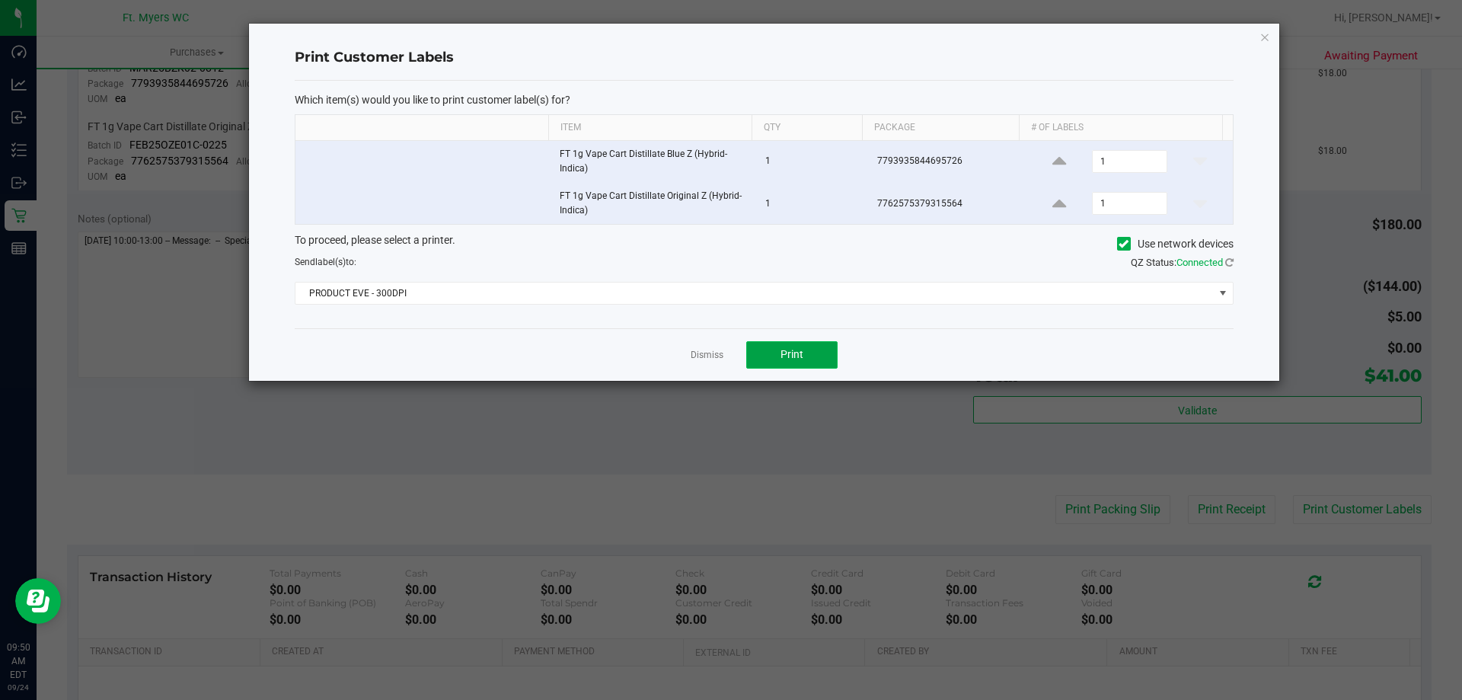
click at [778, 357] on button "Print" at bounding box center [791, 354] width 91 height 27
click at [716, 349] on link "Dismiss" at bounding box center [707, 355] width 33 height 13
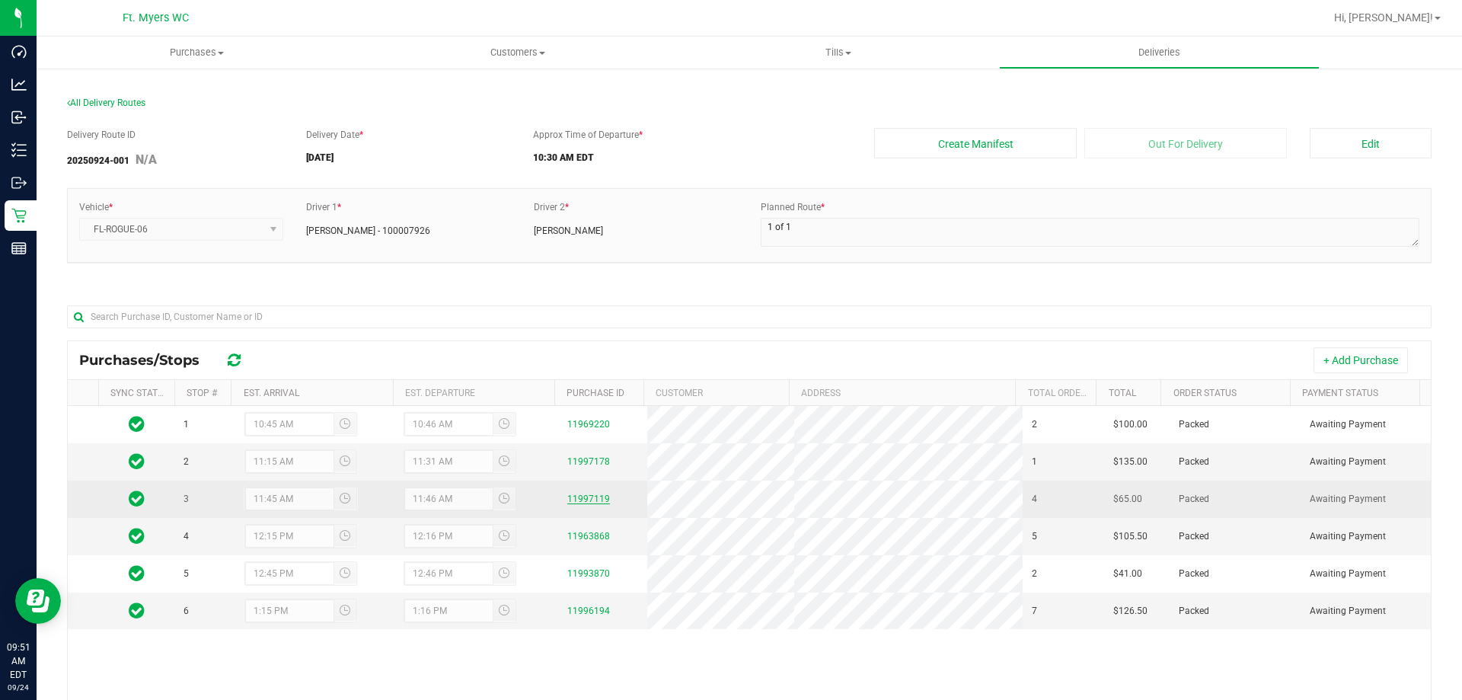
click at [568, 493] on link "11997119" at bounding box center [588, 498] width 43 height 11
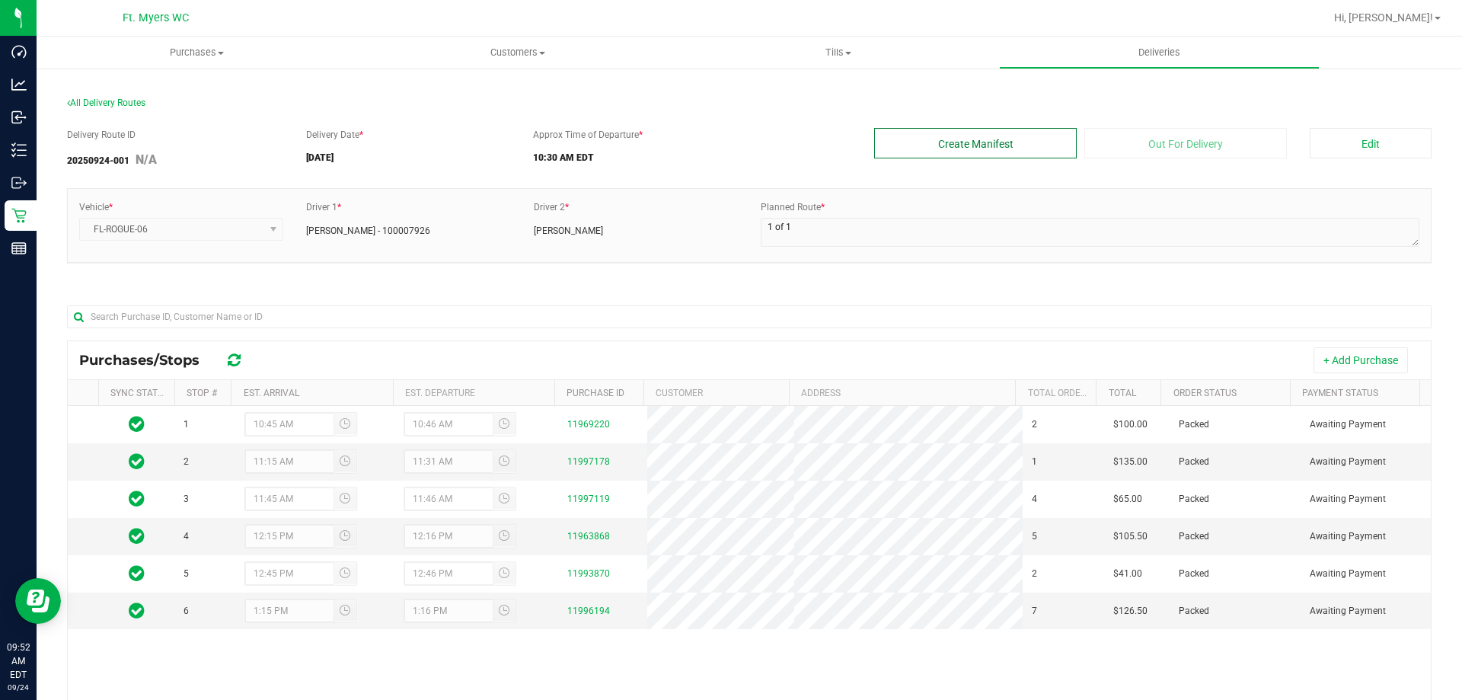
click at [1014, 137] on button "Create Manifest" at bounding box center [975, 143] width 203 height 30
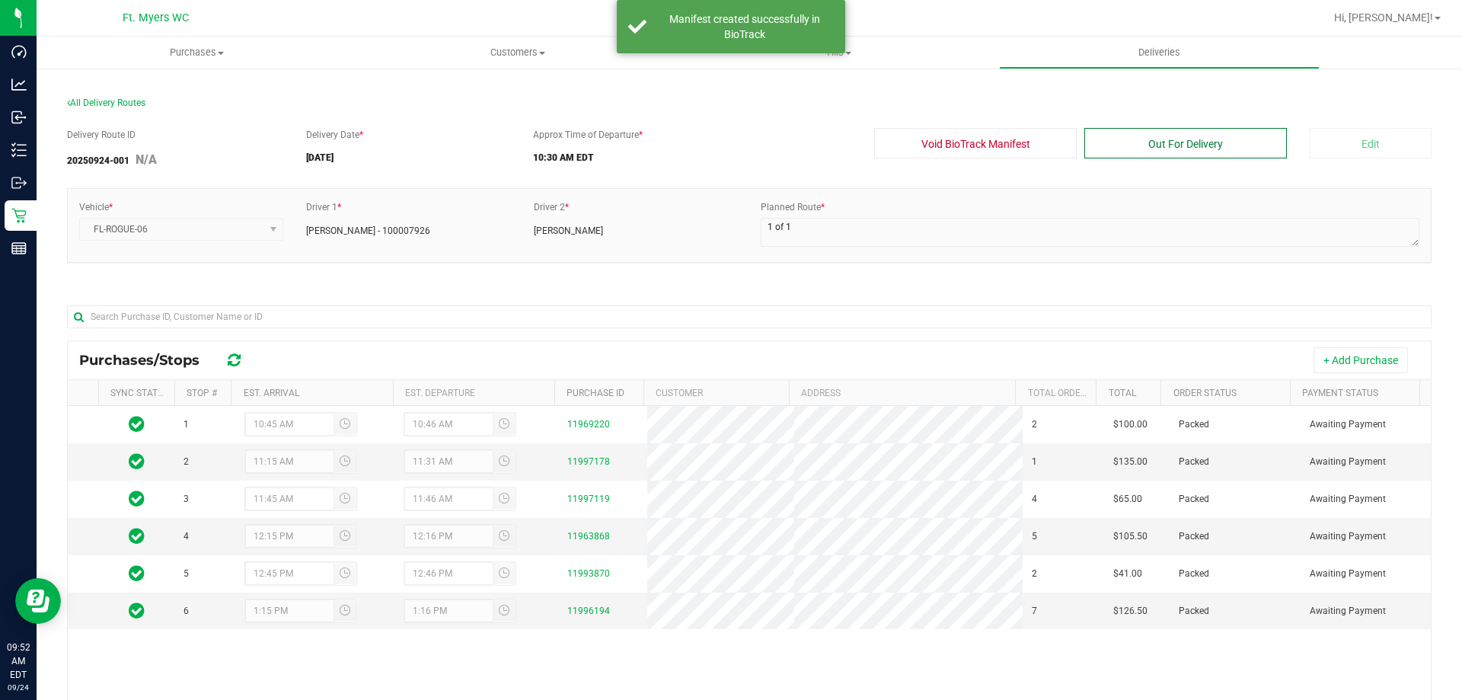
click at [1272, 148] on button "Out For Delivery" at bounding box center [1185, 143] width 203 height 30
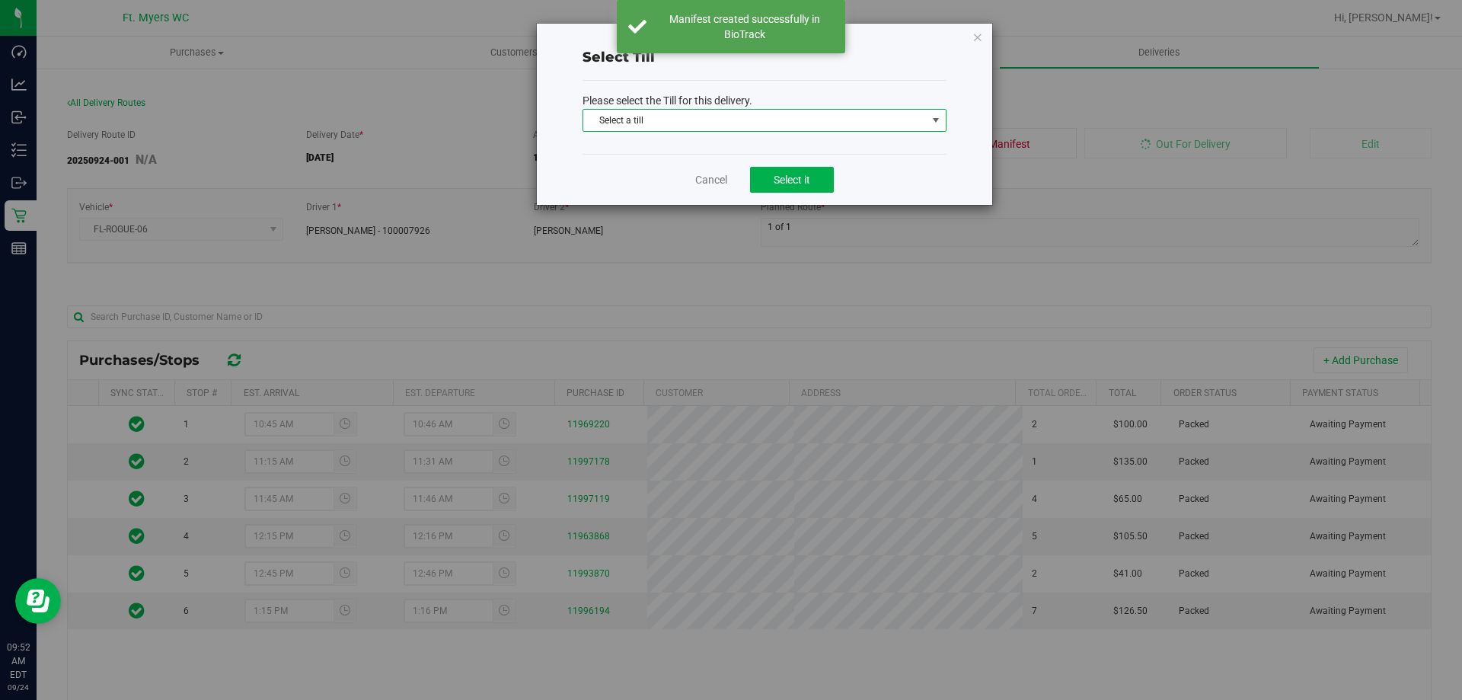
click at [846, 122] on span "Select a till" at bounding box center [754, 120] width 343 height 21
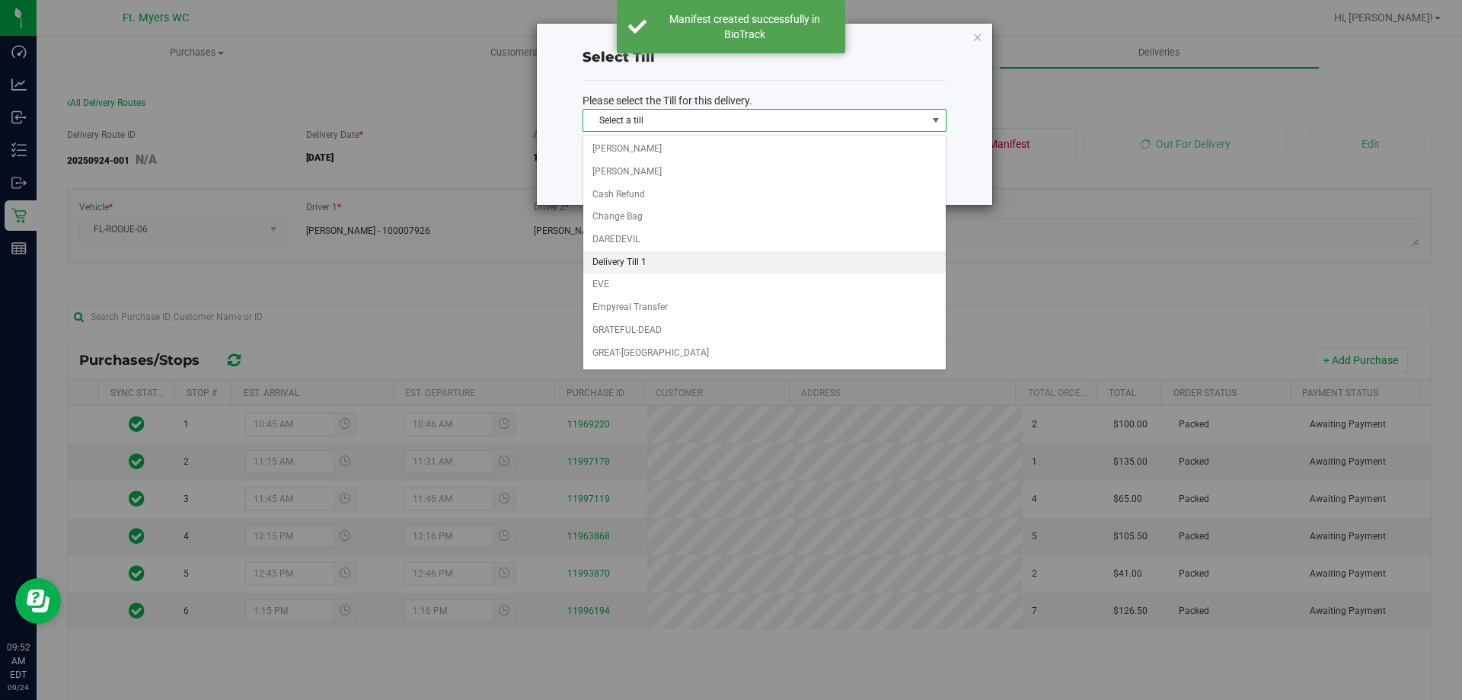
click at [717, 257] on li "Delivery Till 1" at bounding box center [764, 262] width 362 height 23
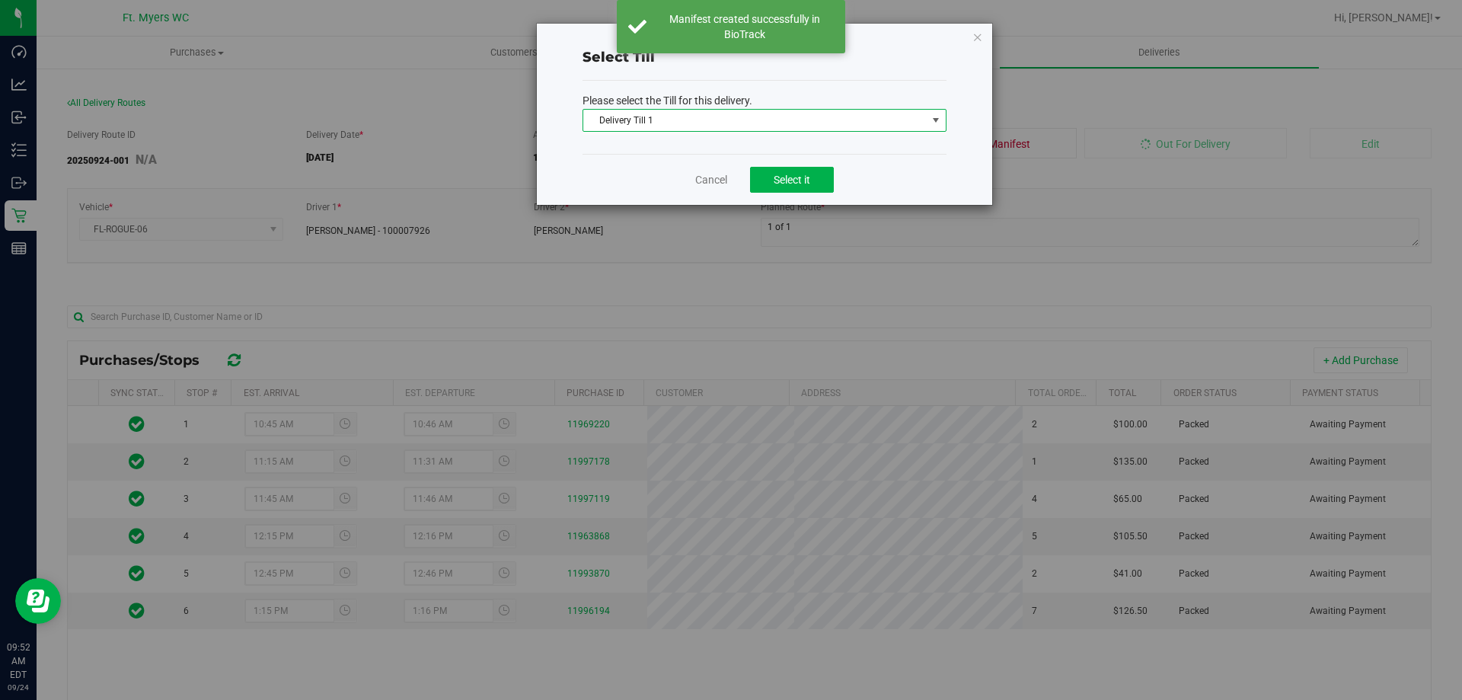
click at [800, 158] on div "Cancel Select it" at bounding box center [765, 179] width 364 height 51
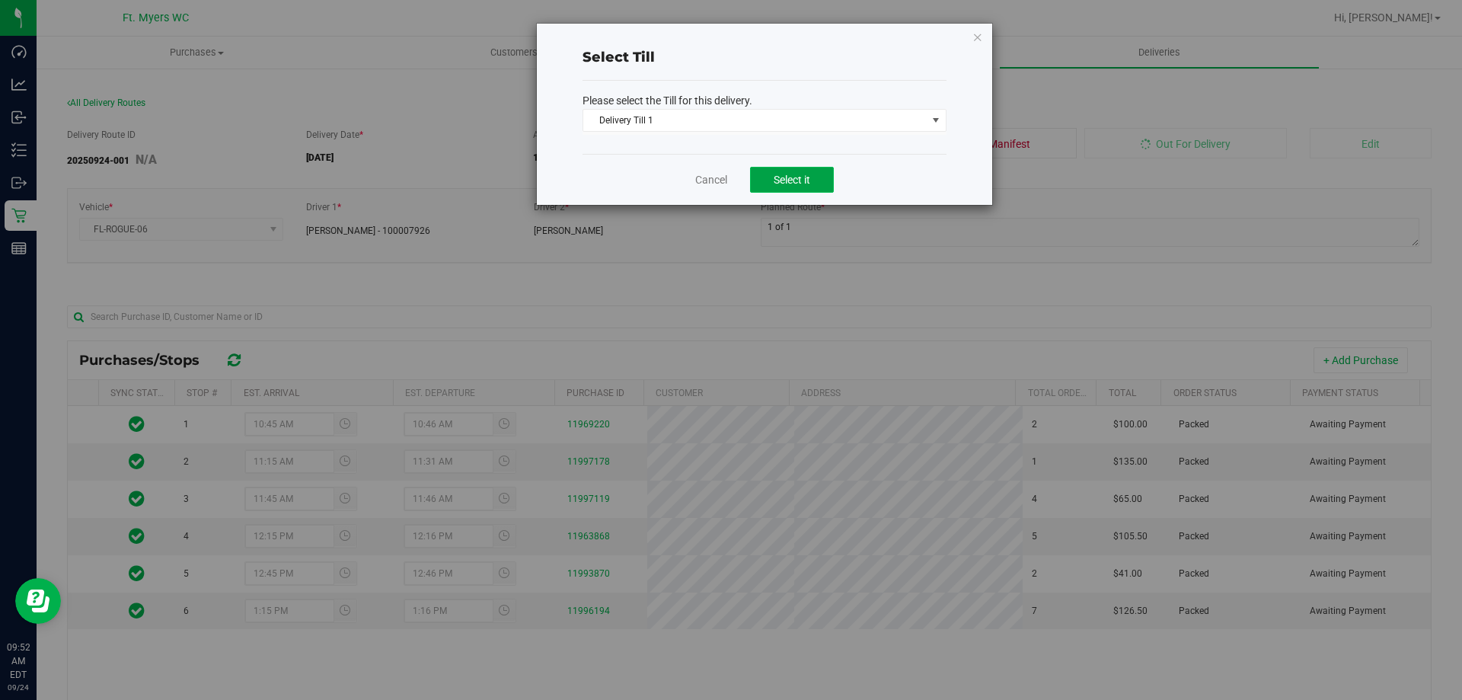
click at [801, 168] on button "Select it" at bounding box center [792, 180] width 84 height 26
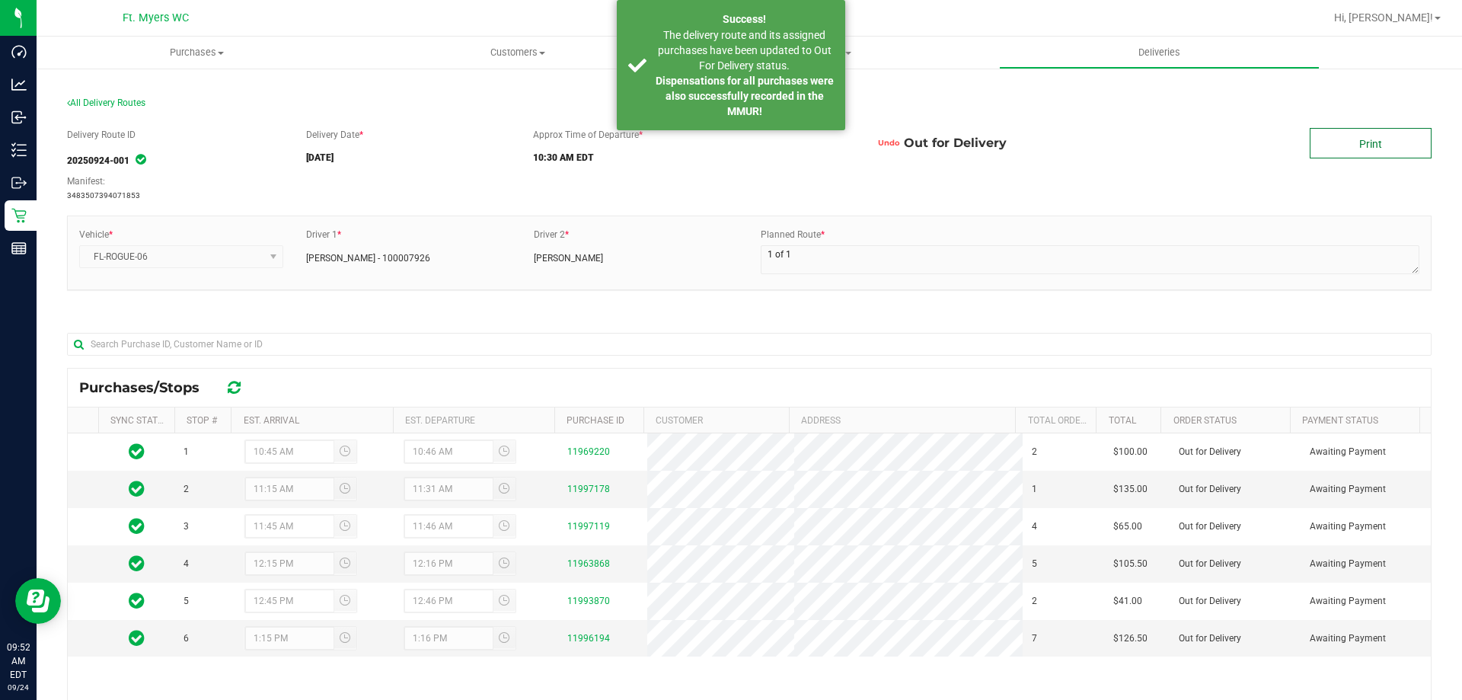
click at [1354, 136] on link "Print" at bounding box center [1371, 143] width 122 height 30
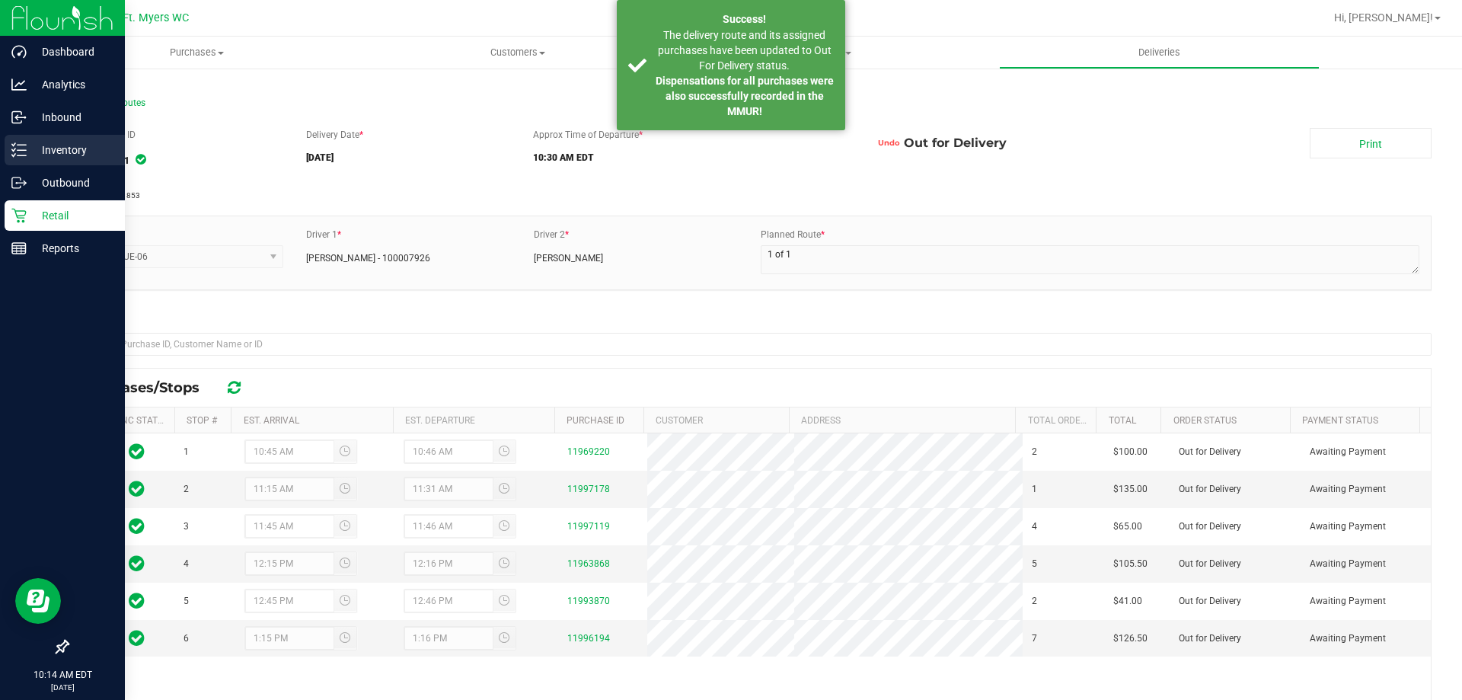
click at [88, 148] on p "Inventory" at bounding box center [72, 150] width 91 height 18
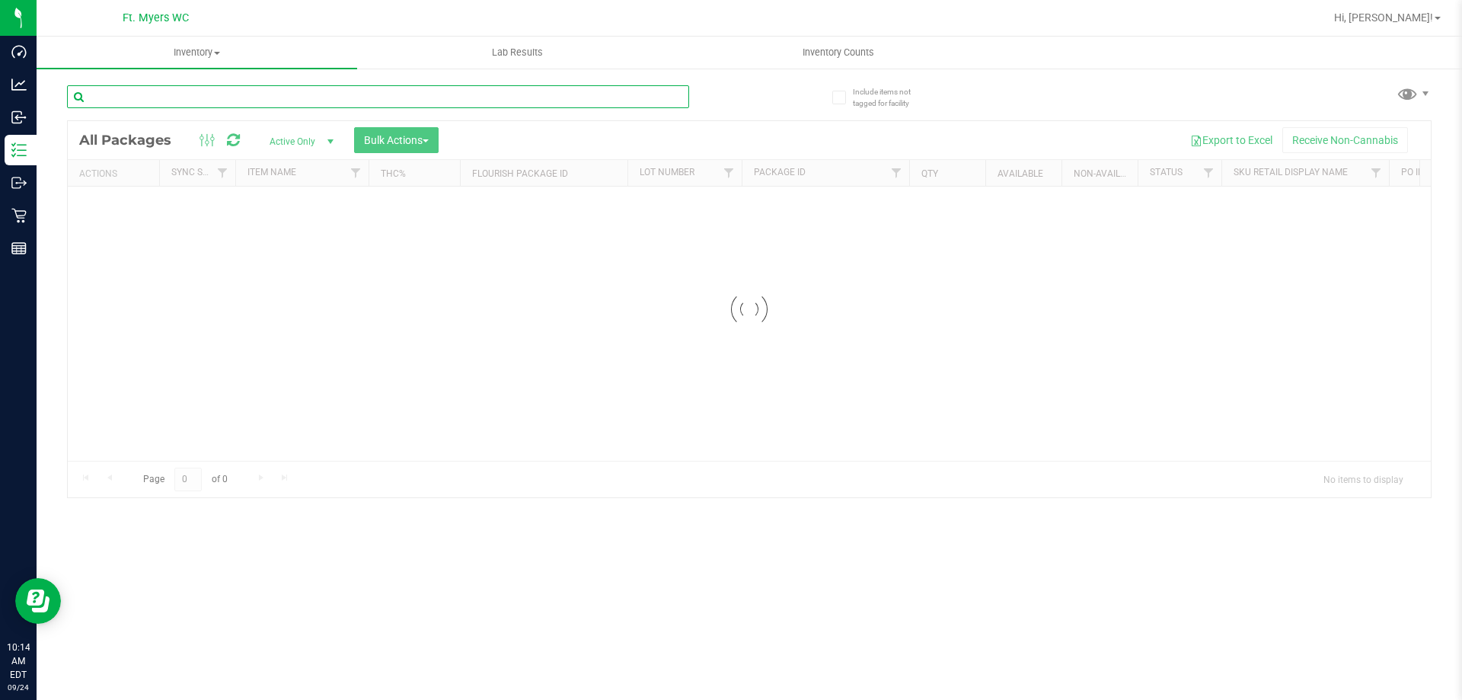
click at [290, 99] on input "text" at bounding box center [378, 96] width 622 height 23
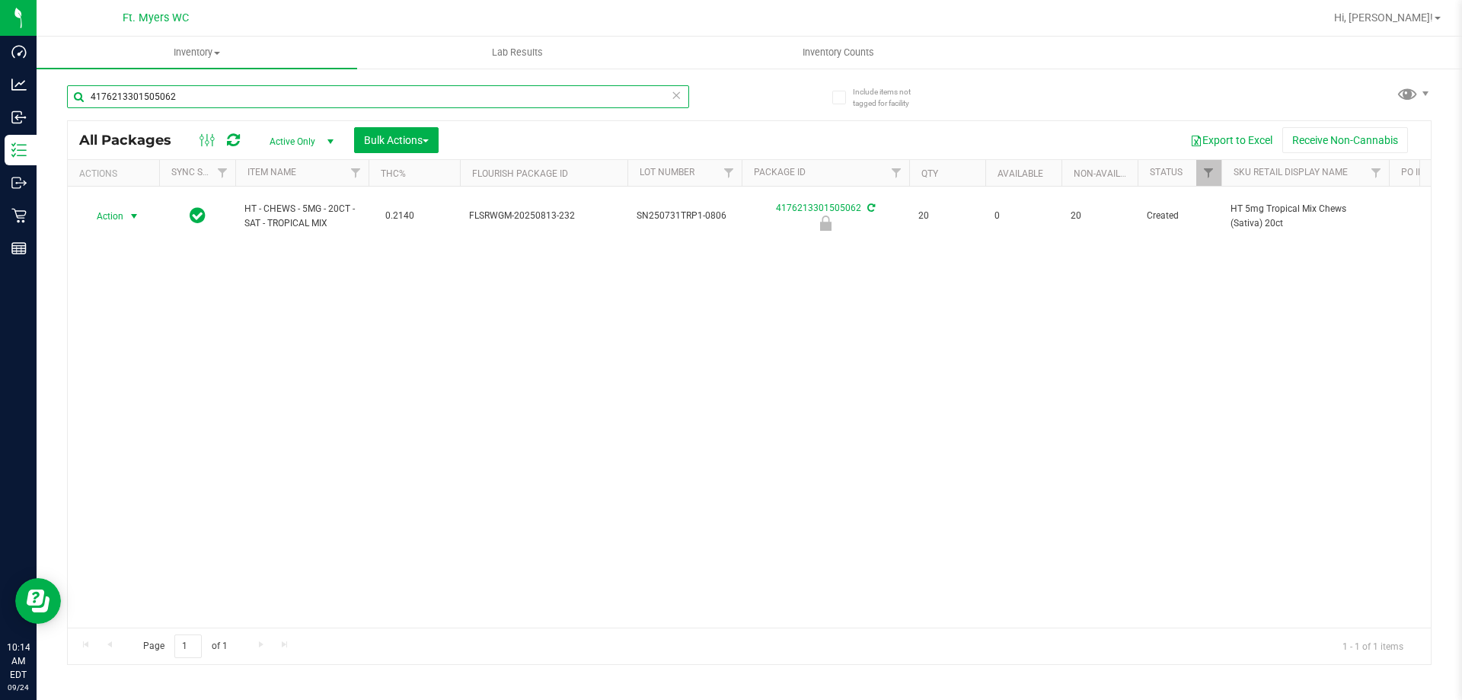
type input "4176213301505062"
click at [136, 214] on span "select" at bounding box center [134, 216] width 12 height 12
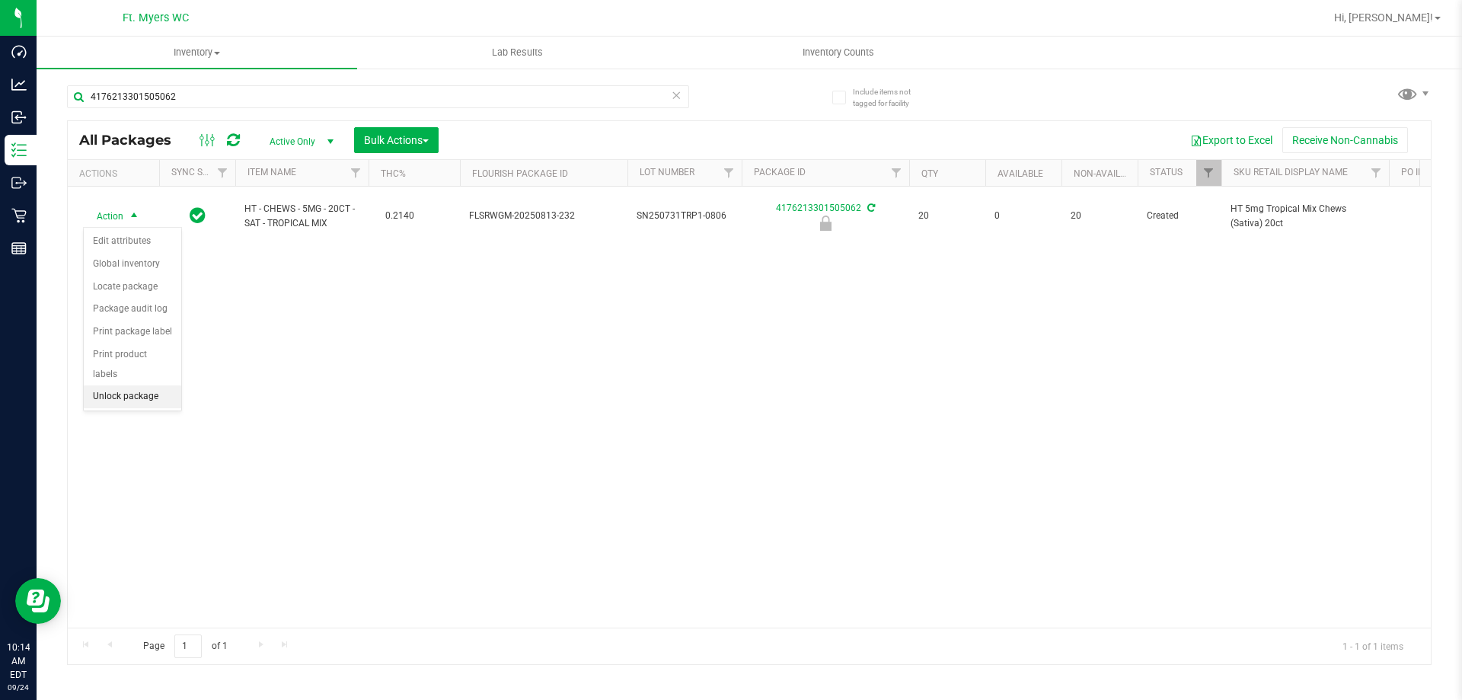
click at [106, 385] on li "Unlock package" at bounding box center [132, 396] width 97 height 23
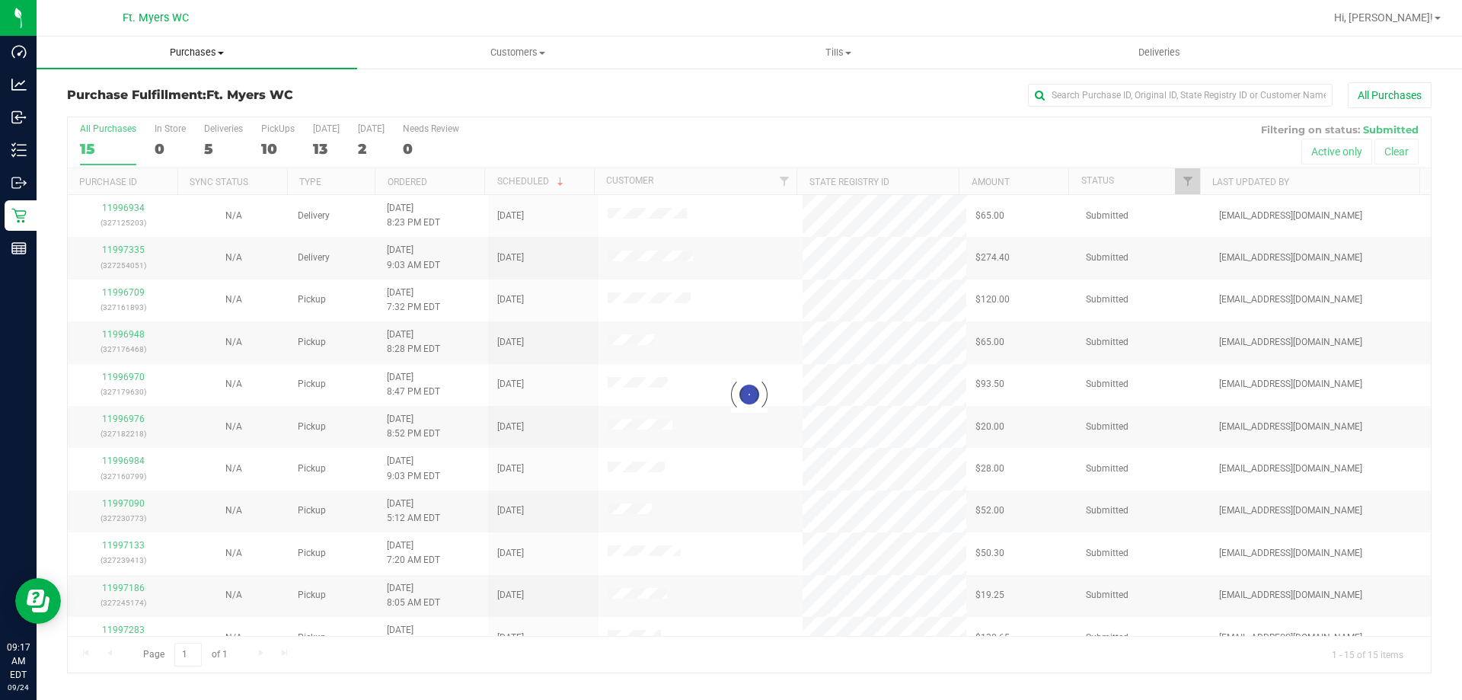
click at [254, 43] on uib-tab-heading "Purchases Summary of purchases Fulfillment All purchases" at bounding box center [197, 53] width 321 height 32
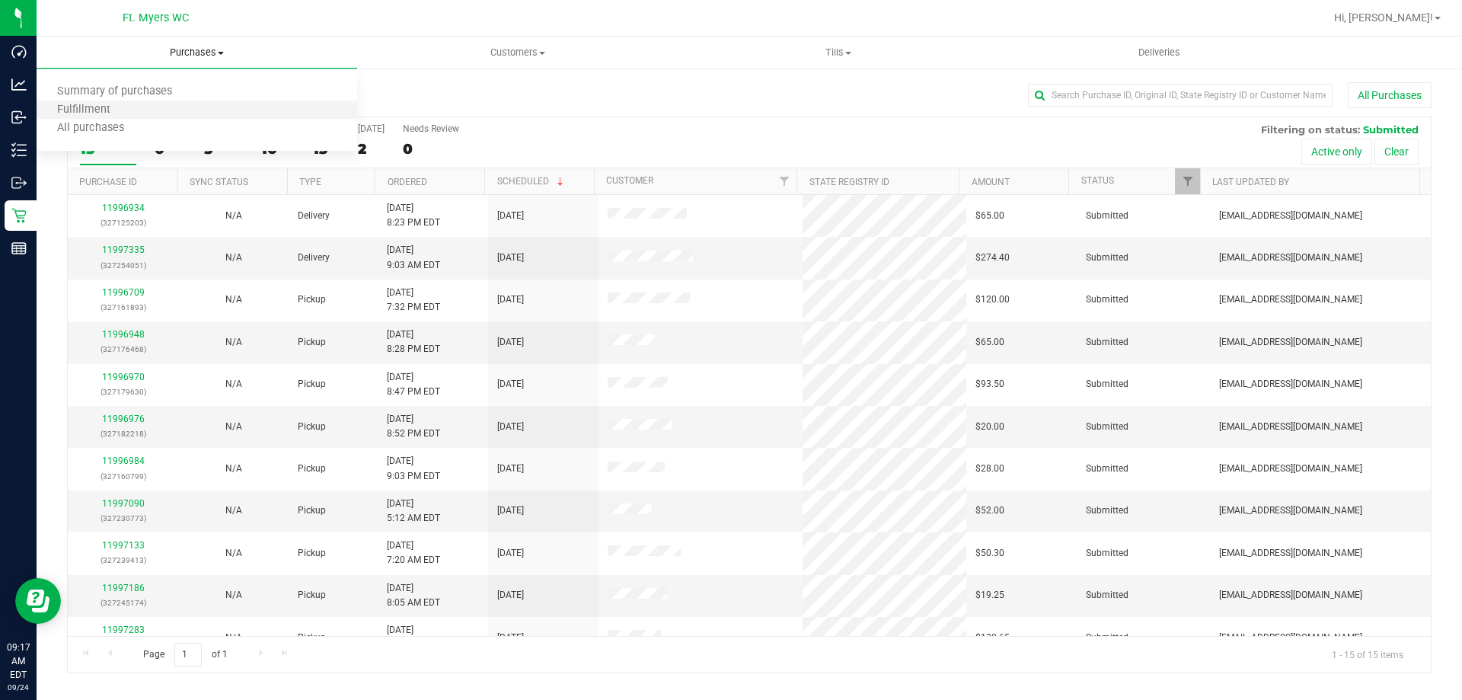
click at [167, 105] on li "Fulfillment" at bounding box center [197, 110] width 321 height 18
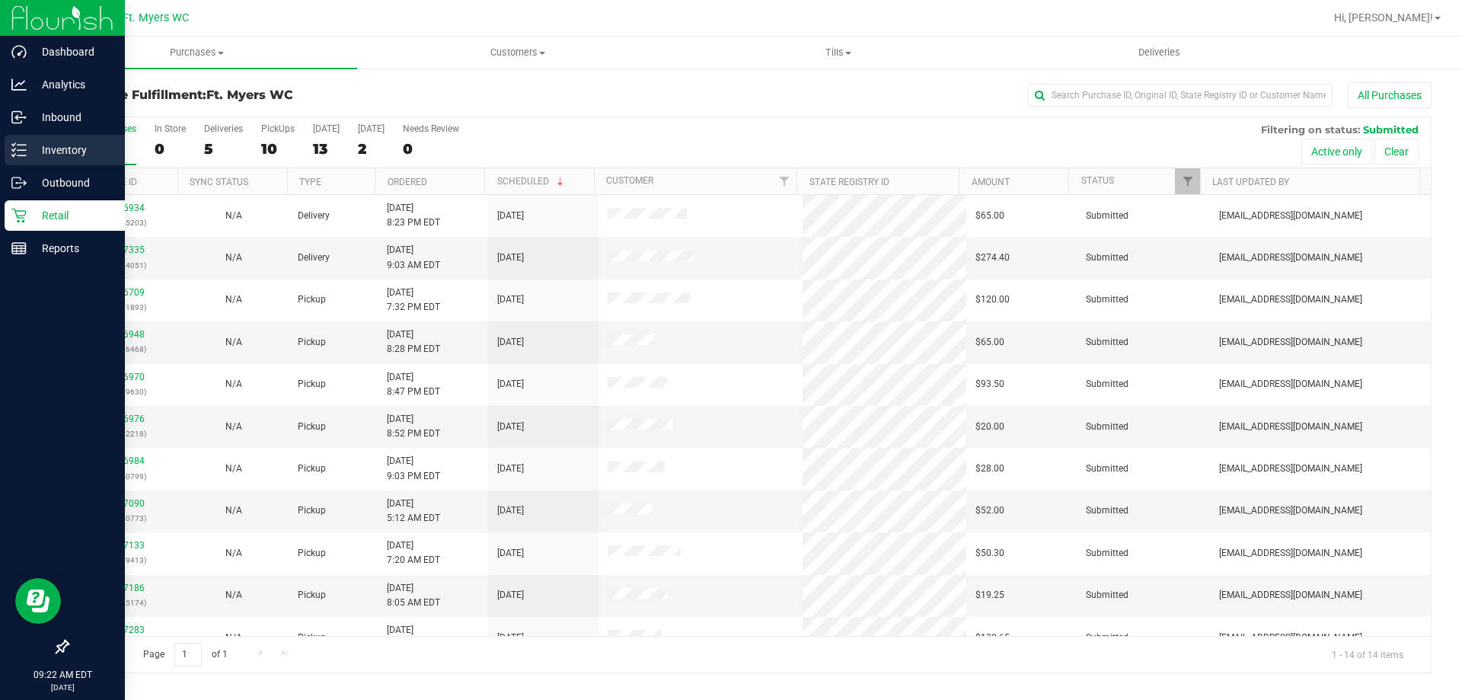
click at [90, 158] on p "Inventory" at bounding box center [72, 150] width 91 height 18
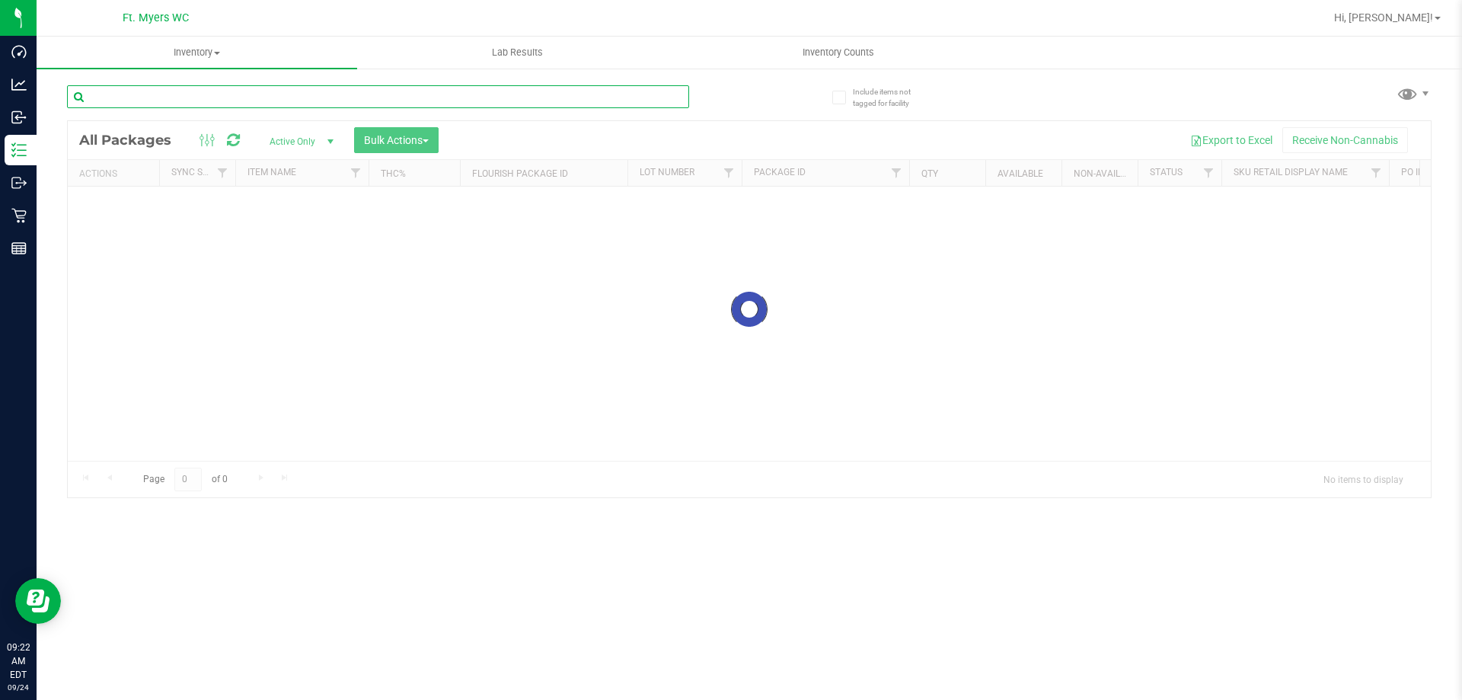
click at [244, 97] on input "text" at bounding box center [378, 96] width 622 height 23
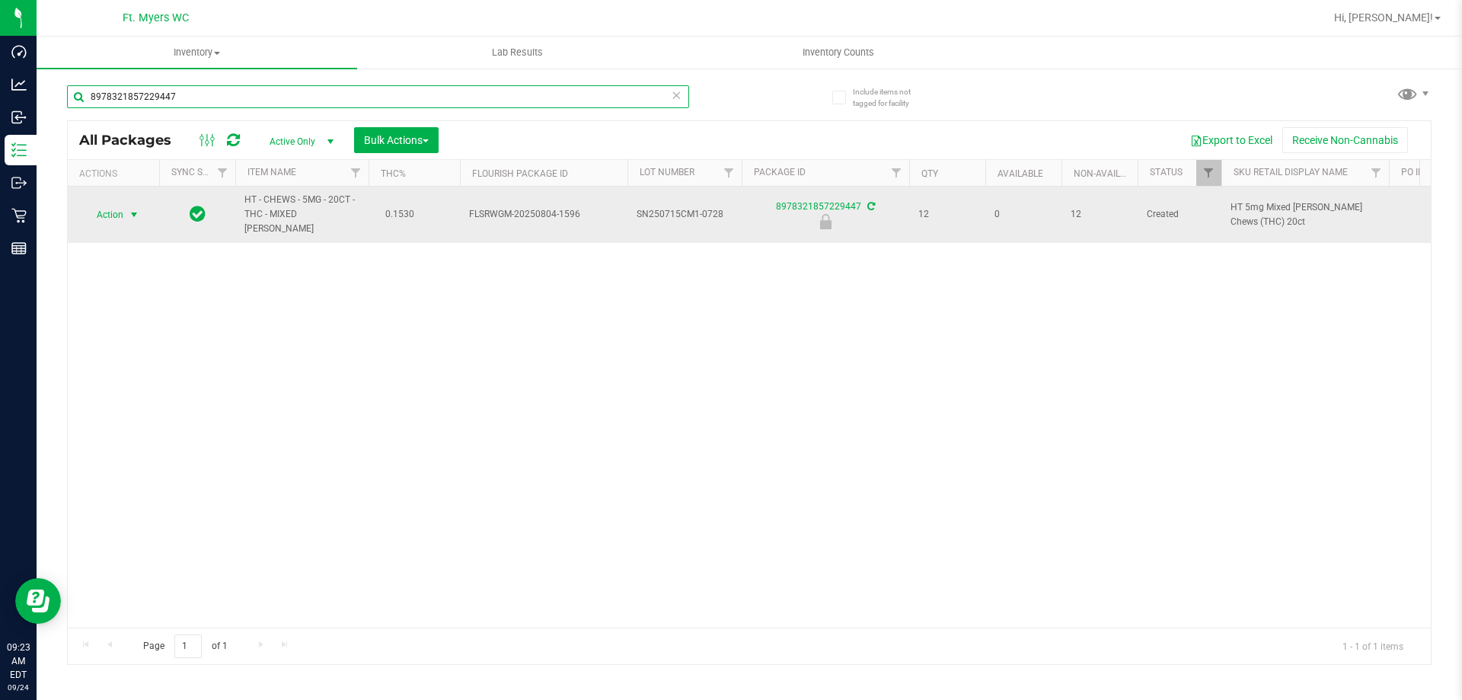
type input "8978321857229447"
click at [128, 209] on span "select" at bounding box center [134, 215] width 12 height 12
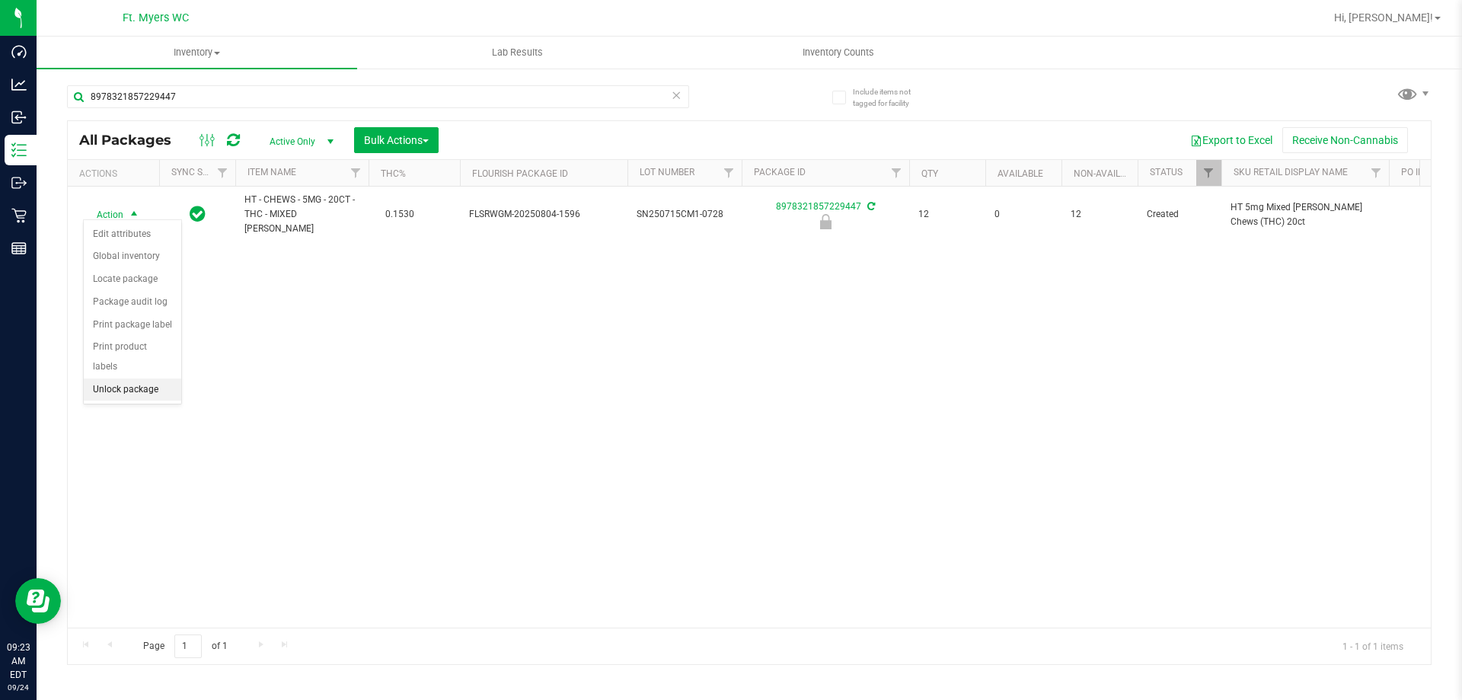
click at [155, 378] on li "Unlock package" at bounding box center [132, 389] width 97 height 23
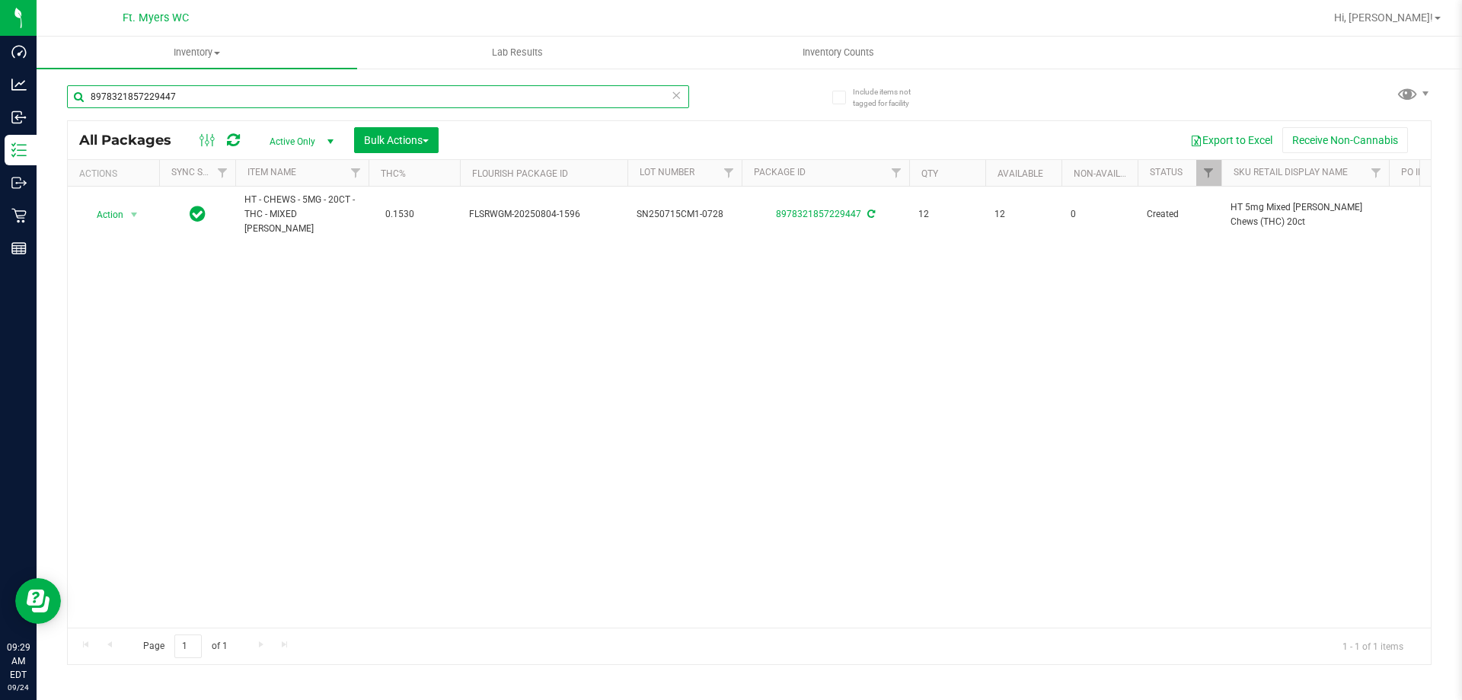
click at [219, 103] on input "8978321857229447" at bounding box center [378, 96] width 622 height 23
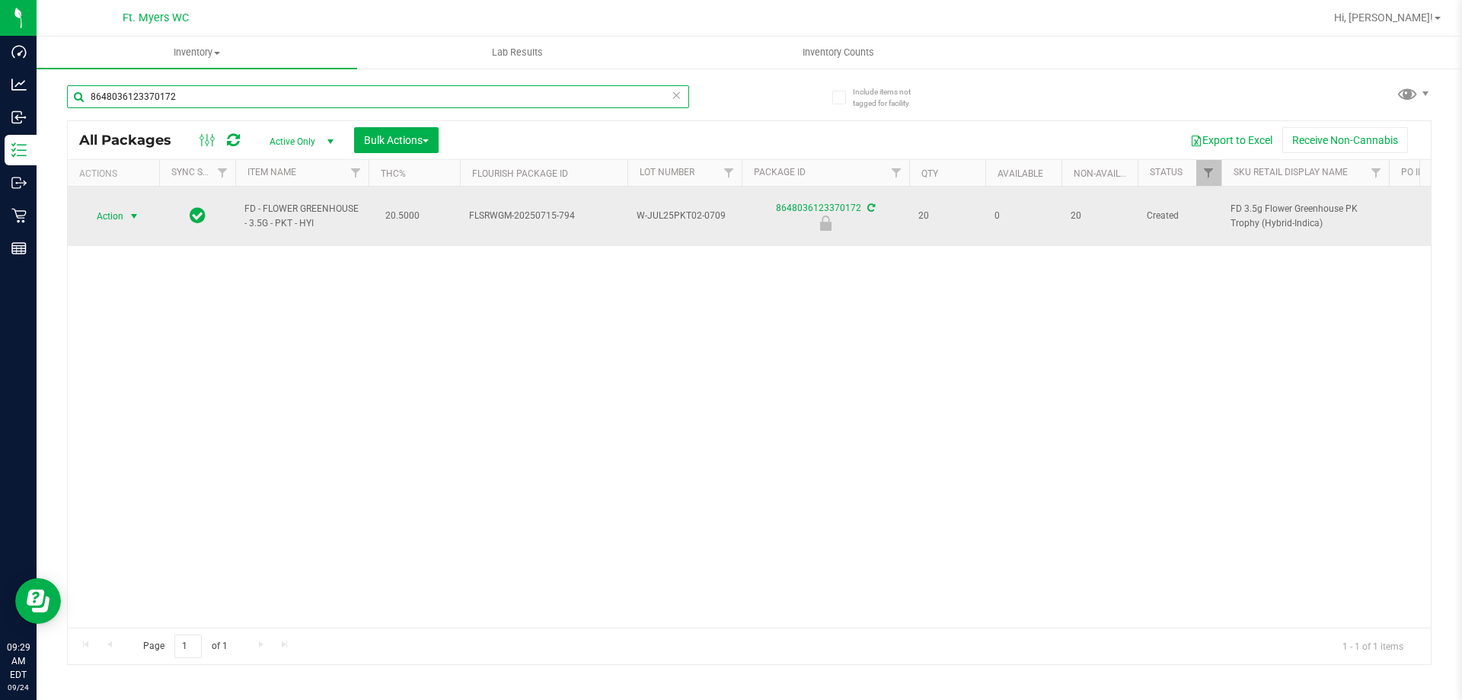
type input "8648036123370172"
click at [132, 210] on span "select" at bounding box center [134, 216] width 12 height 12
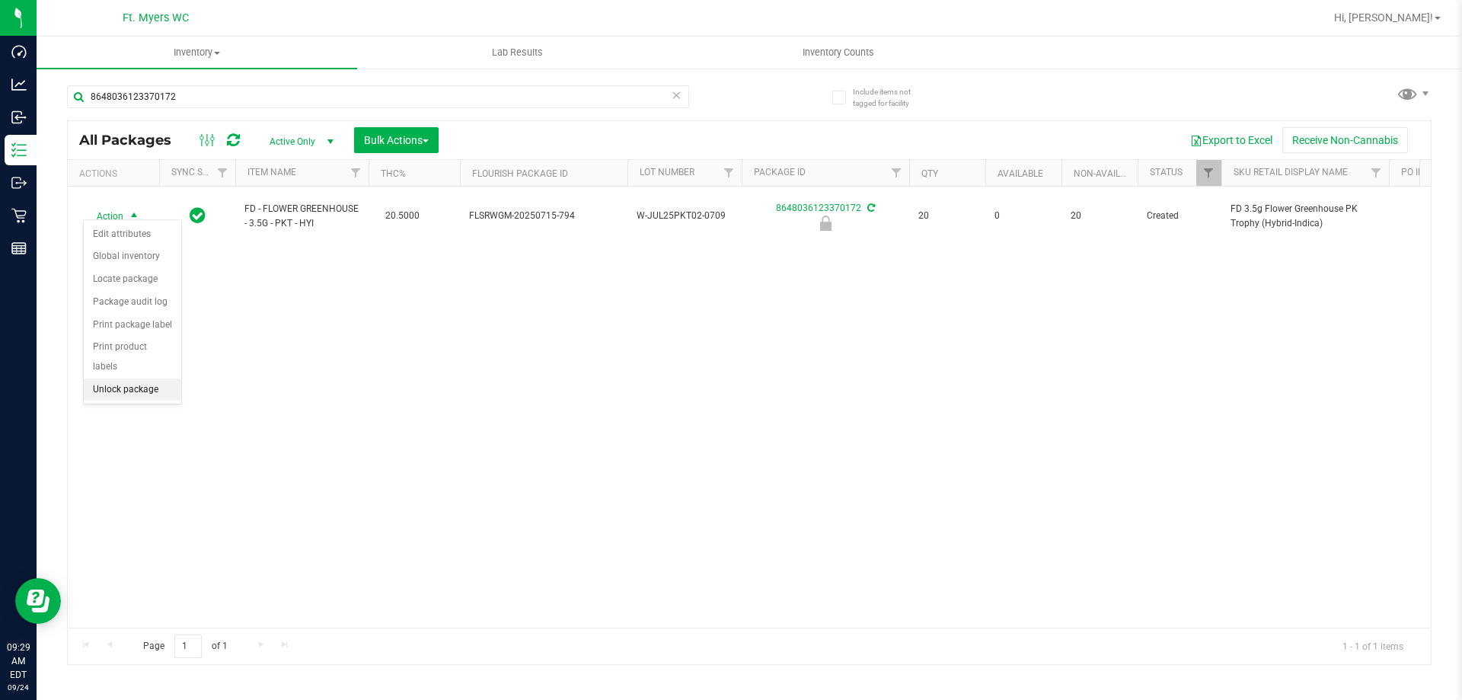
click at [142, 378] on li "Unlock package" at bounding box center [132, 389] width 97 height 23
